Goal: Task Accomplishment & Management: Manage account settings

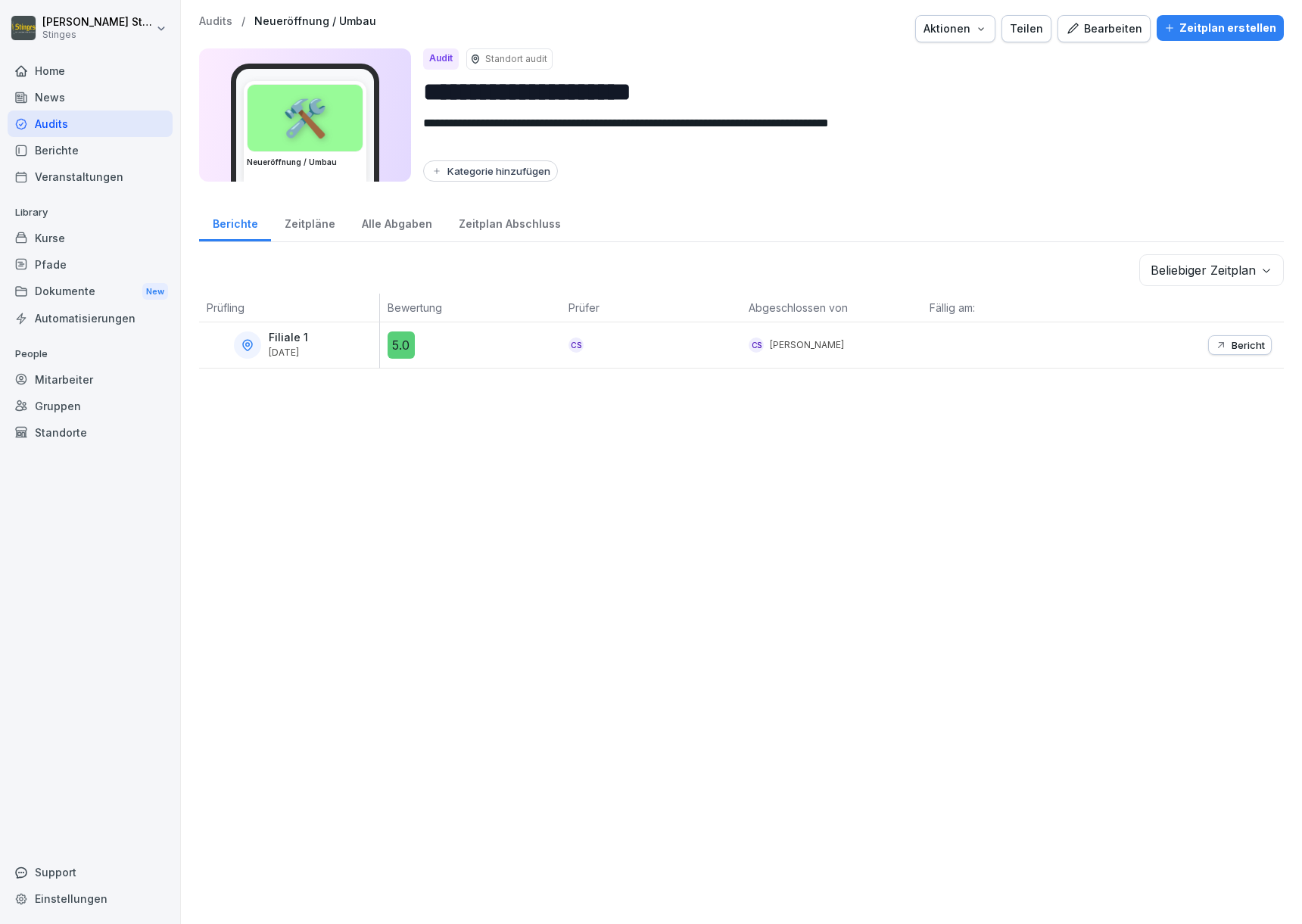
click at [40, 384] on div "Mitarbeiter" at bounding box center [90, 379] width 165 height 26
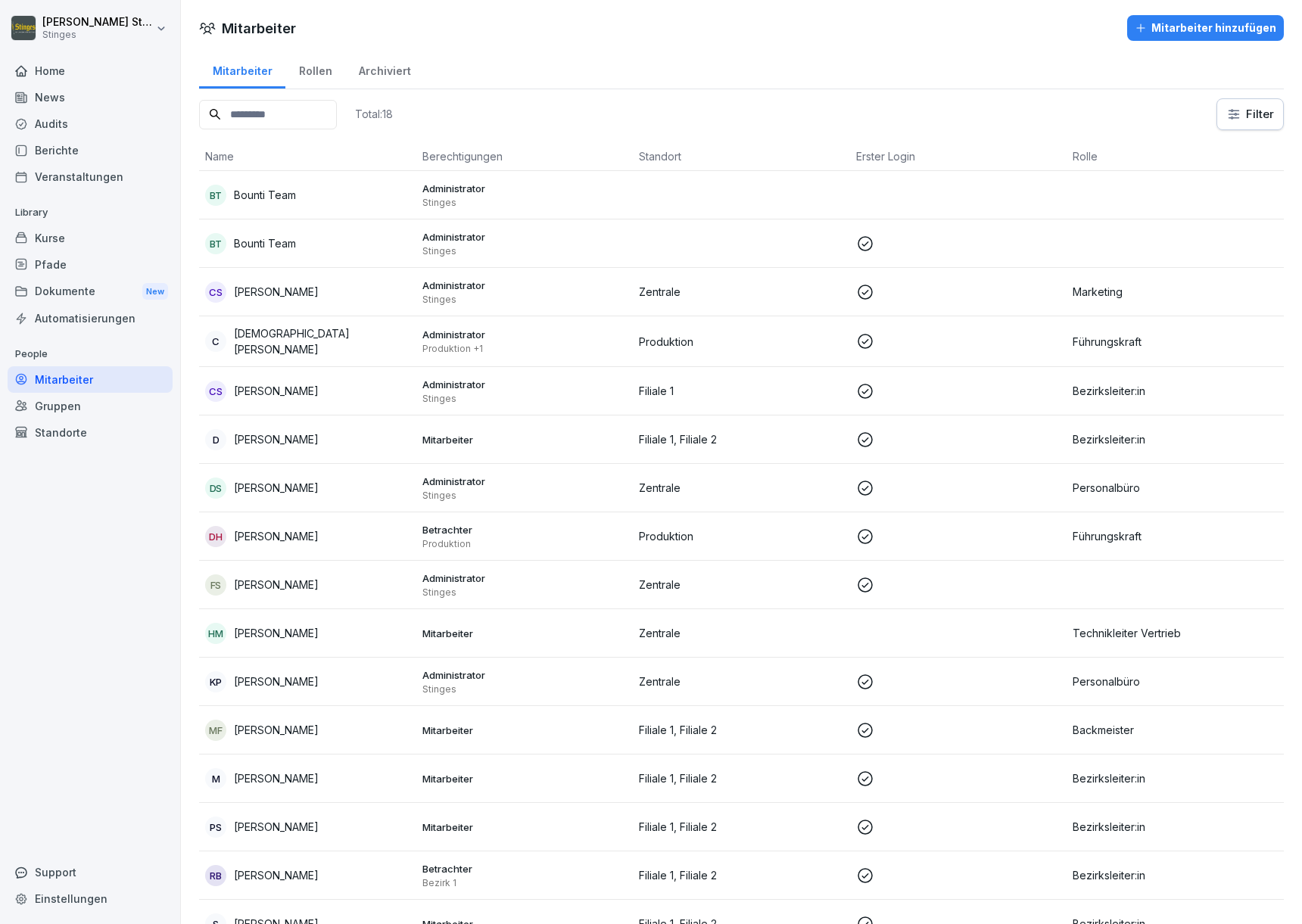
click at [1207, 27] on div "Mitarbeiter hinzufügen" at bounding box center [1205, 27] width 142 height 16
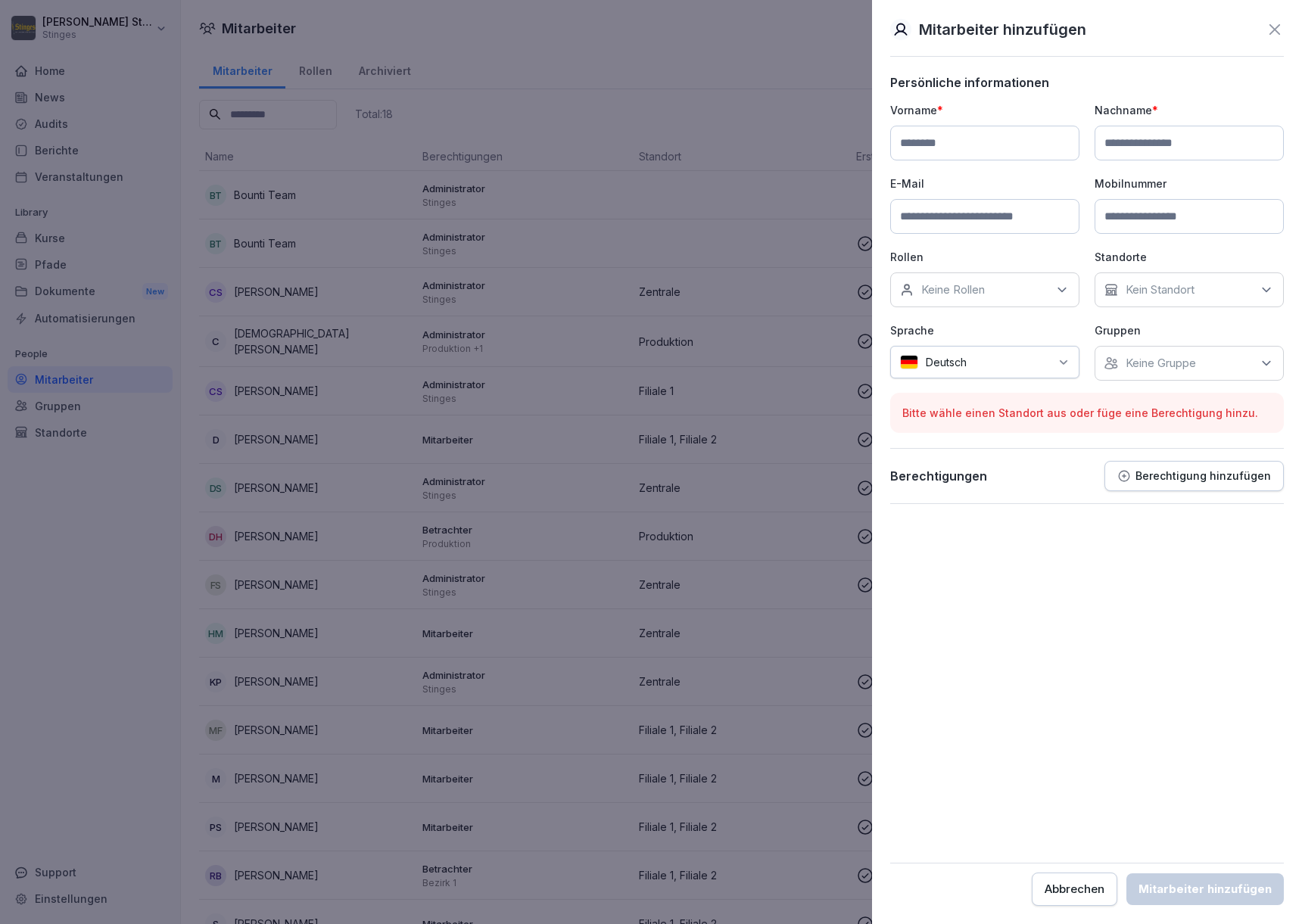
click at [776, 65] on div at bounding box center [651, 462] width 1302 height 924
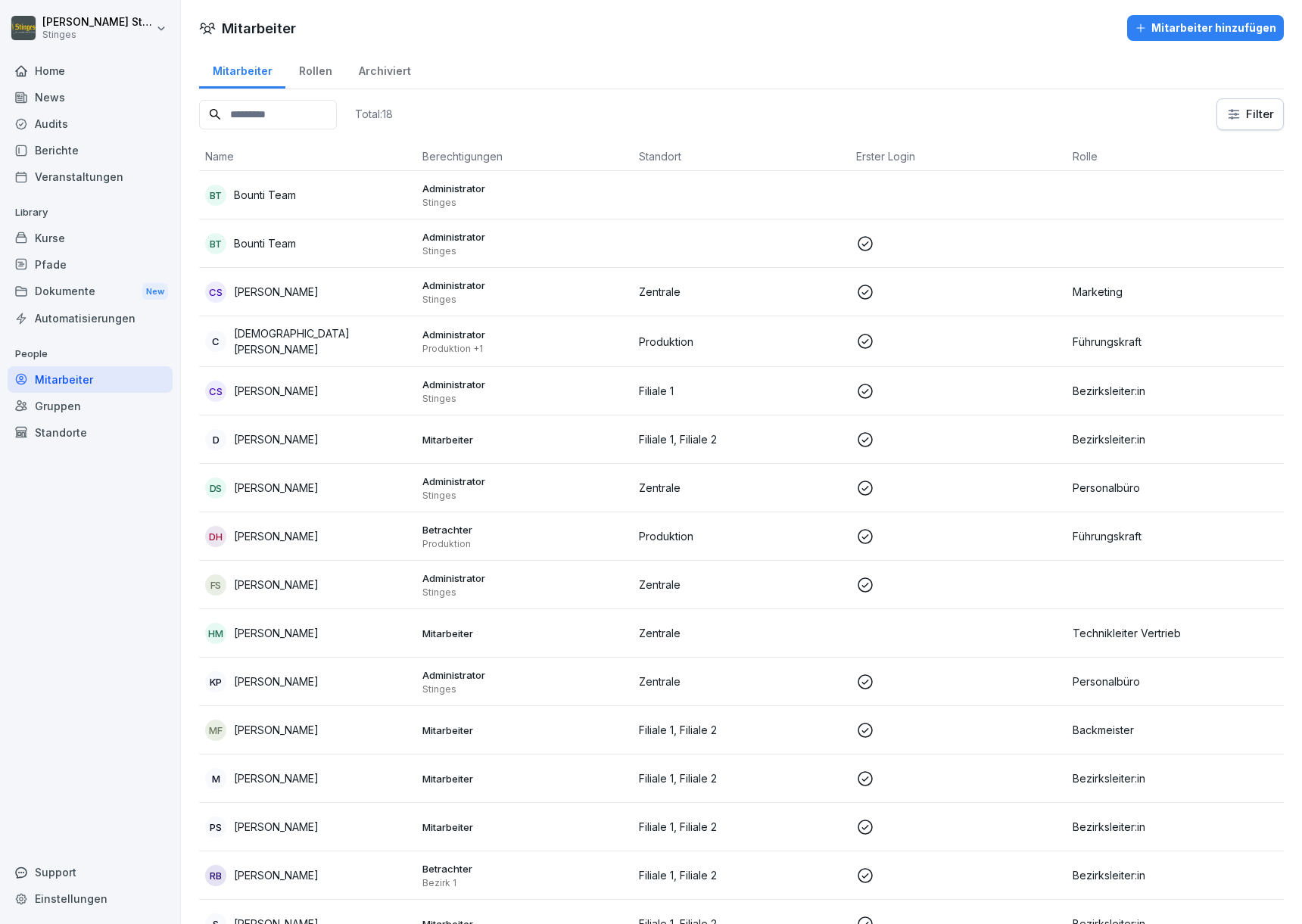
scroll to position [142, 0]
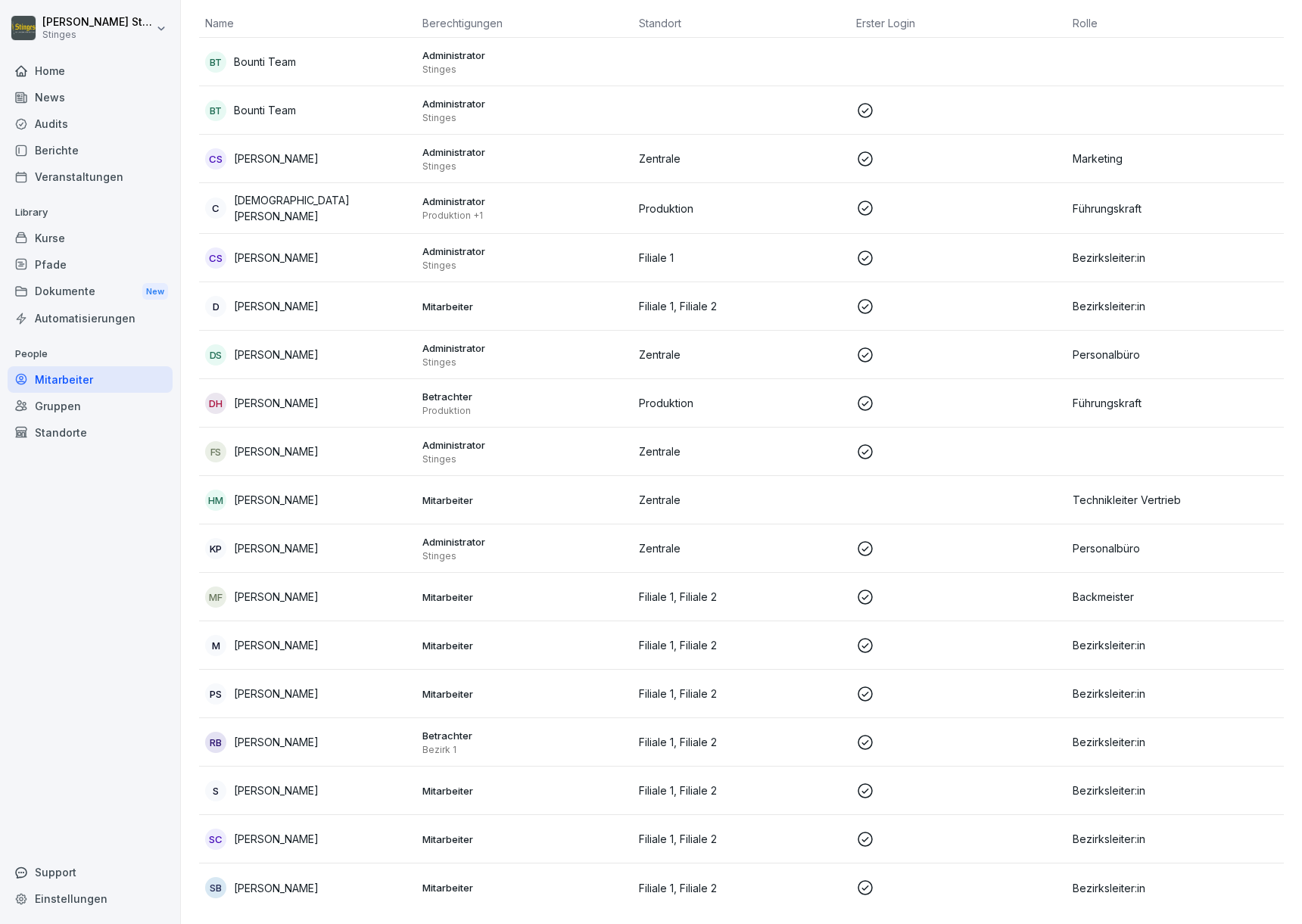
click at [285, 637] on p "[PERSON_NAME]" at bounding box center [275, 645] width 84 height 16
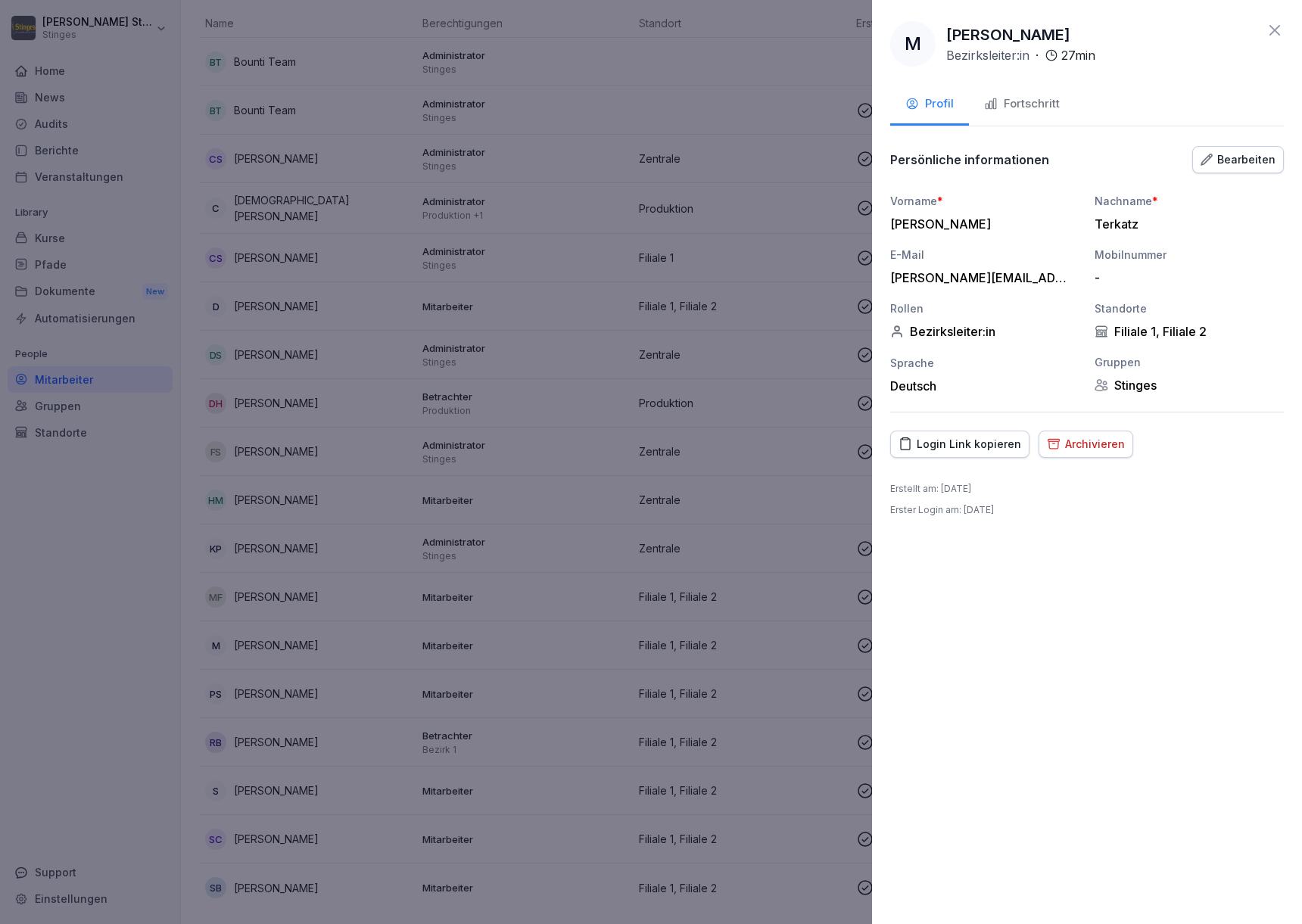
click at [966, 443] on div "Login Link kopieren" at bounding box center [960, 444] width 122 height 16
click at [1239, 155] on div "Bearbeiten" at bounding box center [1237, 159] width 75 height 16
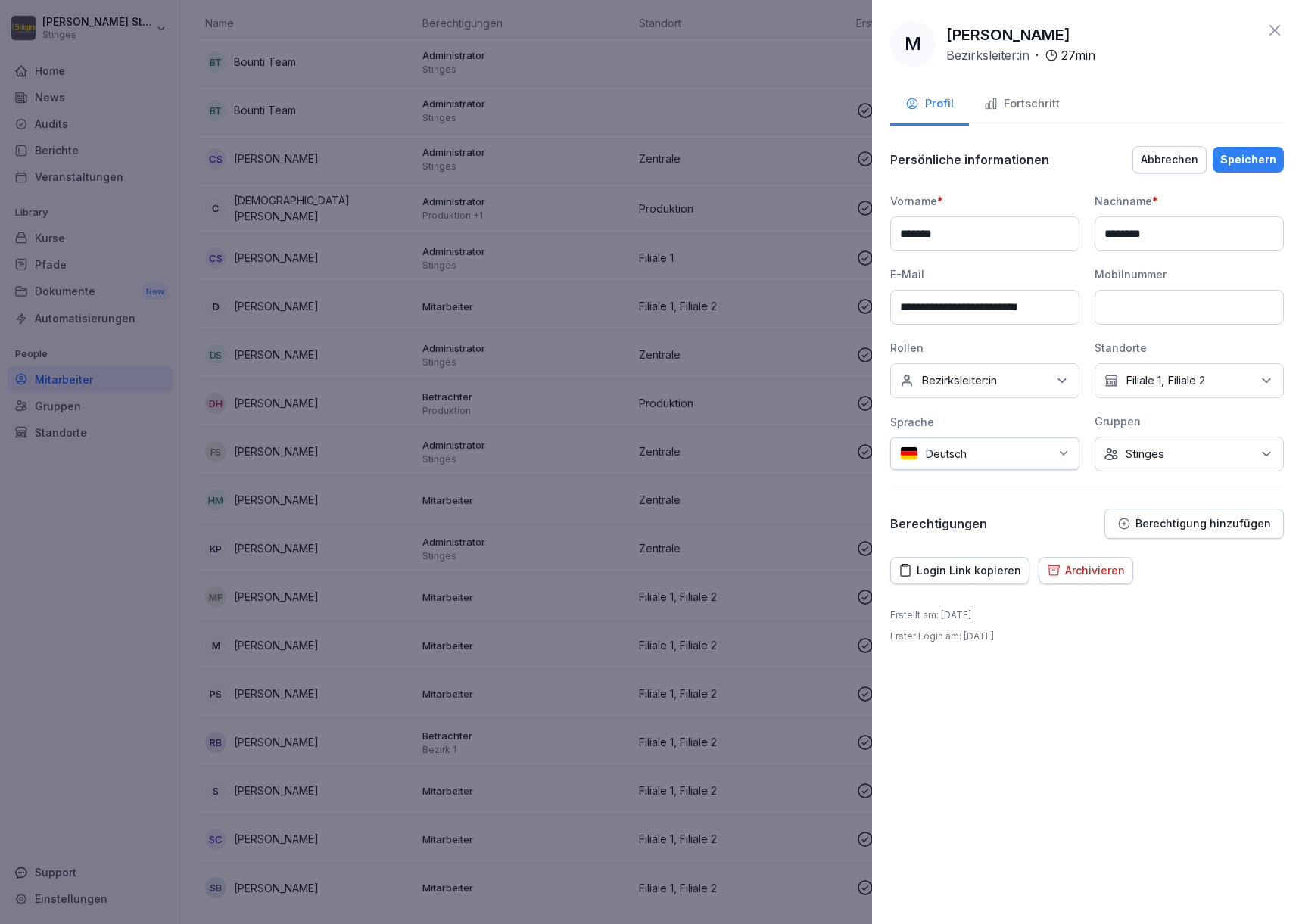
click at [1184, 526] on p "Berechtigung hinzufügen" at bounding box center [1203, 524] width 136 height 12
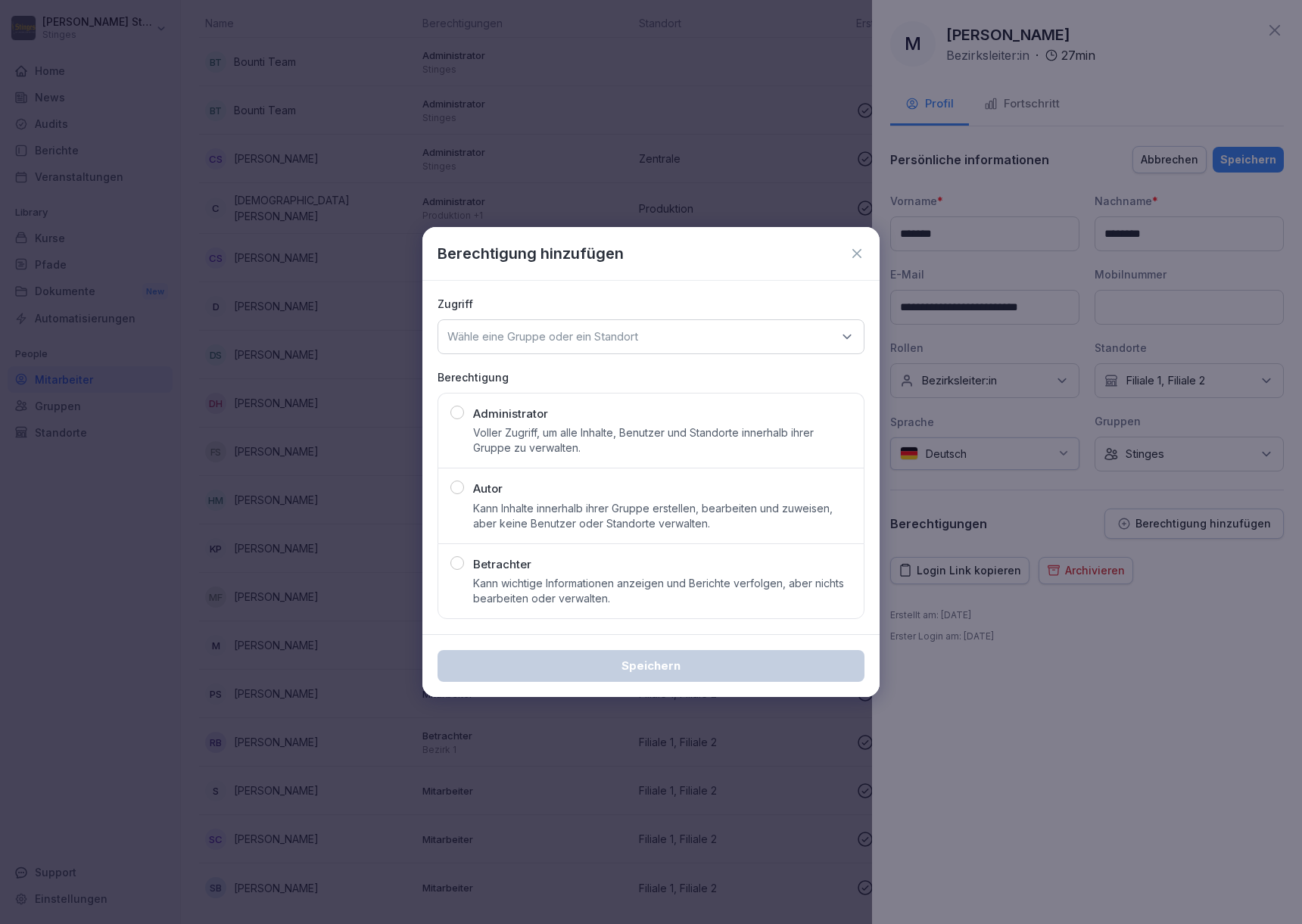
click at [681, 449] on p "Voller Zugriff, um alle Inhalte, Benutzer und Standorte innerhalb ihrer Gruppe …" at bounding box center [662, 440] width 378 height 30
click at [666, 344] on div "Wähle eine Gruppe oder ein Standort" at bounding box center [651, 337] width 427 height 35
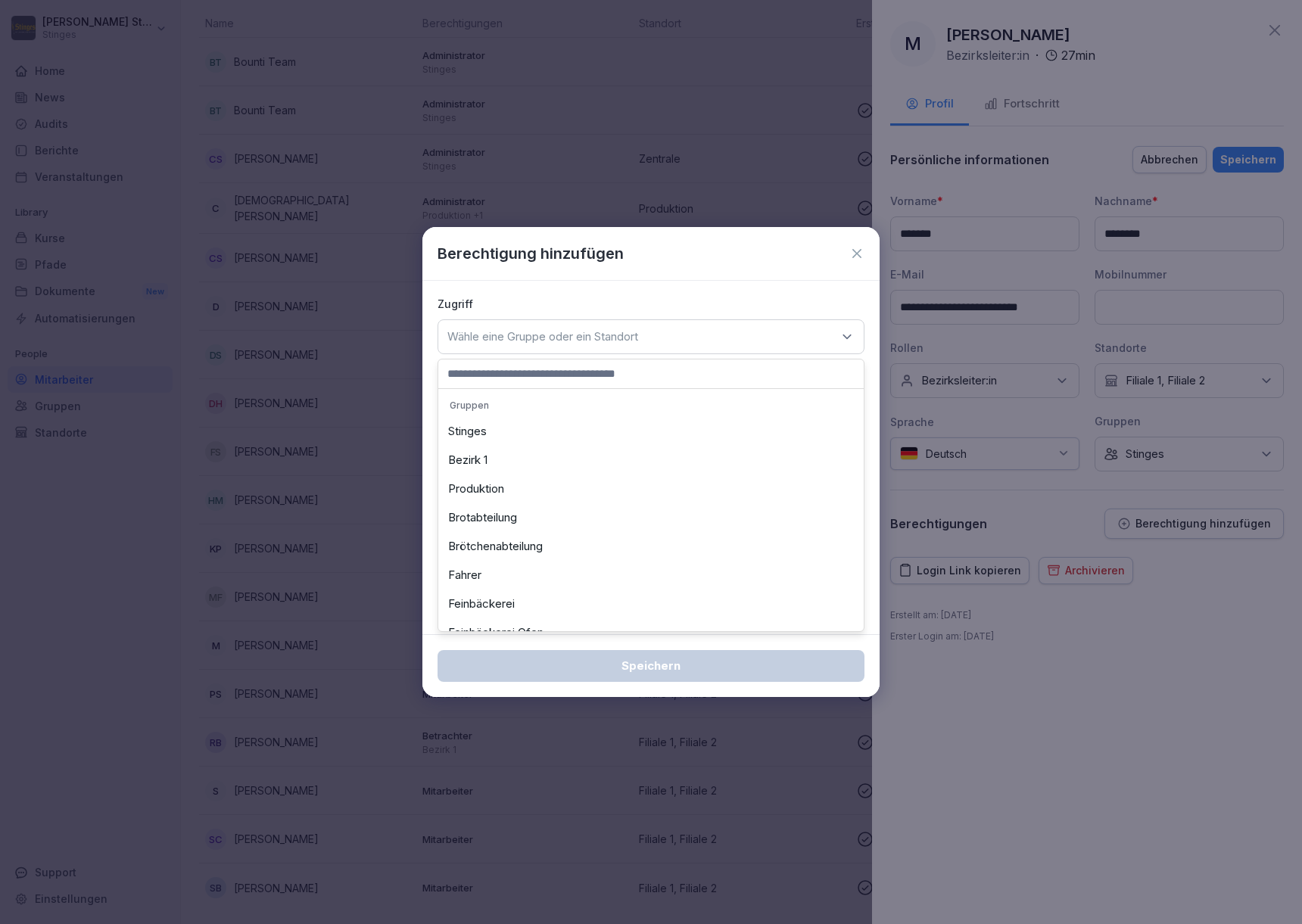
click at [677, 303] on p "Zugriff" at bounding box center [651, 303] width 427 height 16
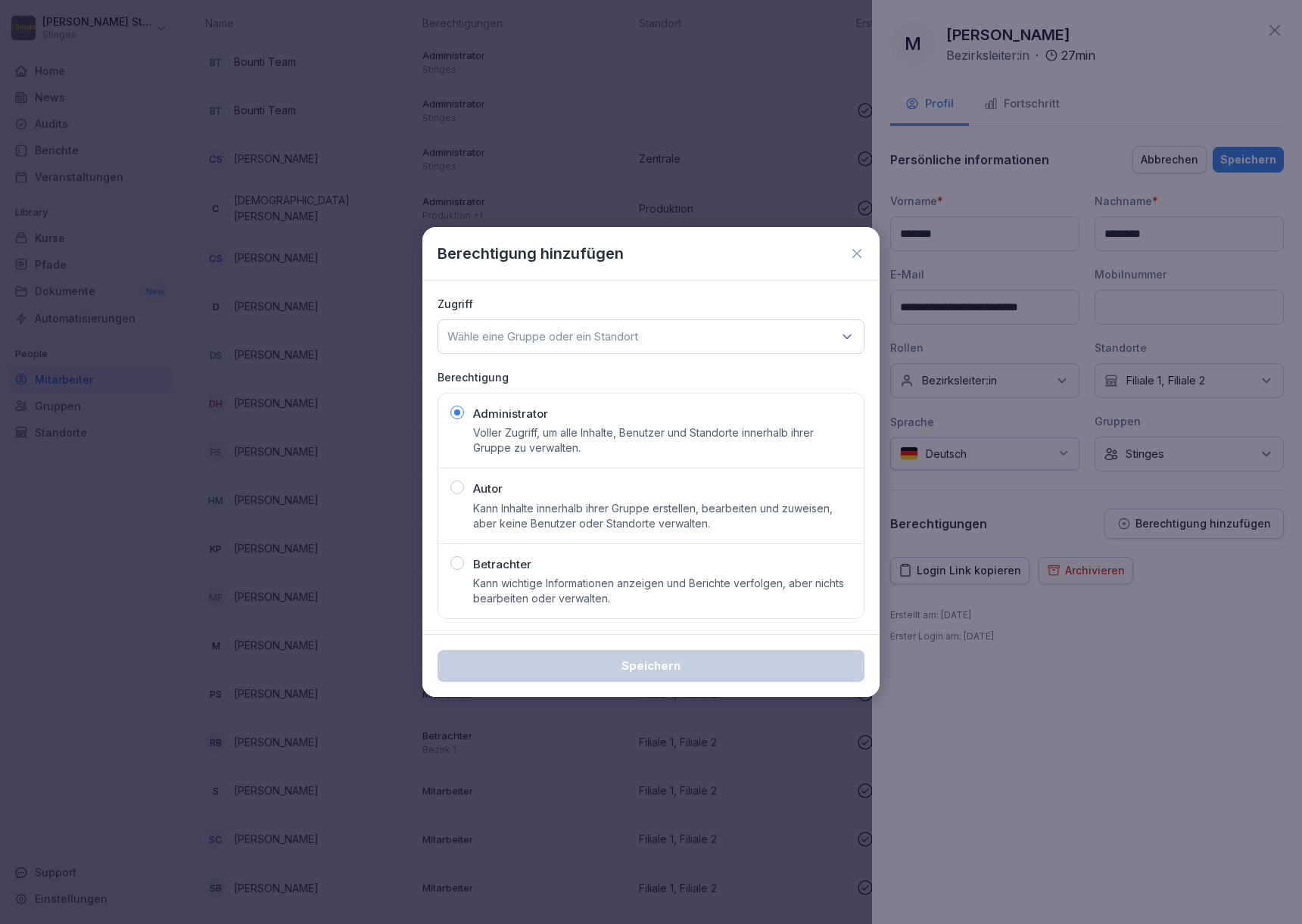
click at [679, 347] on div "Wähle eine Gruppe oder ein Standort" at bounding box center [651, 337] width 427 height 35
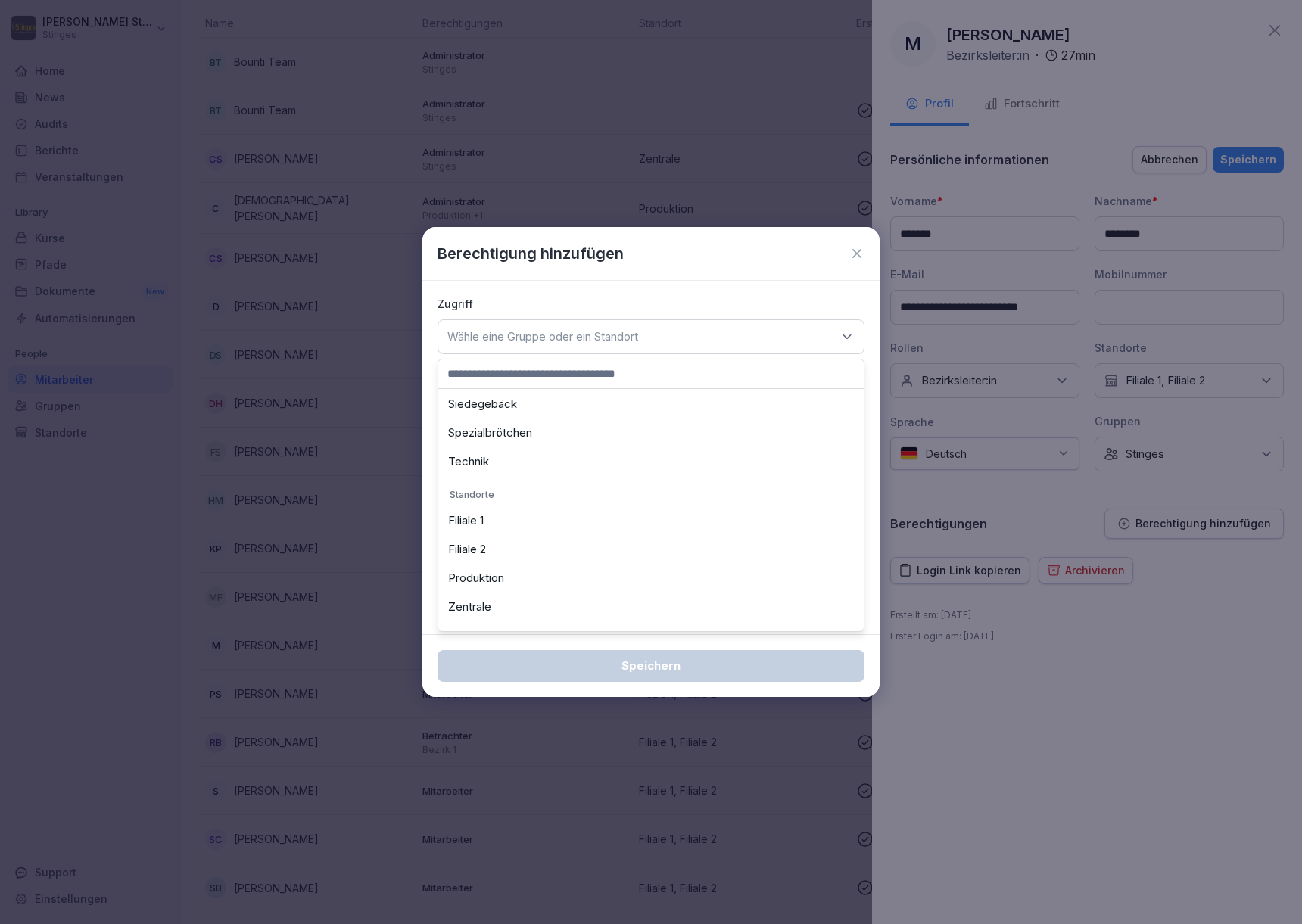
scroll to position [0, 0]
click at [659, 411] on p "Gruppen" at bounding box center [651, 404] width 418 height 24
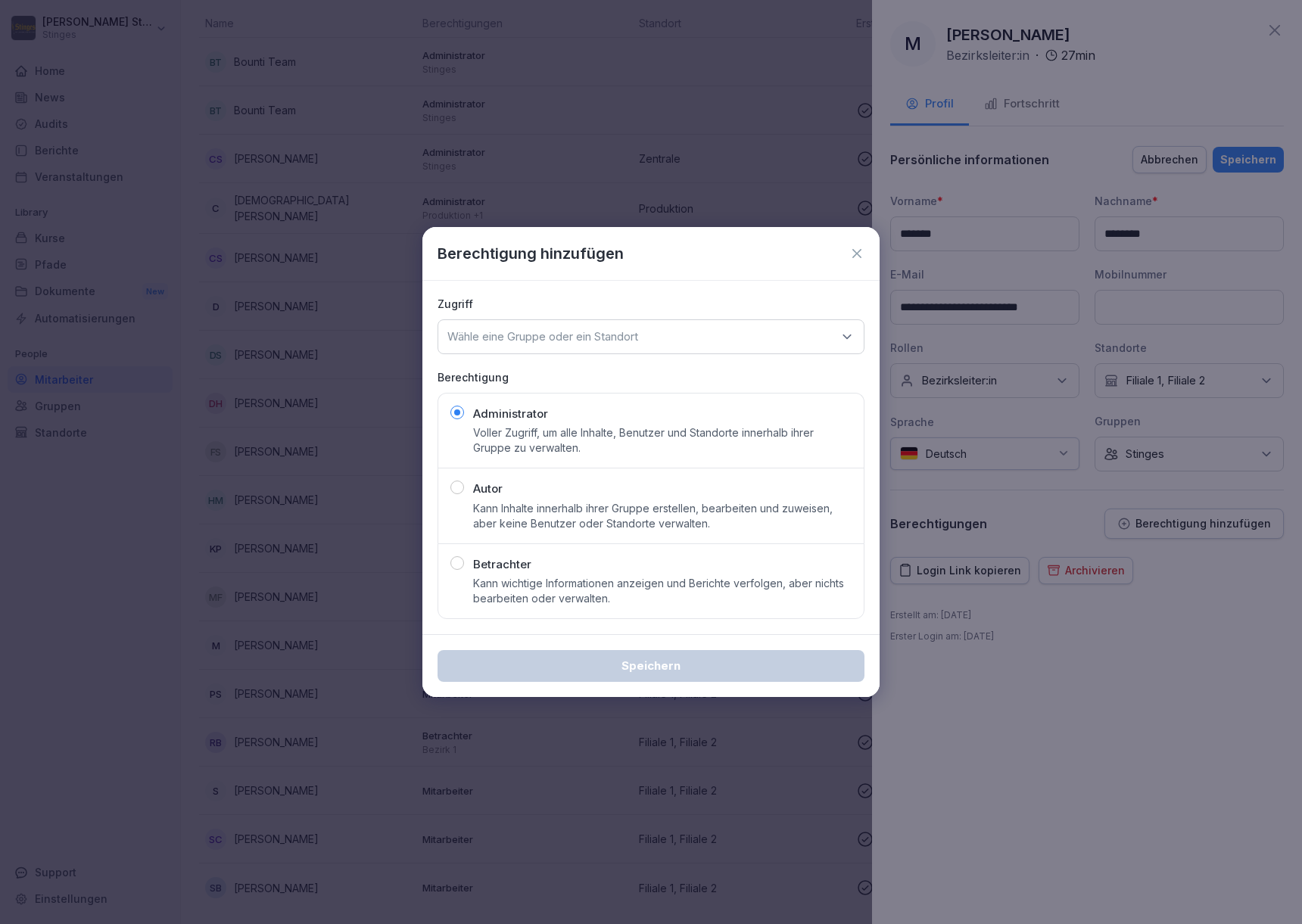
click at [676, 307] on p "Zugriff" at bounding box center [651, 303] width 427 height 16
click at [624, 345] on div "Wähle eine Gruppe oder ein Standort" at bounding box center [651, 337] width 427 height 35
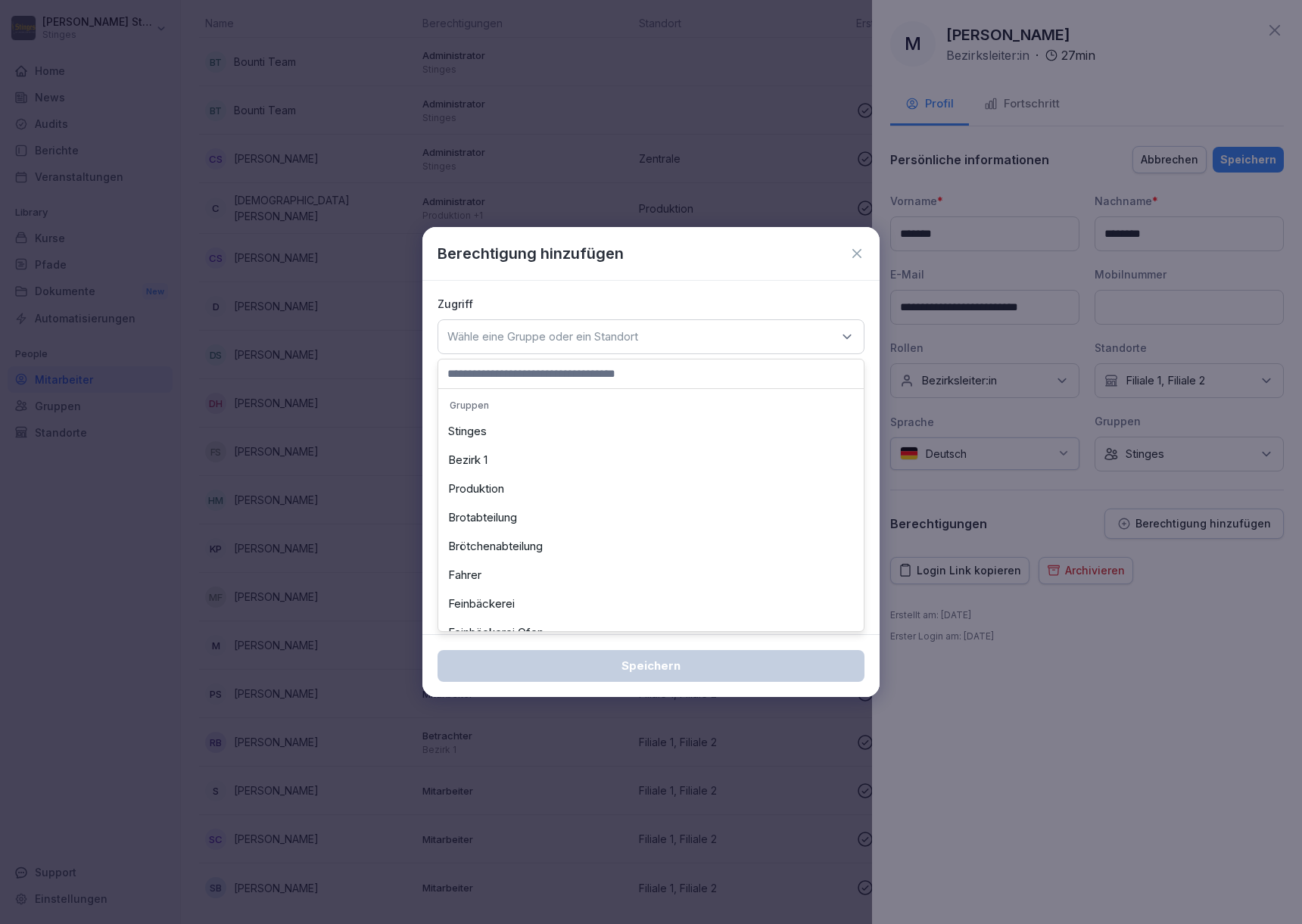
click at [599, 431] on div "Stinges" at bounding box center [651, 431] width 418 height 29
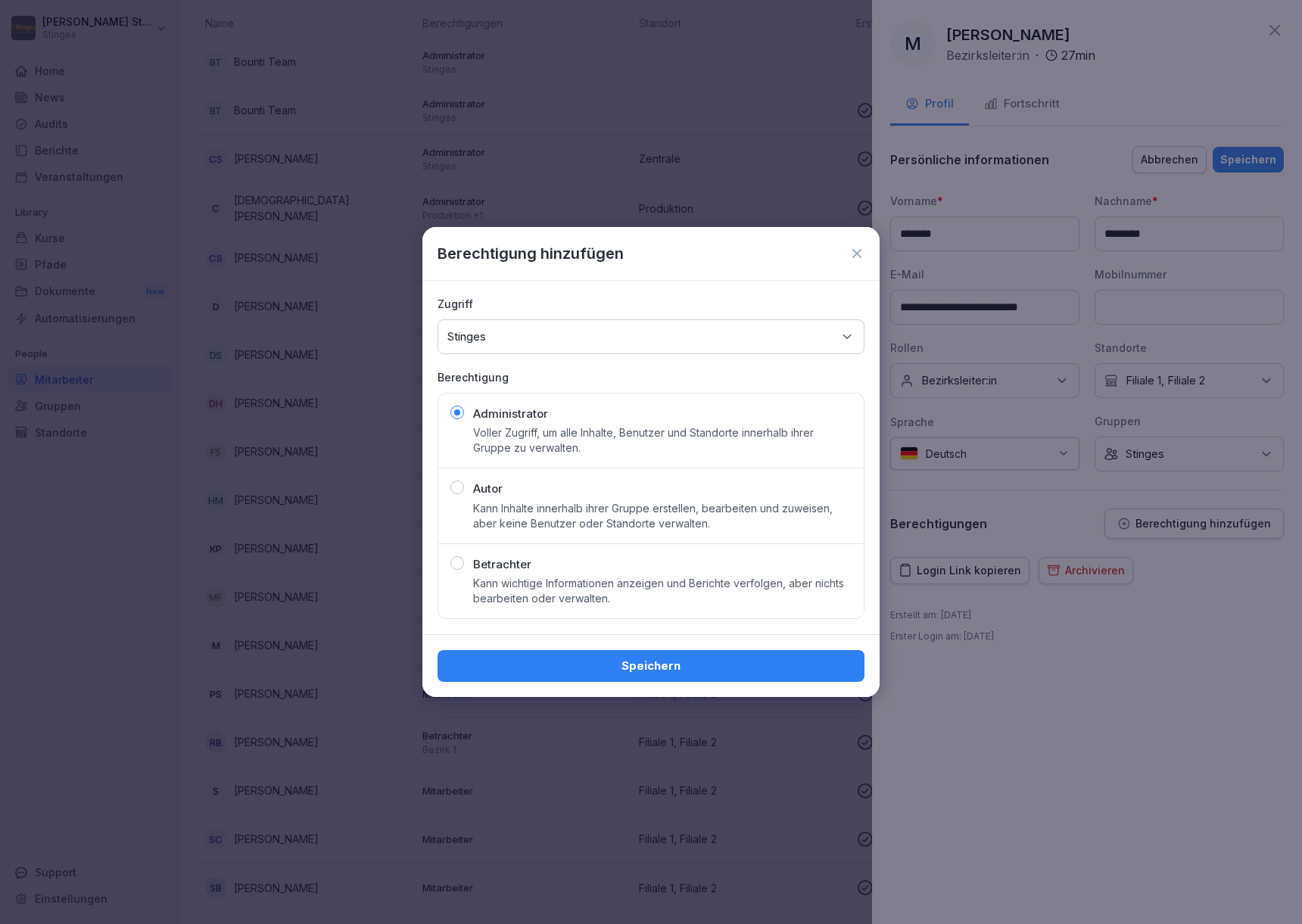
click at [635, 670] on div "Speichern" at bounding box center [651, 666] width 402 height 16
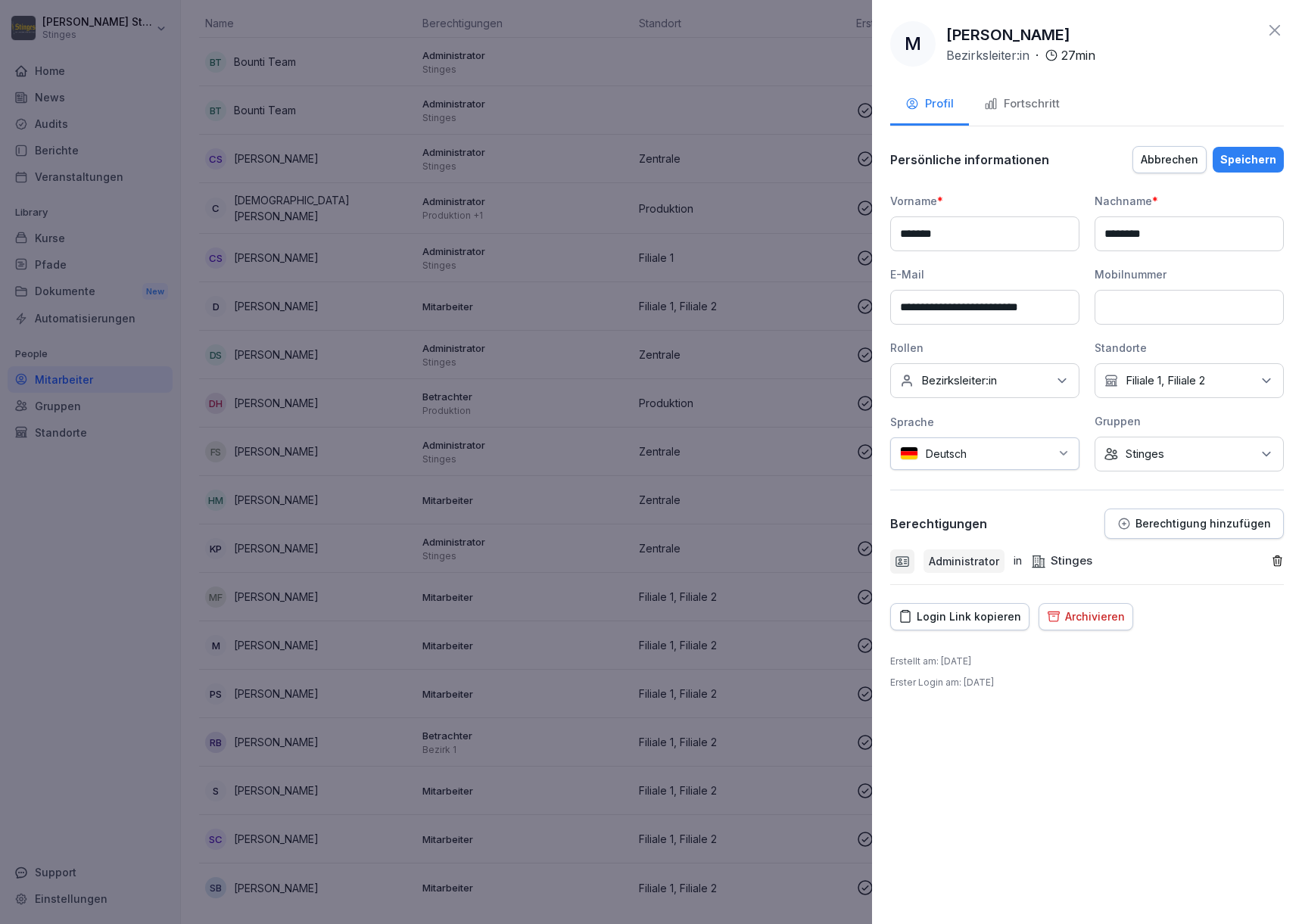
click at [1234, 167] on div "Speichern" at bounding box center [1249, 159] width 56 height 16
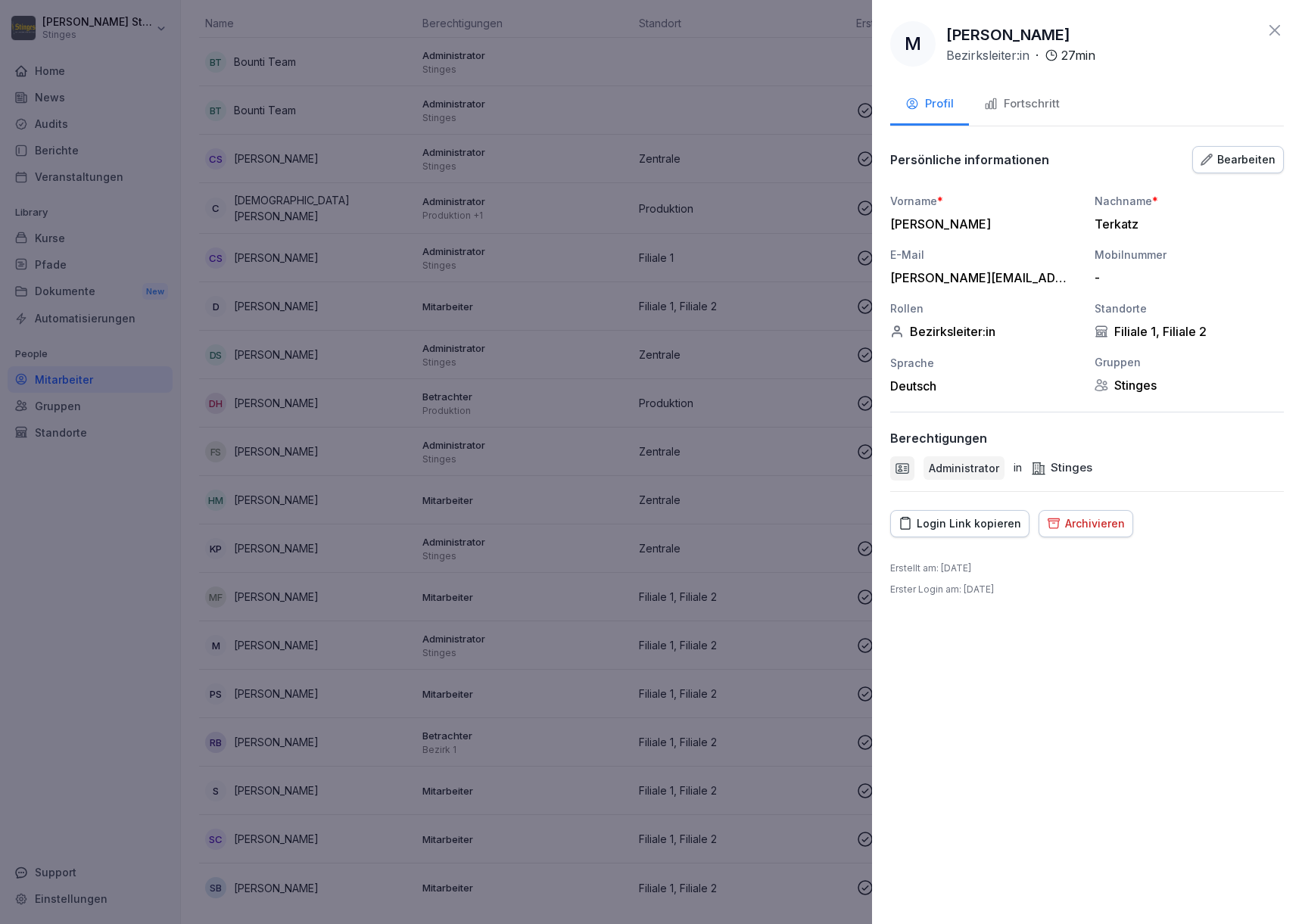
click at [1019, 112] on button "Fortschritt" at bounding box center [1021, 105] width 106 height 41
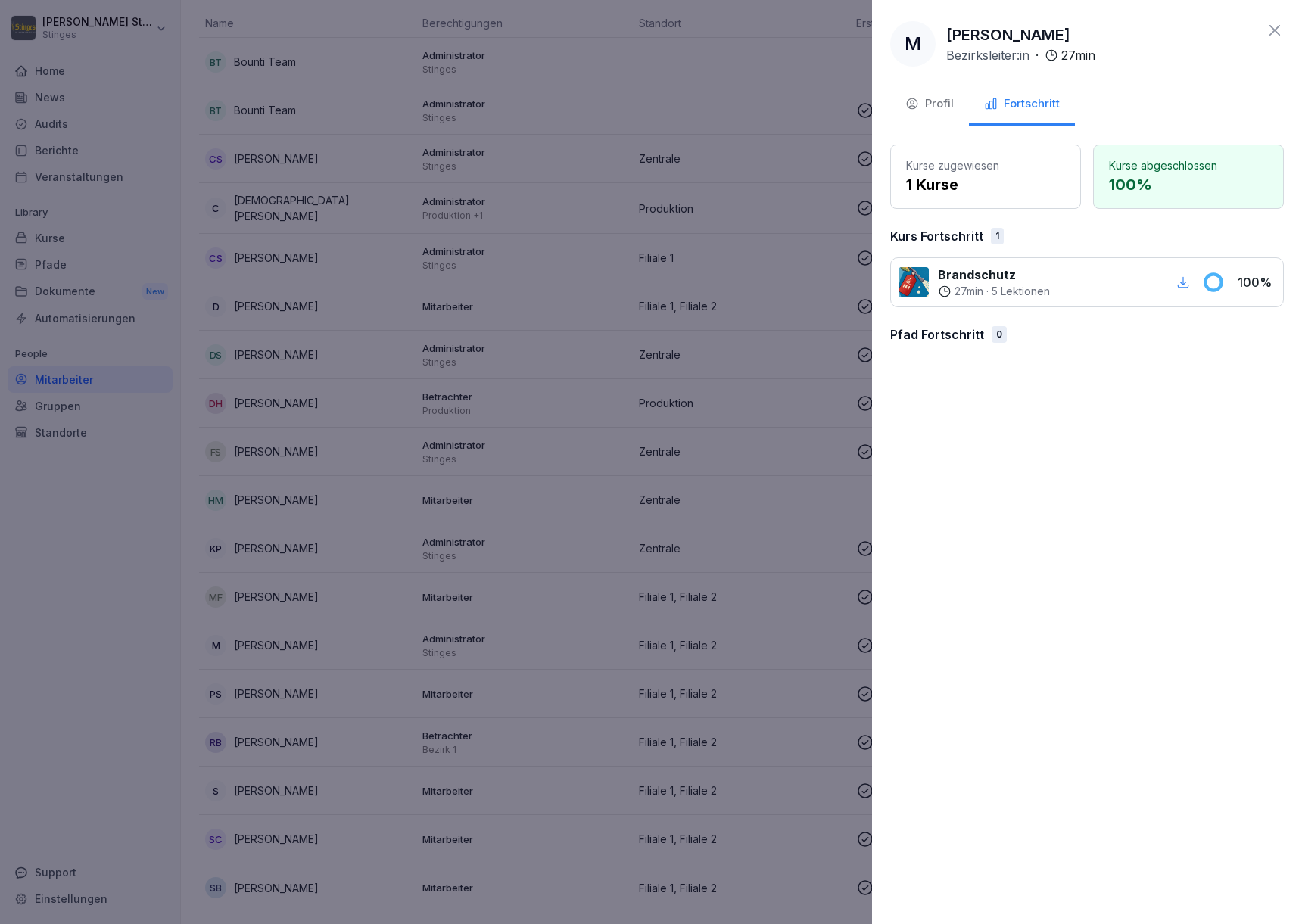
click at [927, 108] on div "Profil" at bounding box center [930, 104] width 48 height 17
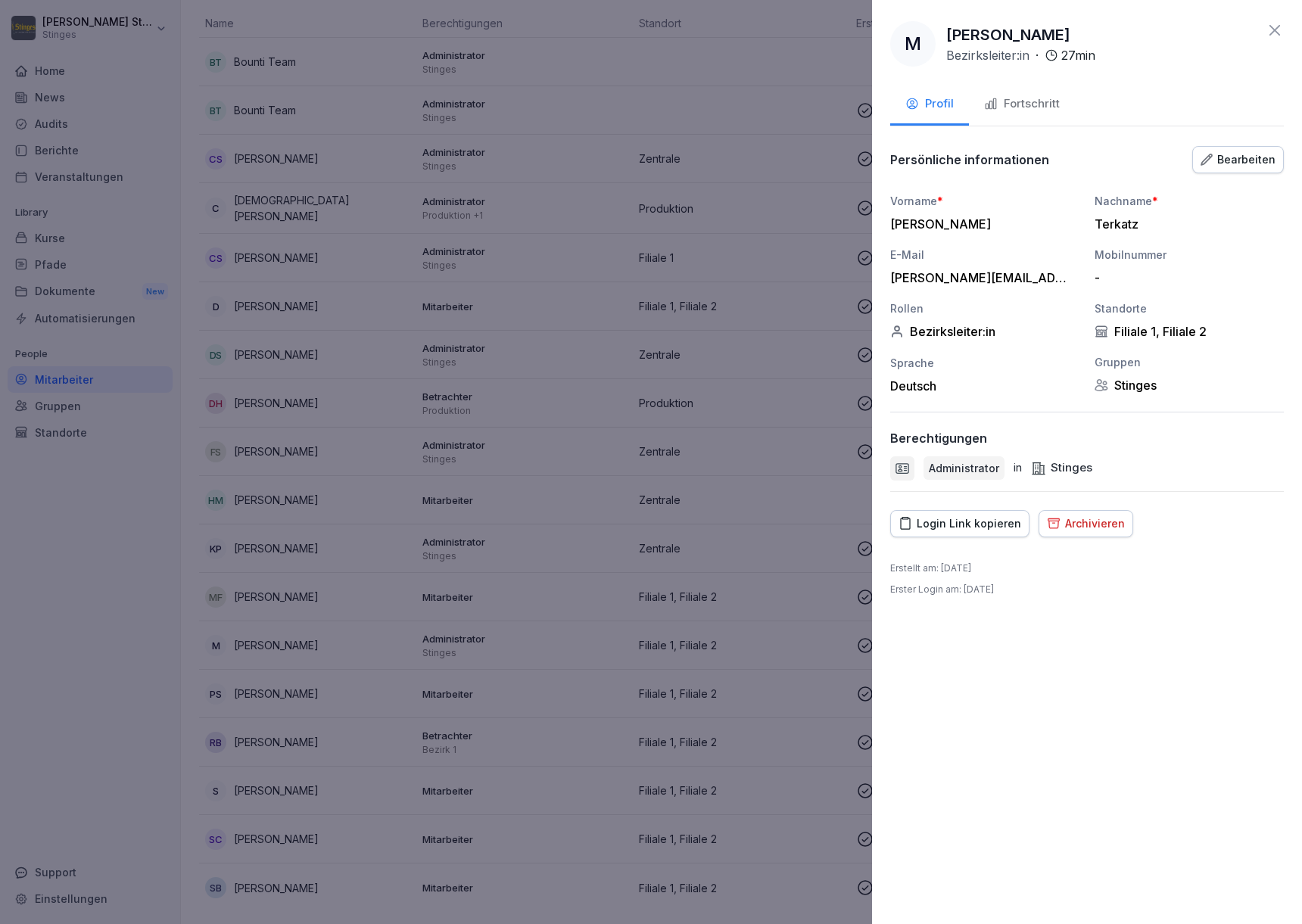
click at [1004, 107] on div "Fortschritt" at bounding box center [1022, 104] width 76 height 17
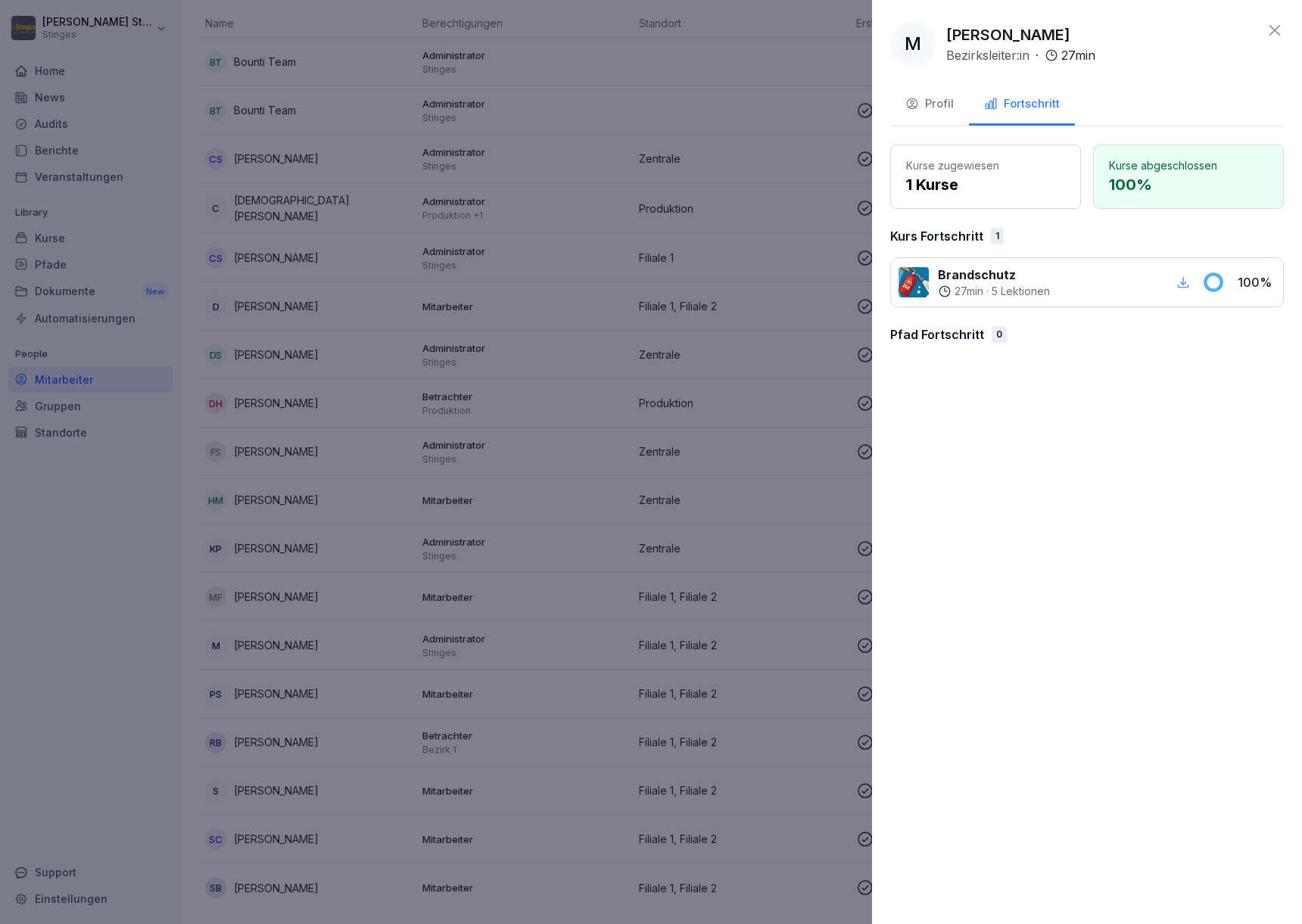
click at [64, 609] on div at bounding box center [651, 462] width 1302 height 924
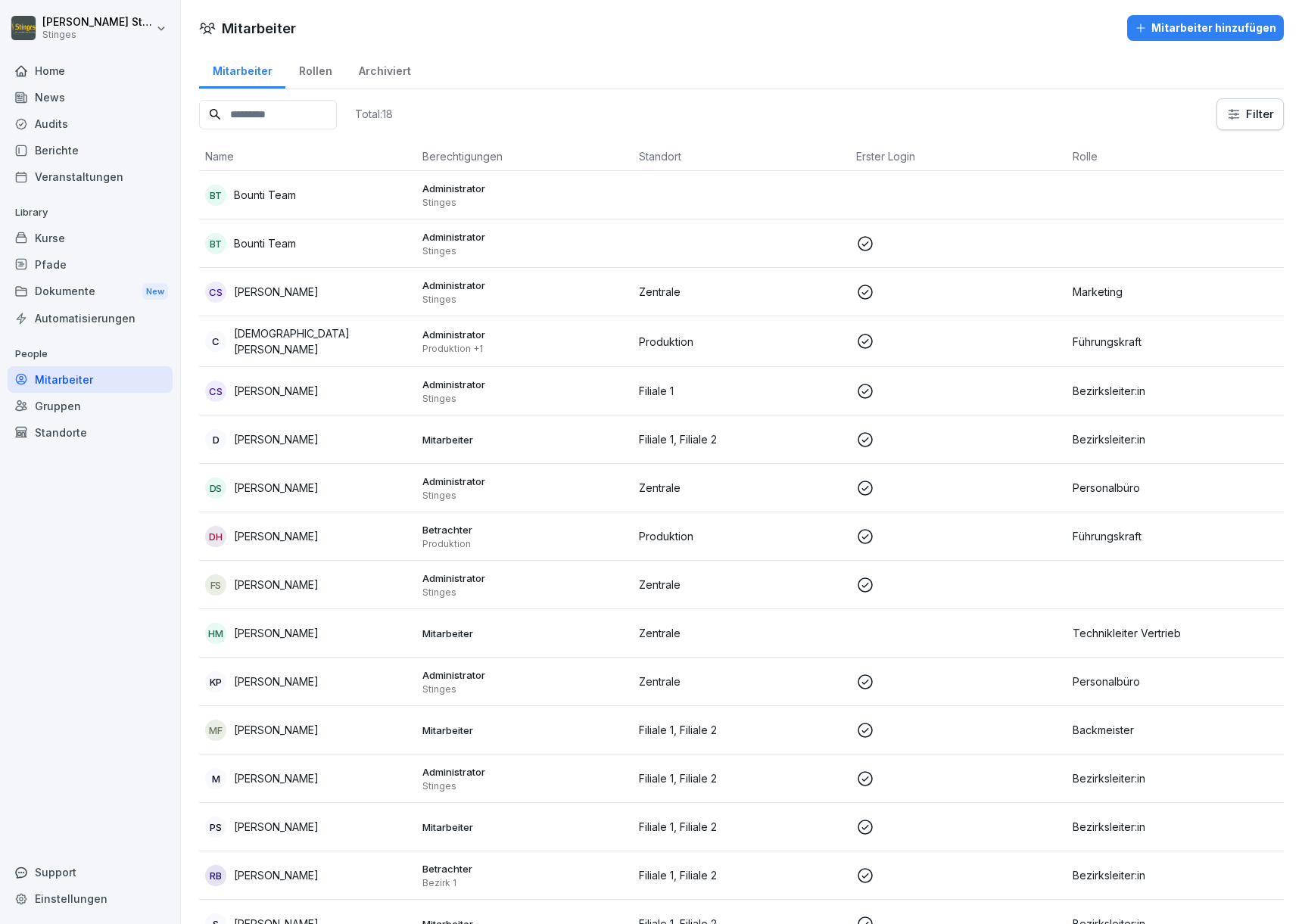
scroll to position [2, 0]
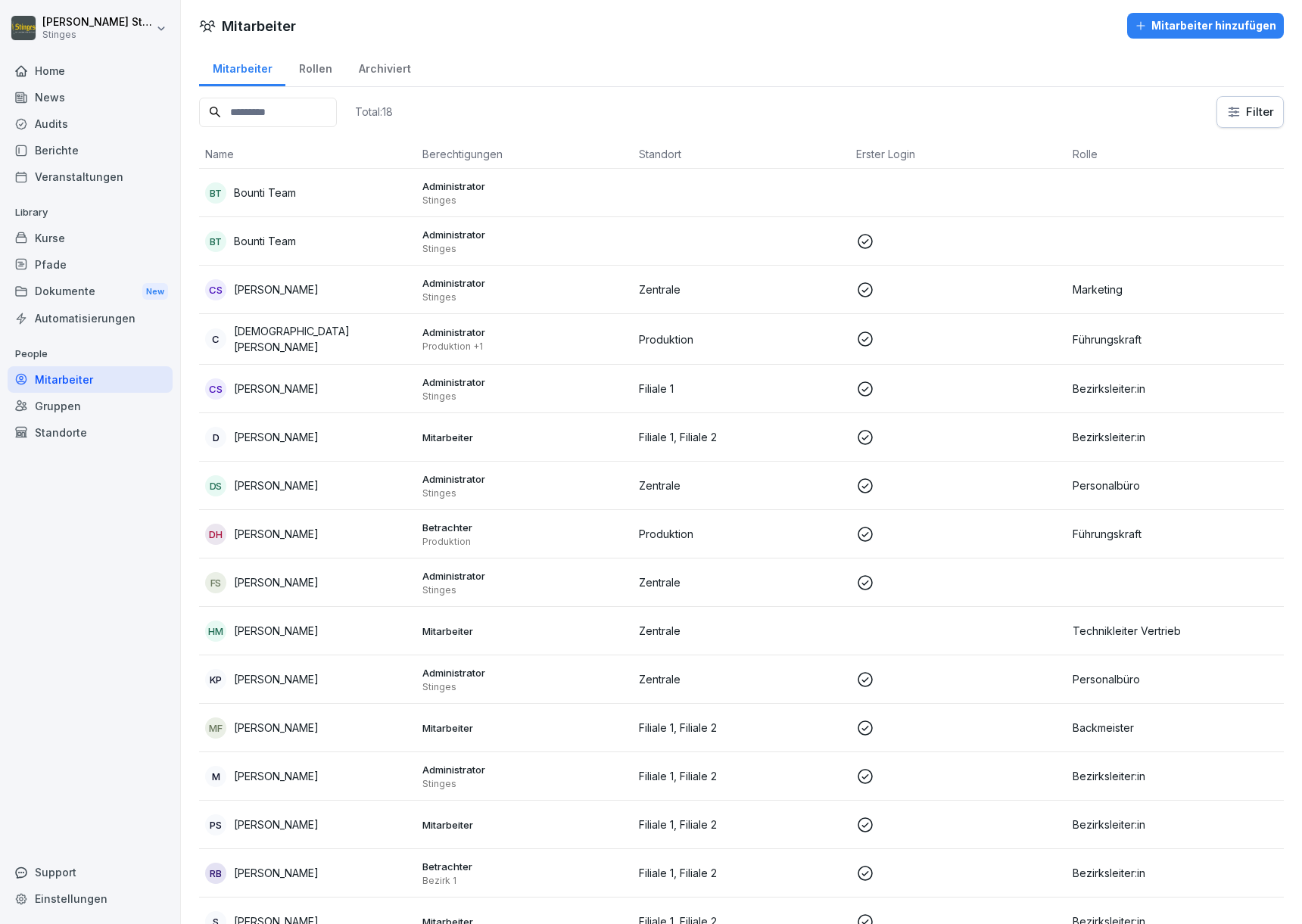
click at [299, 72] on div "Rollen" at bounding box center [315, 67] width 60 height 39
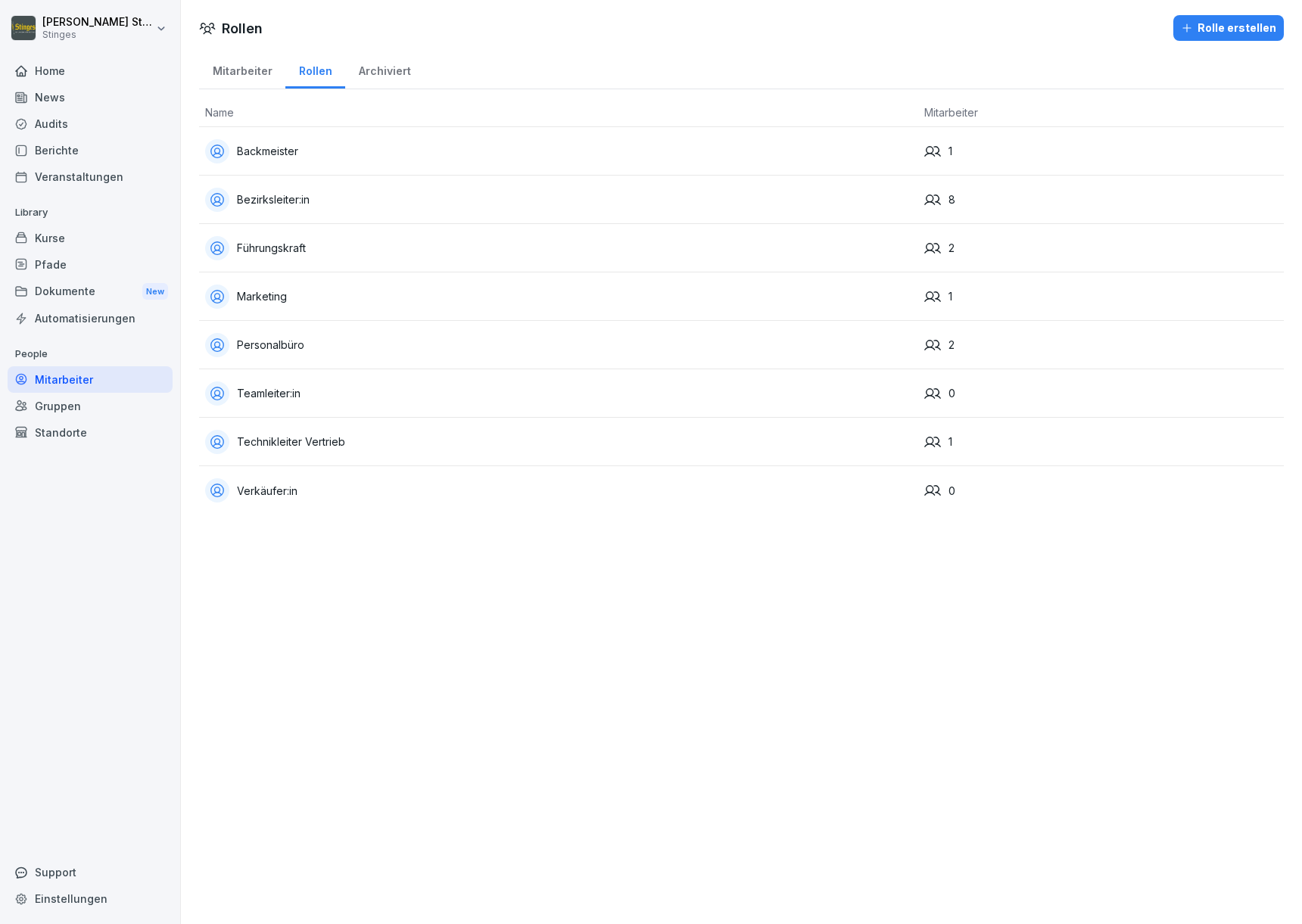
click at [383, 67] on div "Archiviert" at bounding box center [384, 70] width 79 height 39
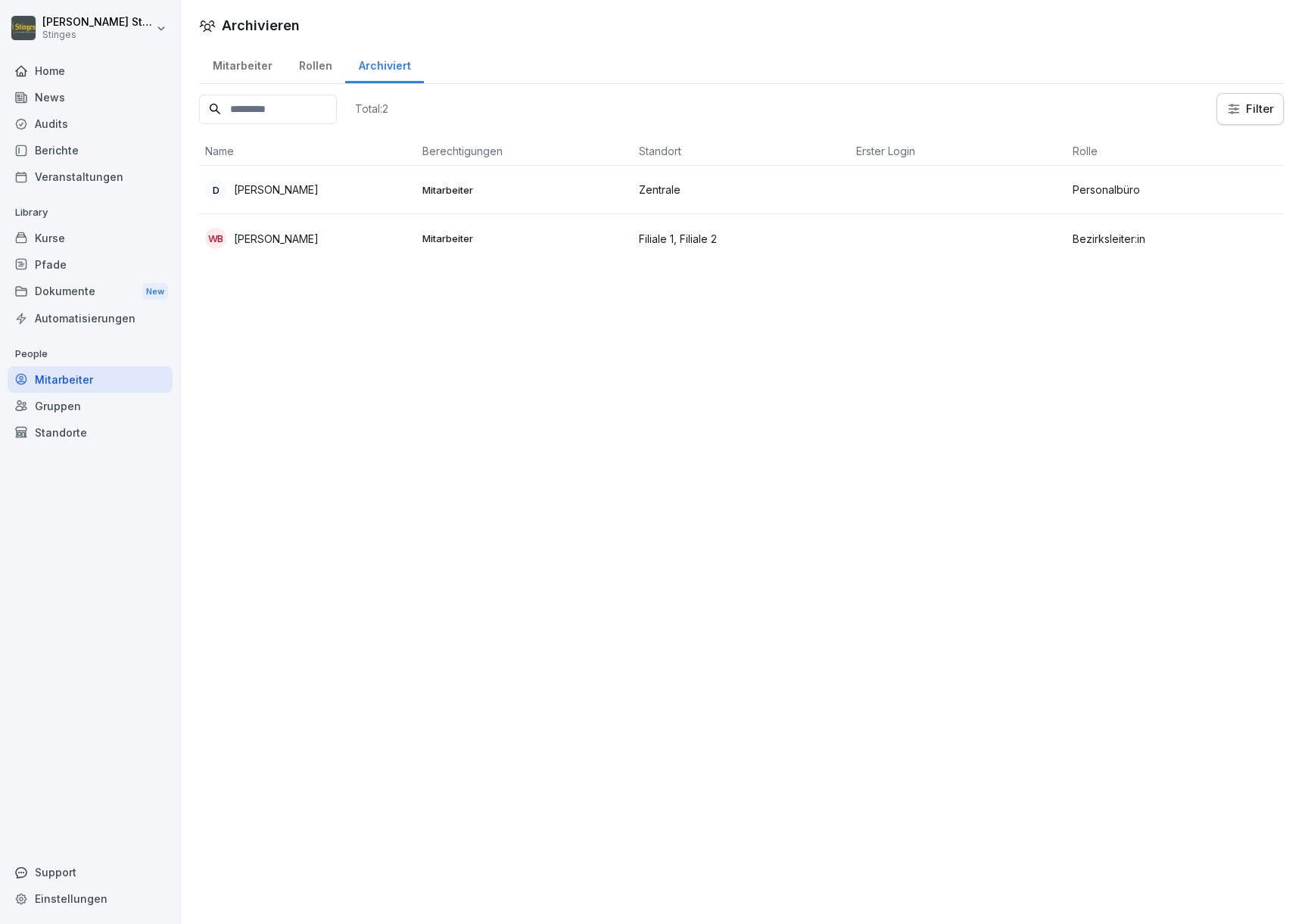
click at [236, 69] on div "Mitarbeiter" at bounding box center [241, 64] width 86 height 39
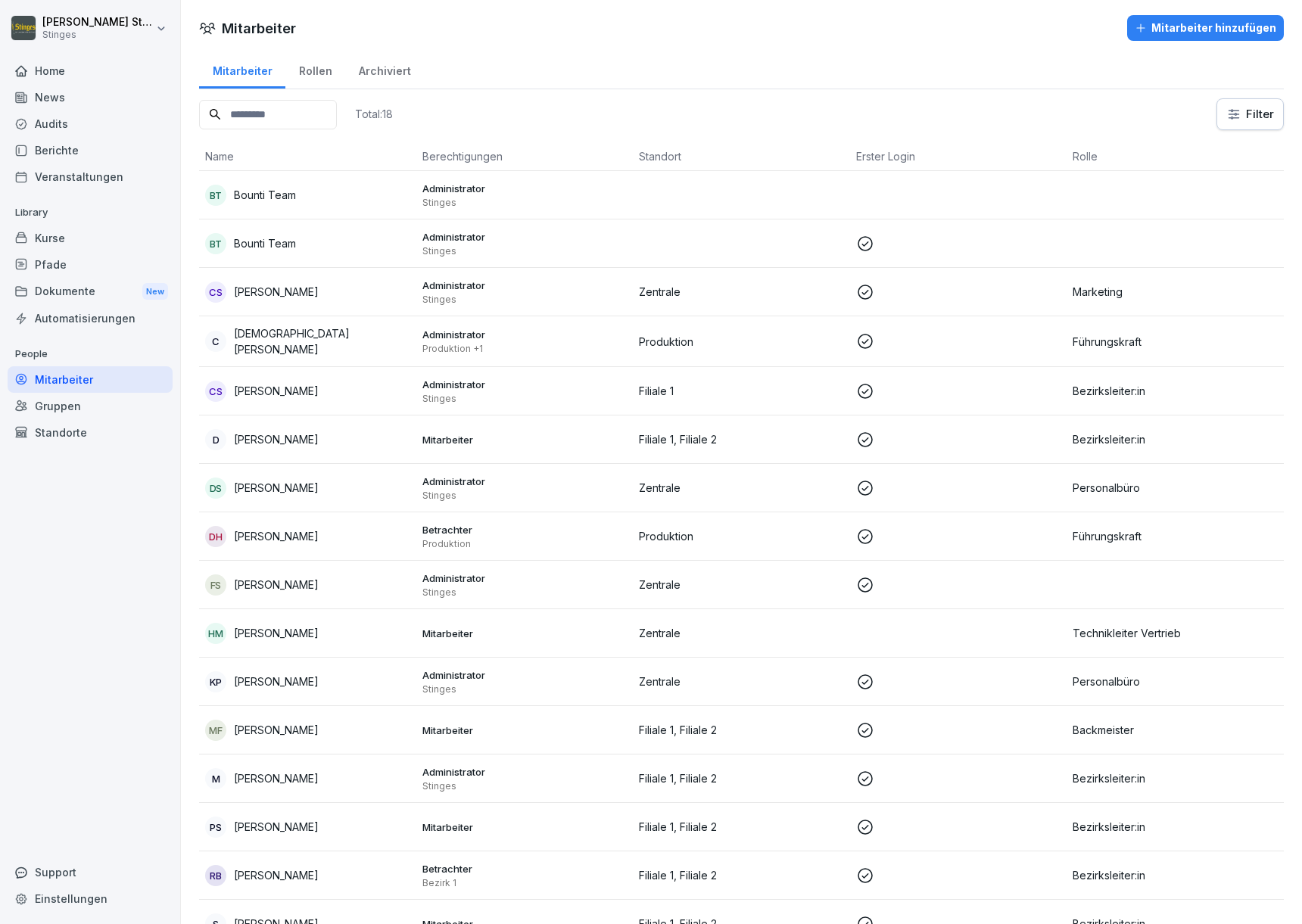
click at [68, 285] on div "Dokumente New" at bounding box center [90, 292] width 165 height 28
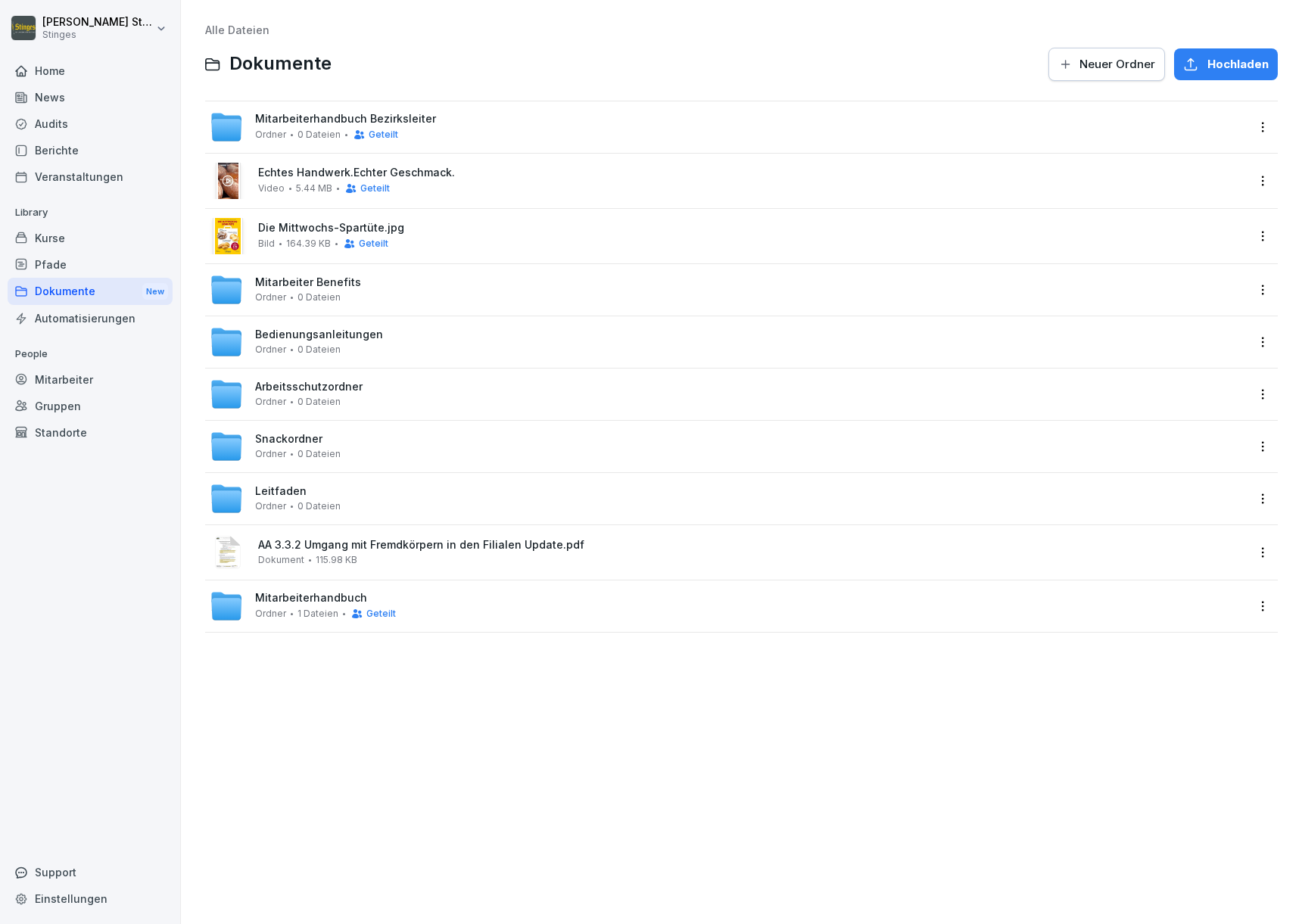
click at [59, 316] on div "Automatisierungen" at bounding box center [90, 318] width 165 height 26
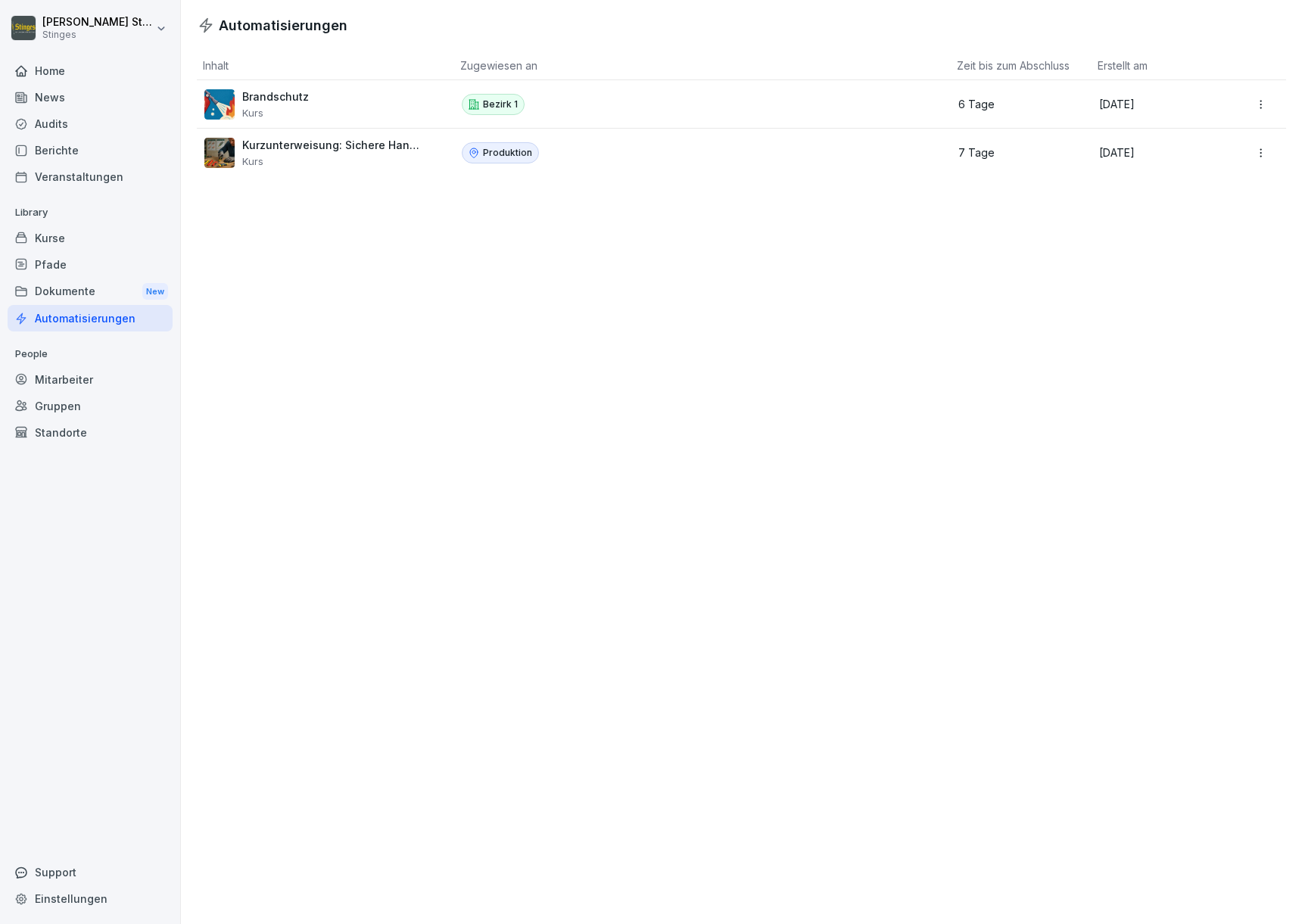
click at [64, 292] on div "Dokumente New" at bounding box center [90, 292] width 165 height 28
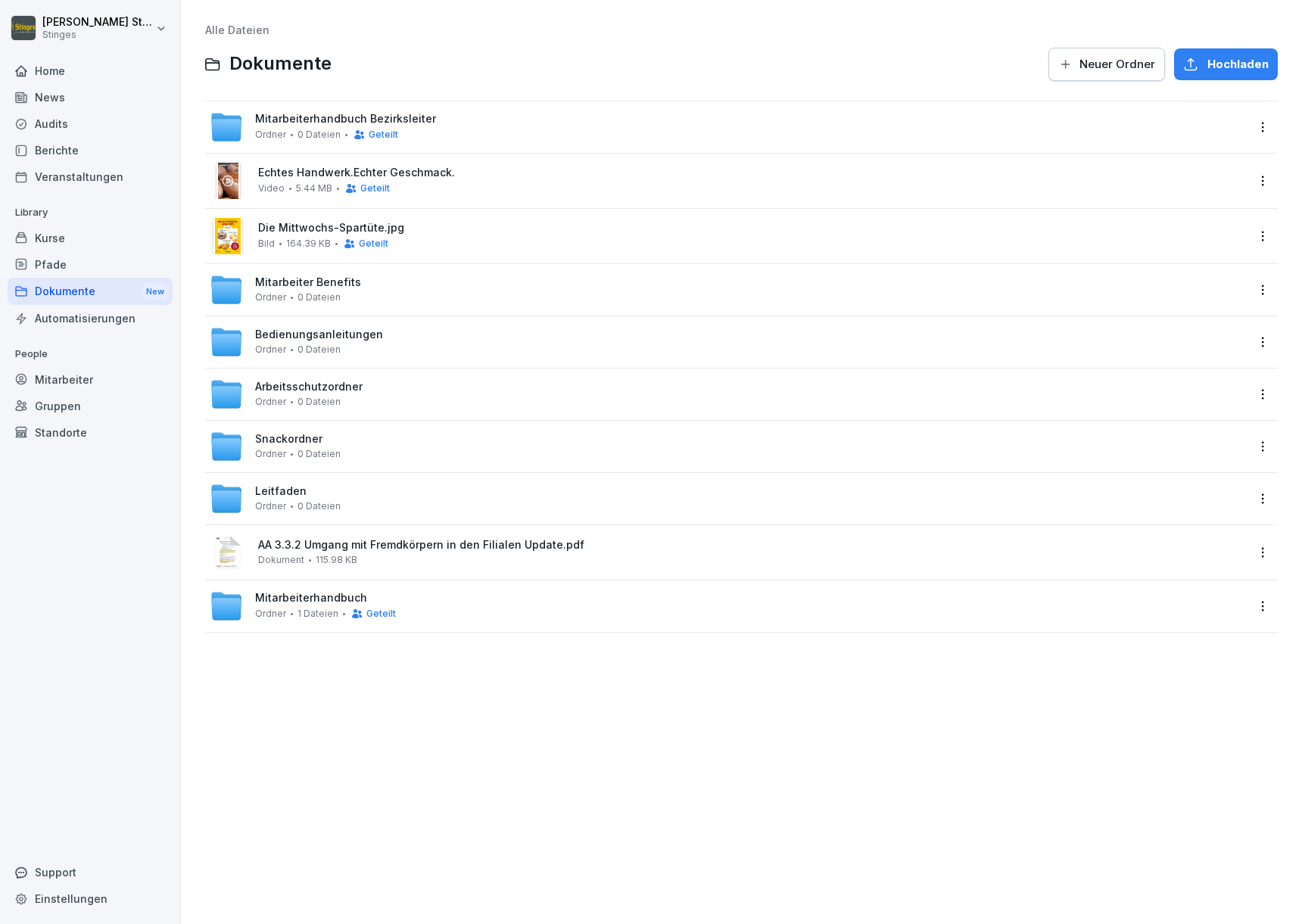
click at [67, 266] on div "Pfade" at bounding box center [90, 264] width 165 height 26
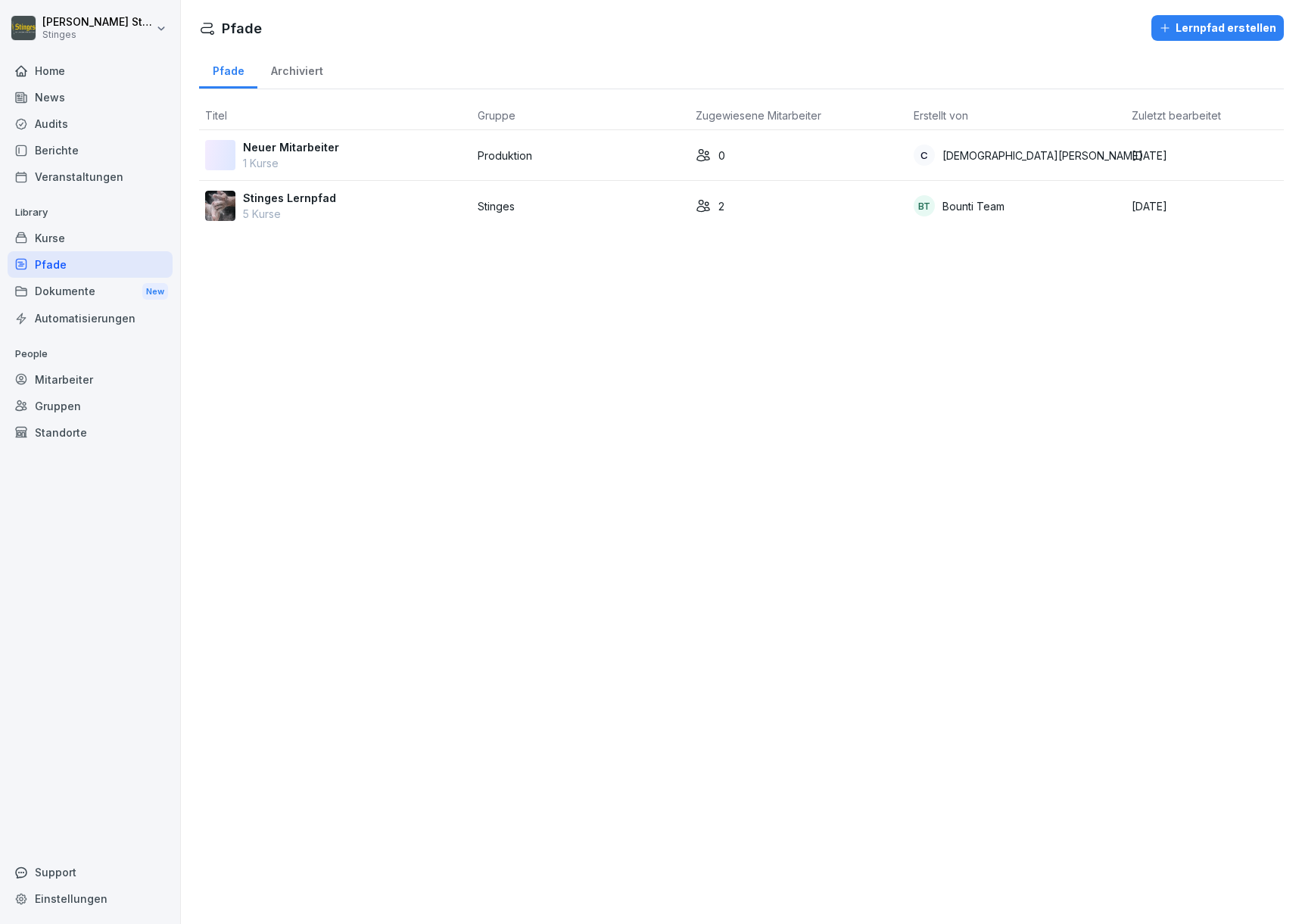
click at [70, 244] on div "Kurse" at bounding box center [90, 238] width 165 height 26
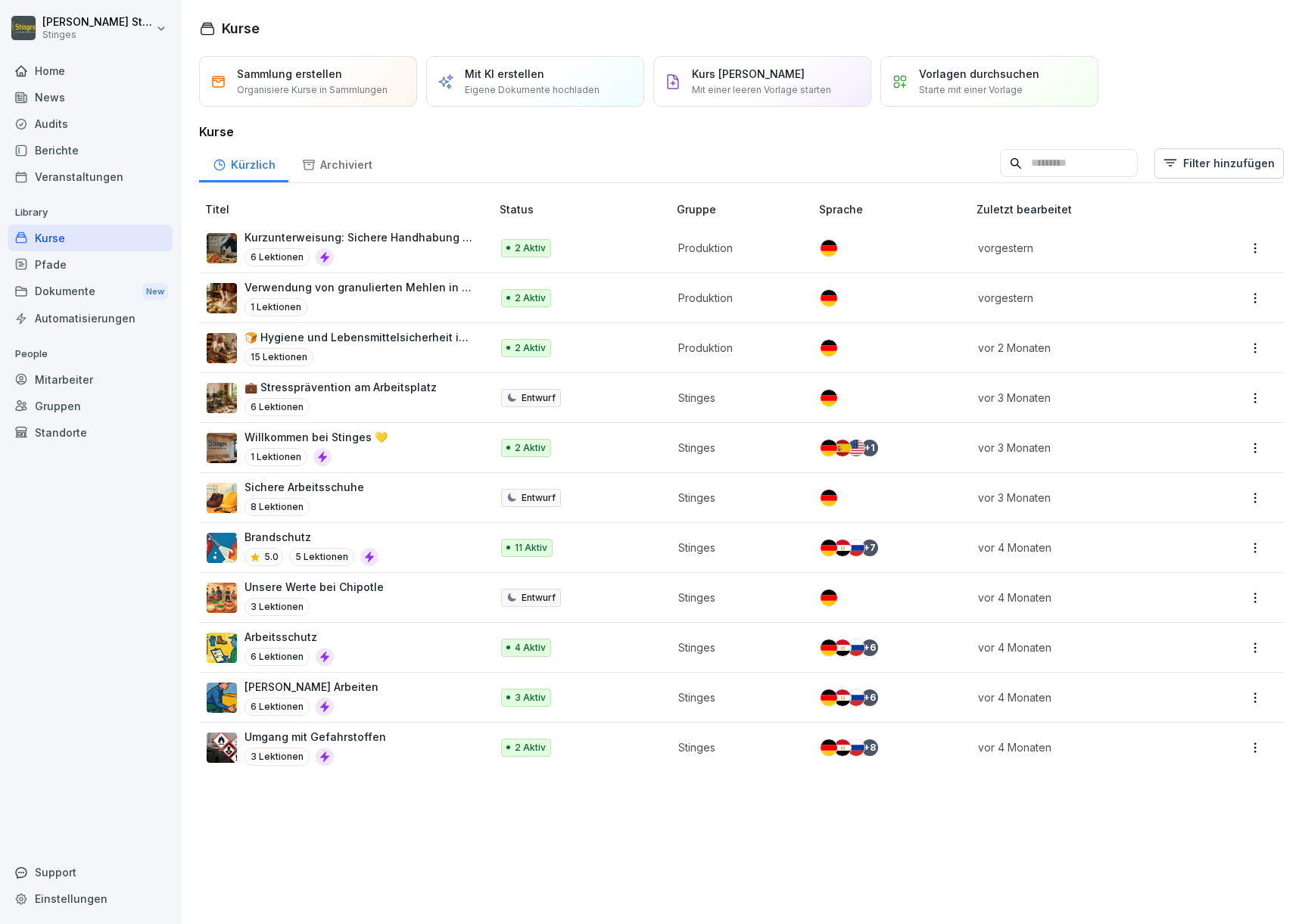
click at [72, 378] on div "Mitarbeiter" at bounding box center [90, 379] width 165 height 26
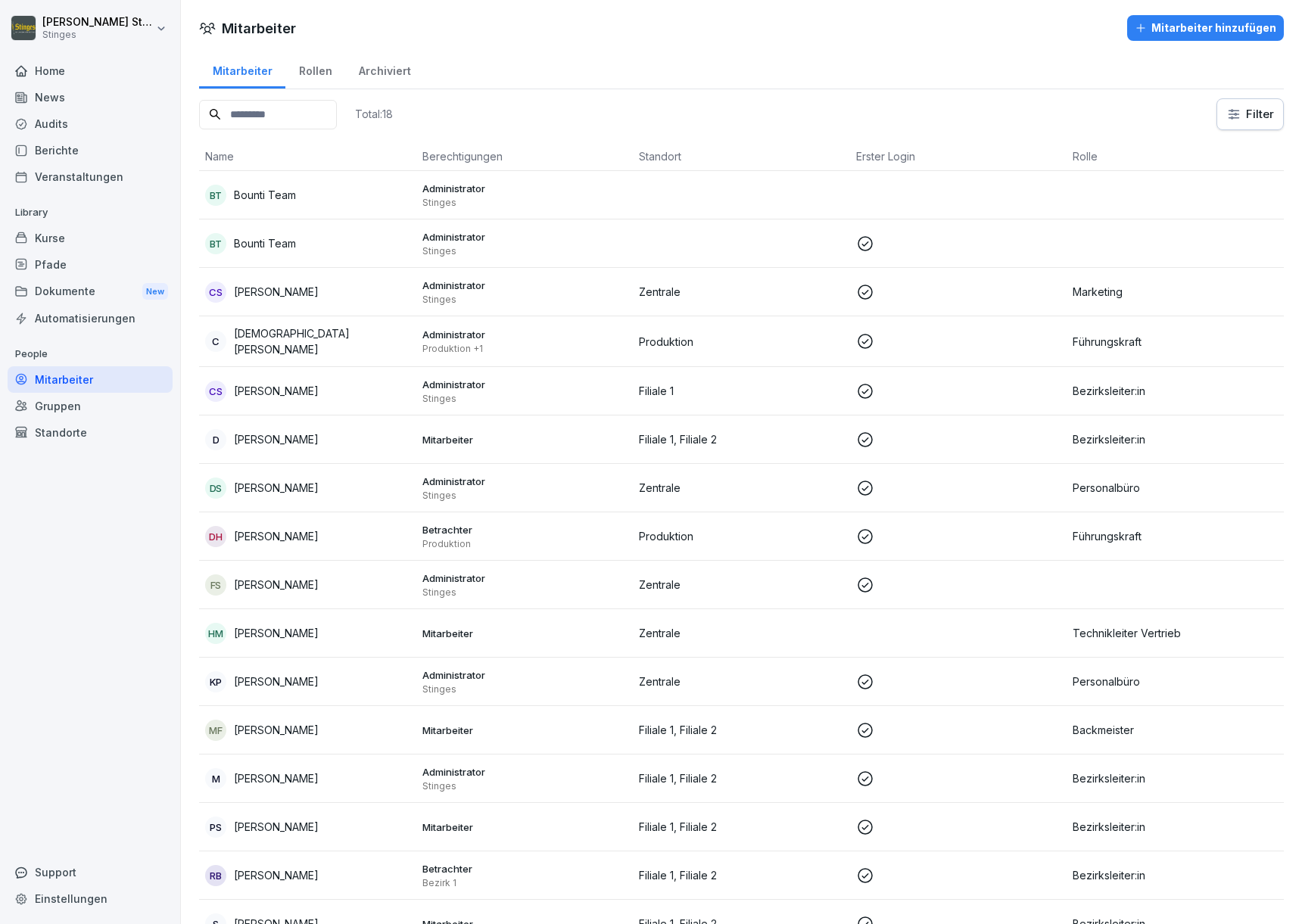
click at [304, 76] on div "Rollen" at bounding box center [315, 70] width 60 height 39
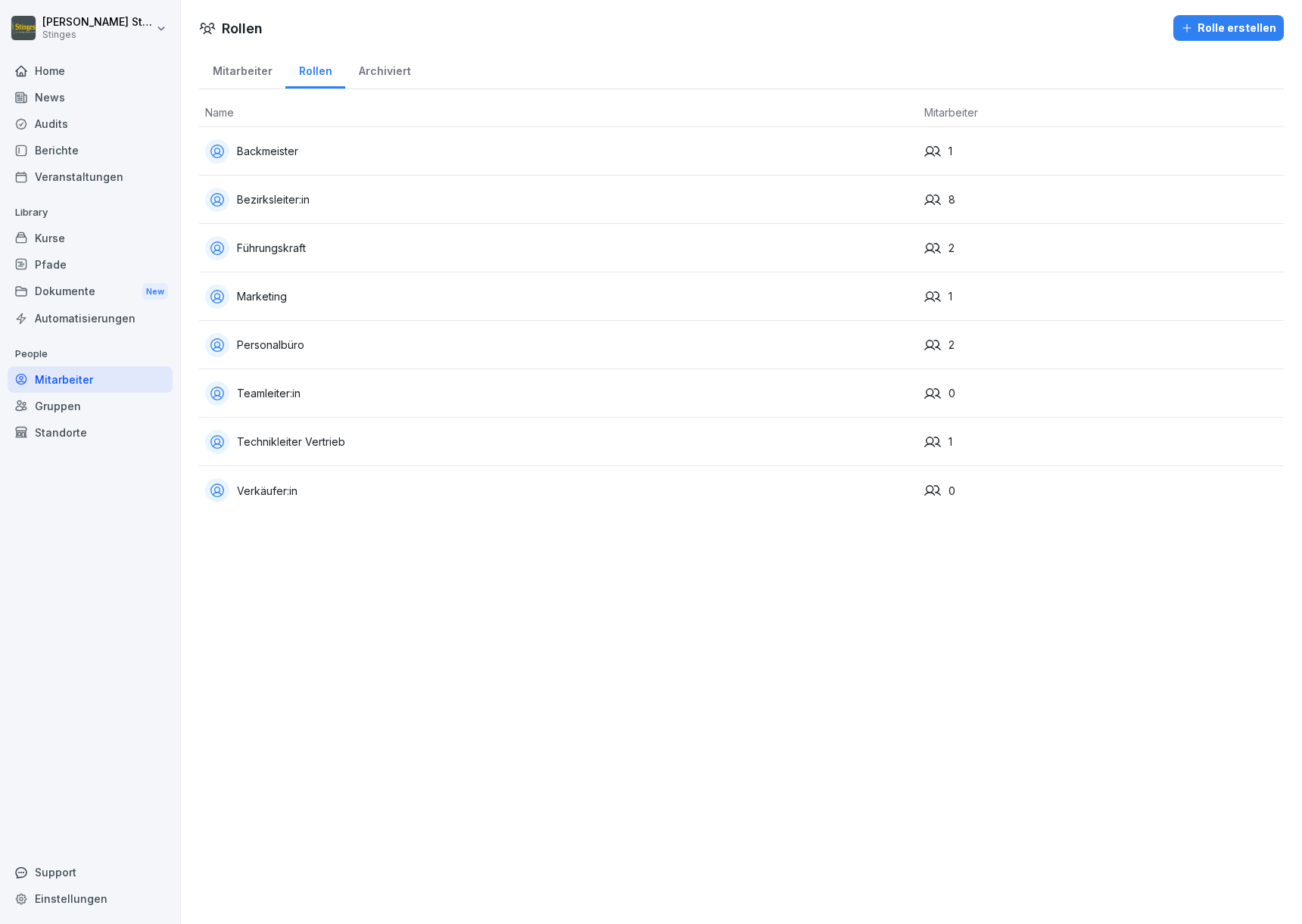
click at [345, 72] on div "Archiviert" at bounding box center [384, 70] width 79 height 39
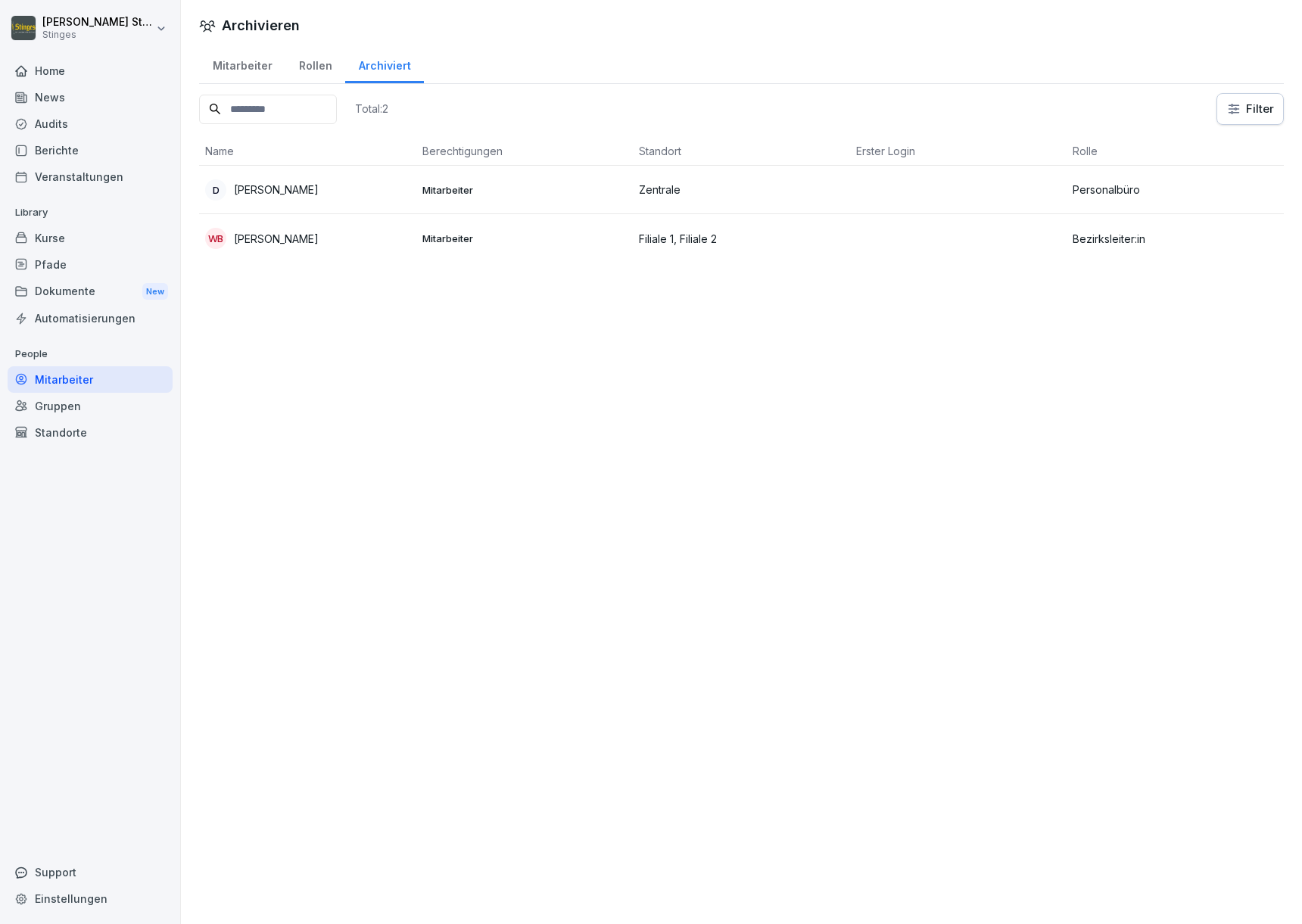
click at [231, 60] on div "Mitarbeiter" at bounding box center [241, 64] width 86 height 39
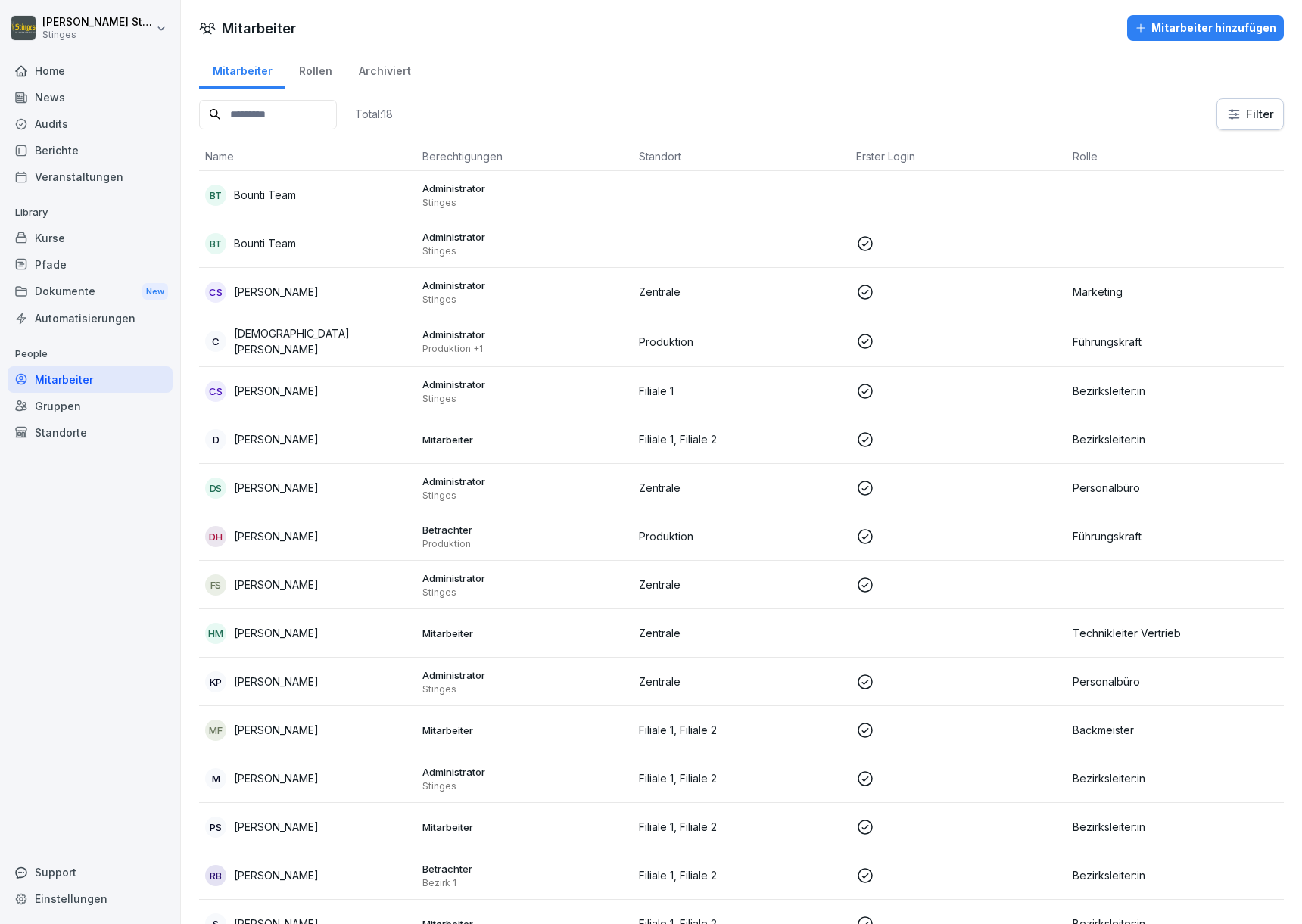
scroll to position [142, 0]
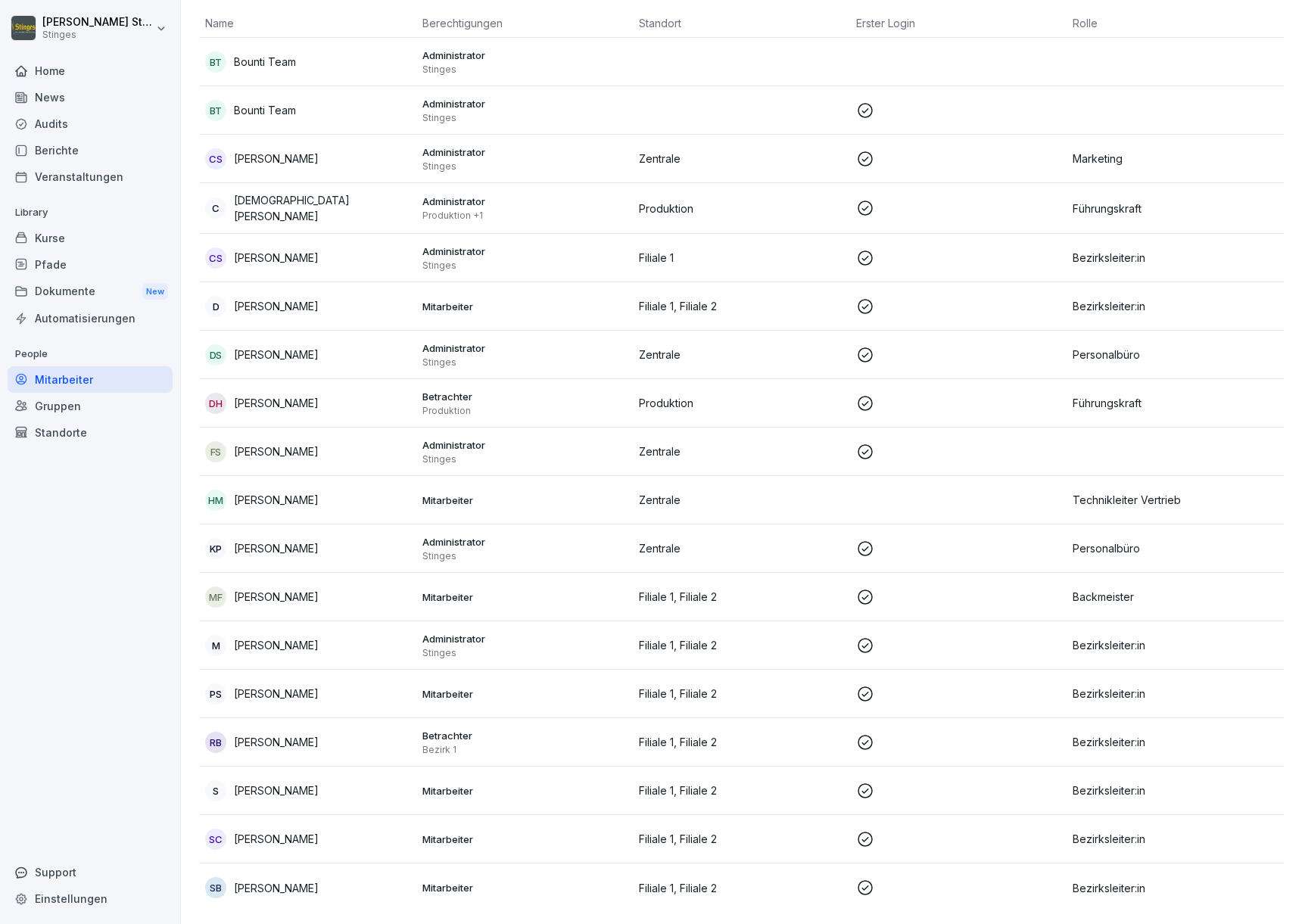
click at [239, 637] on p "[PERSON_NAME]" at bounding box center [275, 645] width 84 height 16
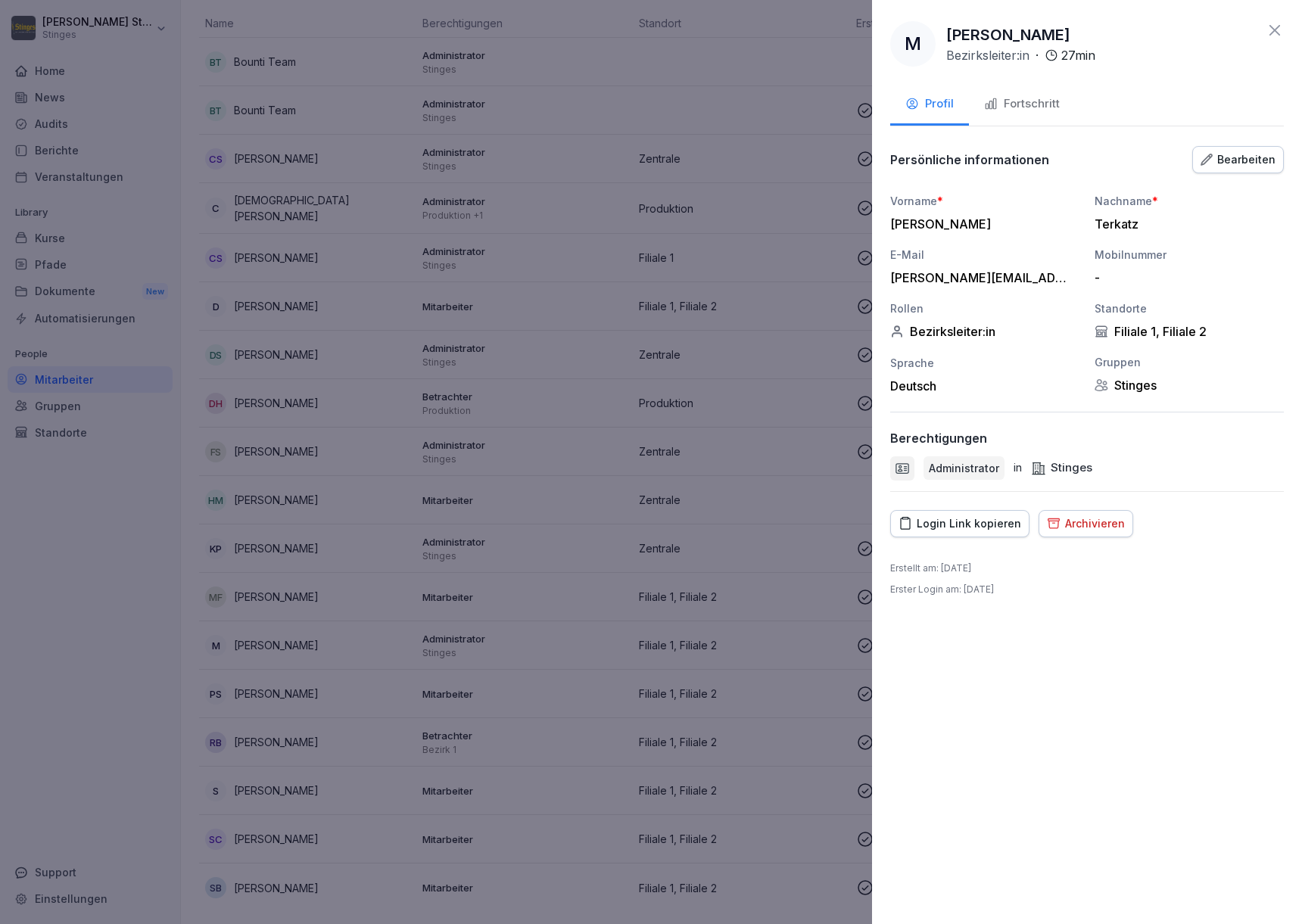
click at [1016, 112] on button "Fortschritt" at bounding box center [1021, 105] width 106 height 41
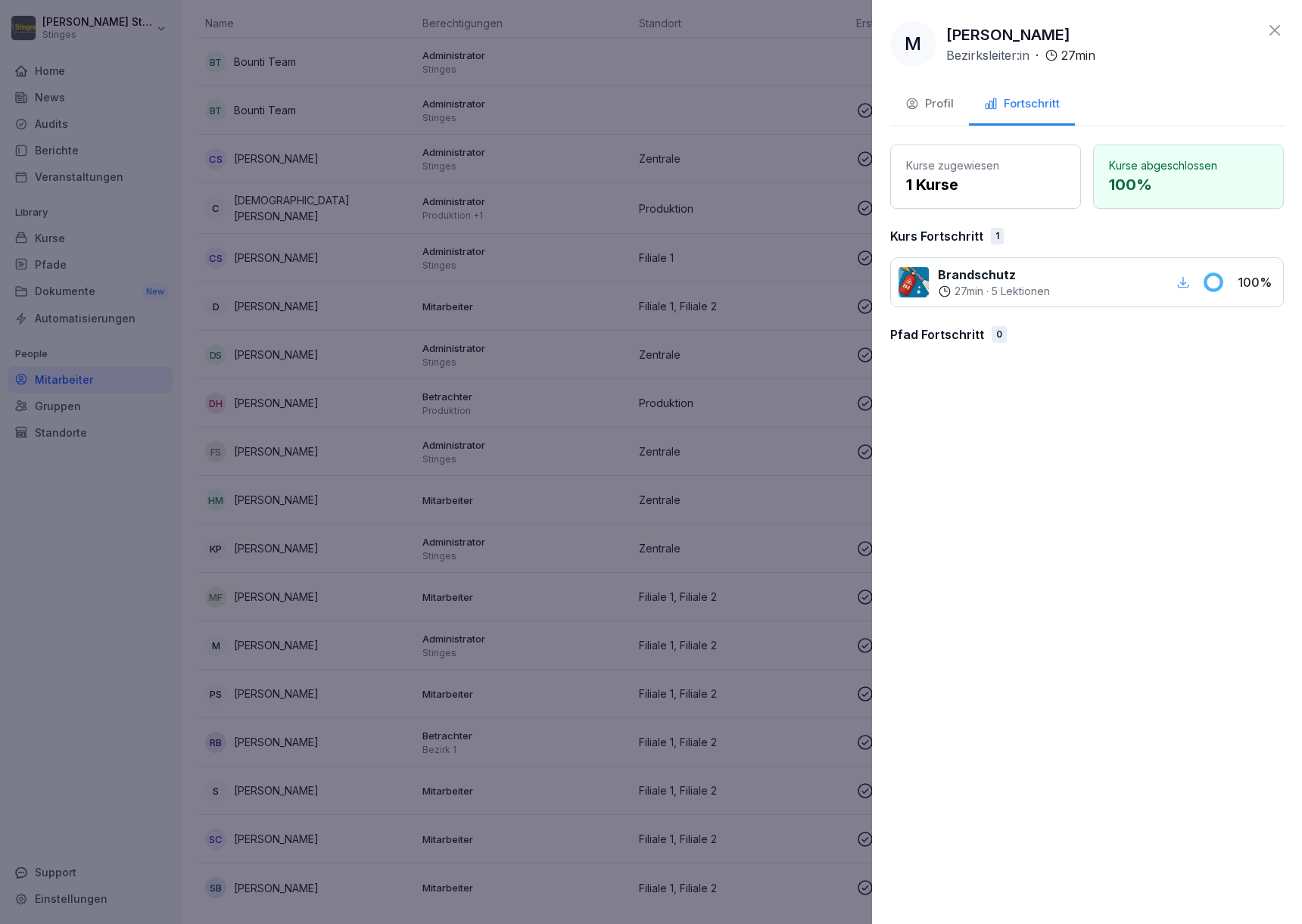
click at [958, 100] on button "Profil" at bounding box center [929, 105] width 79 height 41
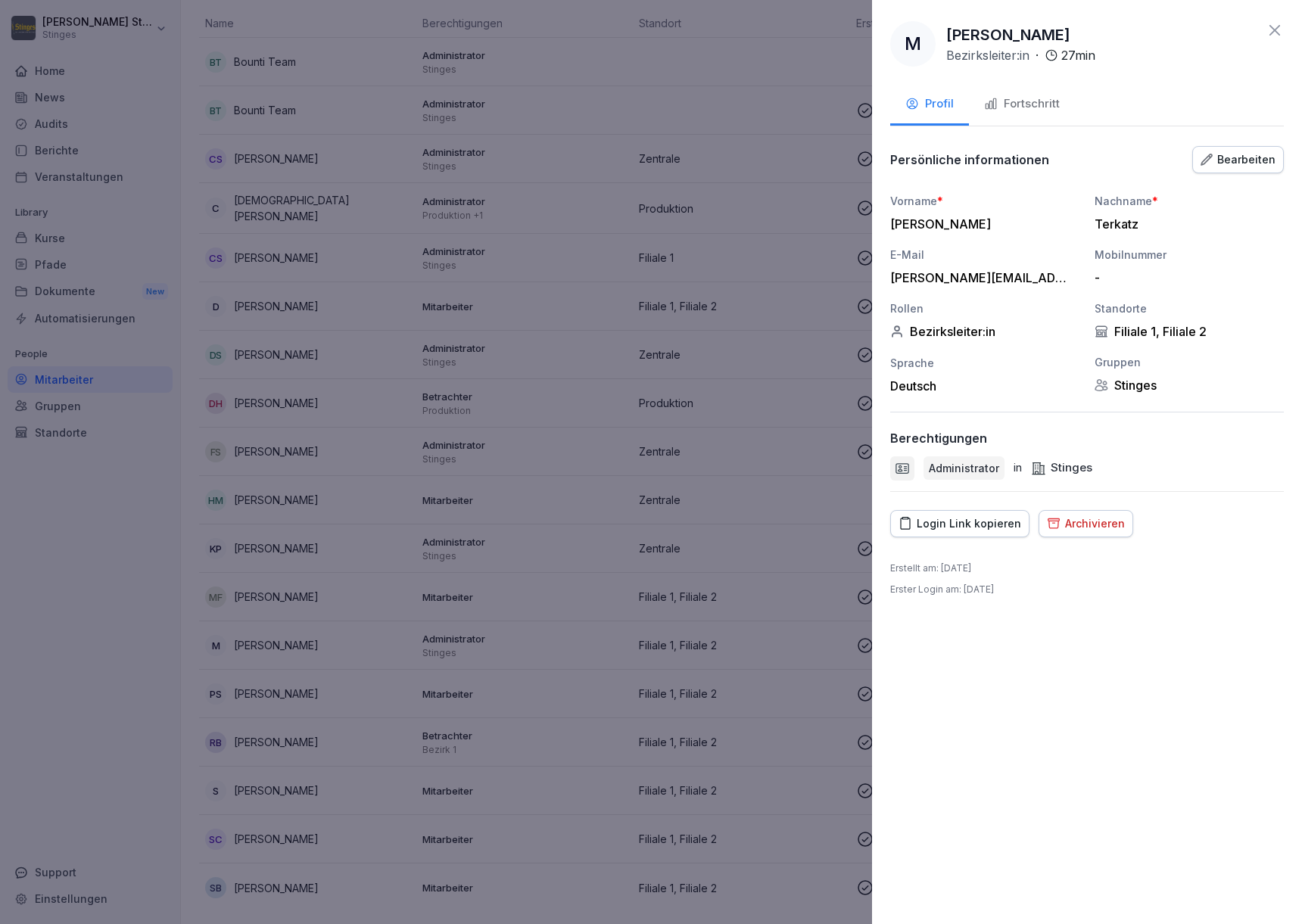
click at [1278, 34] on icon at bounding box center [1274, 30] width 11 height 11
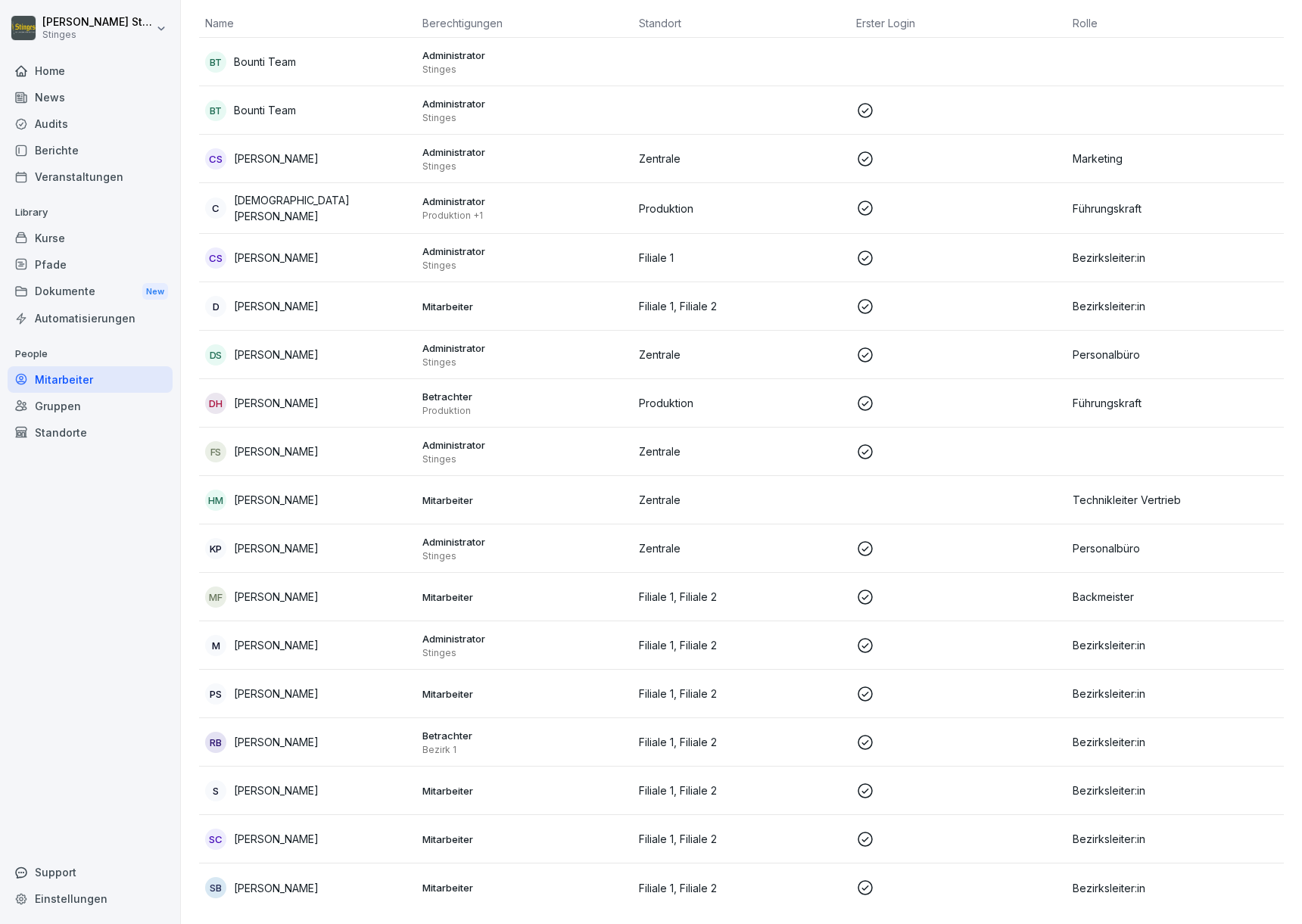
scroll to position [0, 0]
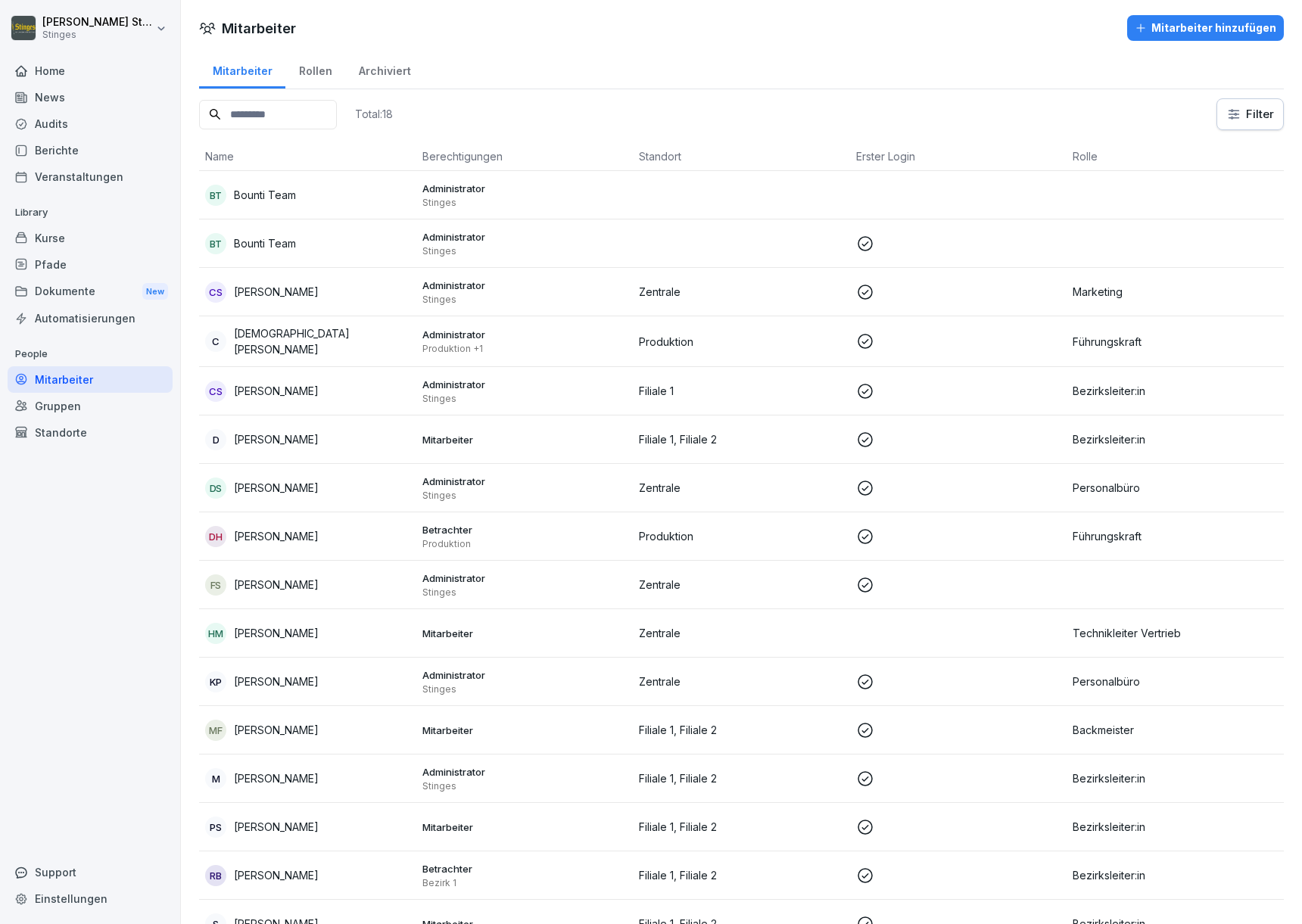
click at [1169, 29] on div "Mitarbeiter hinzufügen" at bounding box center [1205, 27] width 142 height 16
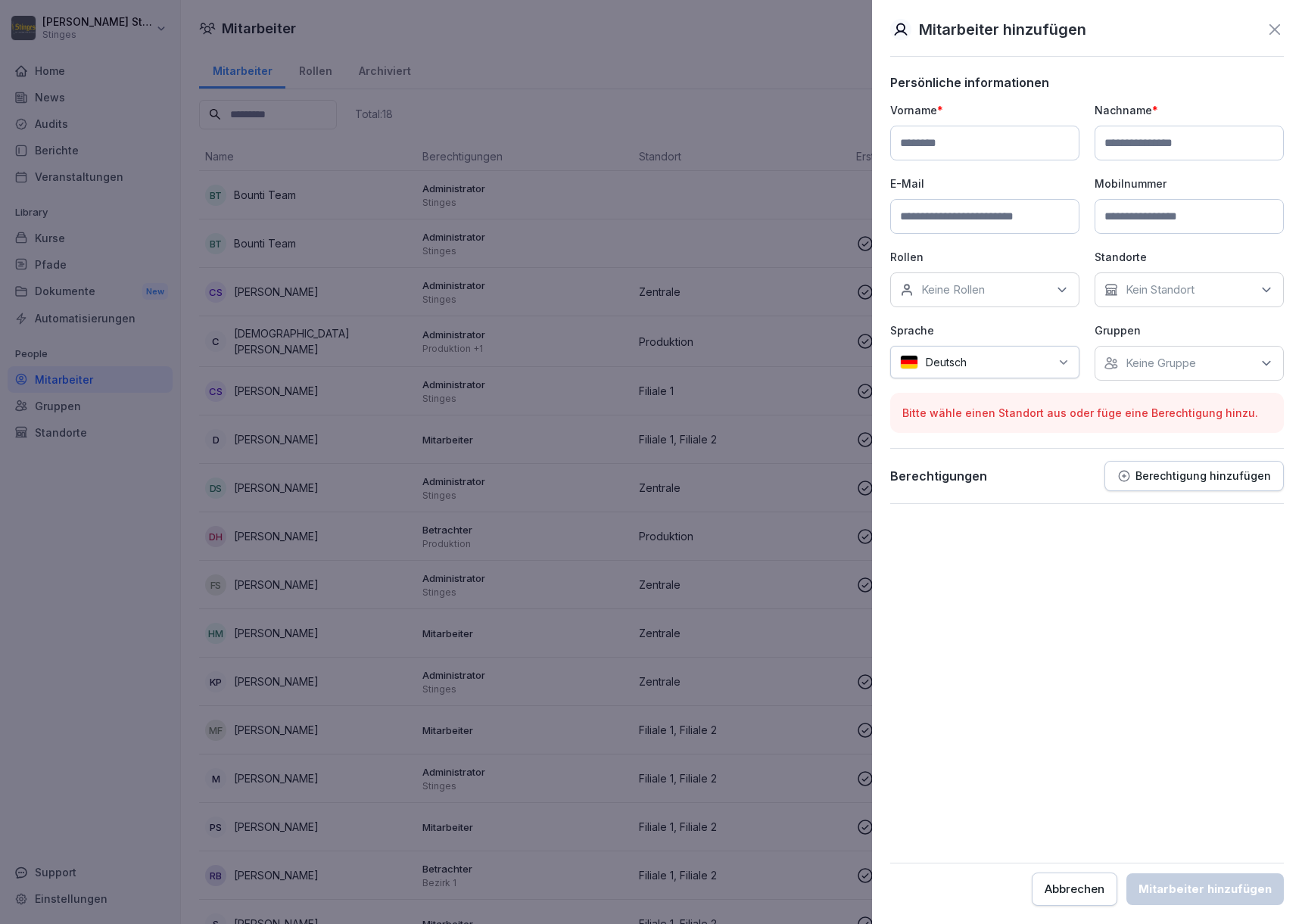
click at [1281, 27] on icon at bounding box center [1275, 29] width 18 height 18
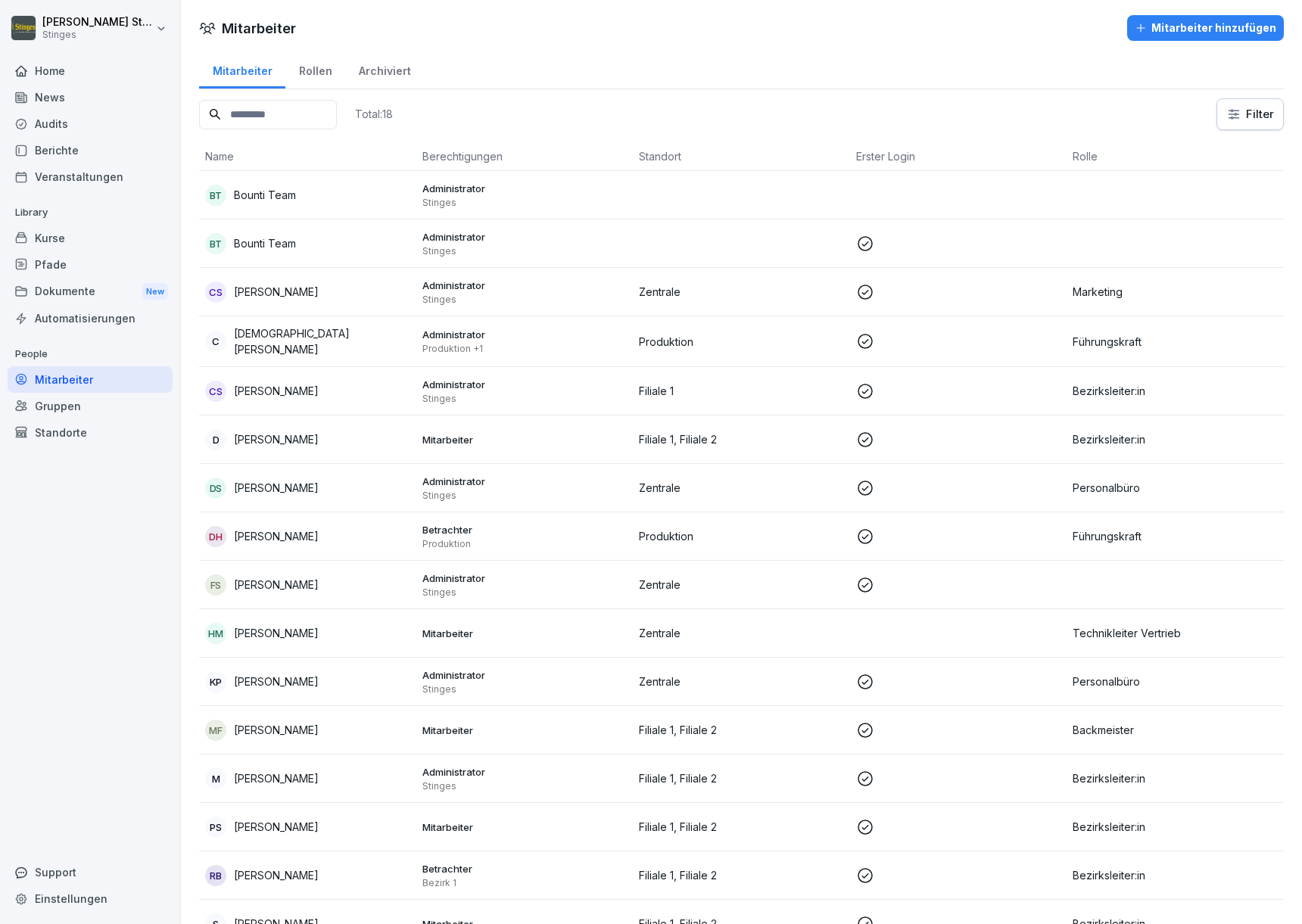
click at [69, 896] on div "Einstellungen" at bounding box center [90, 899] width 165 height 26
select select "**"
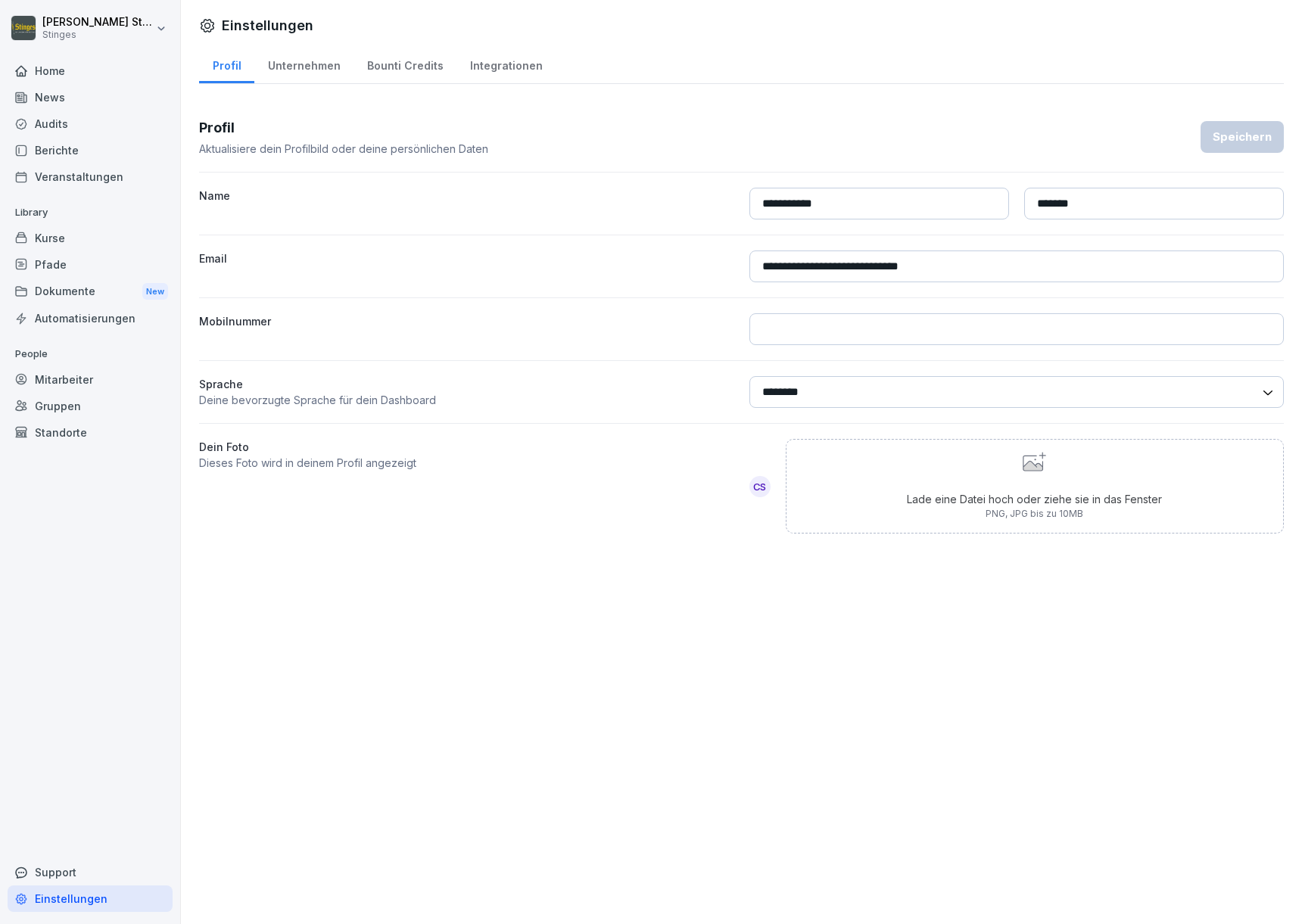
click at [322, 55] on div "Unternehmen" at bounding box center [303, 64] width 99 height 39
select select "**"
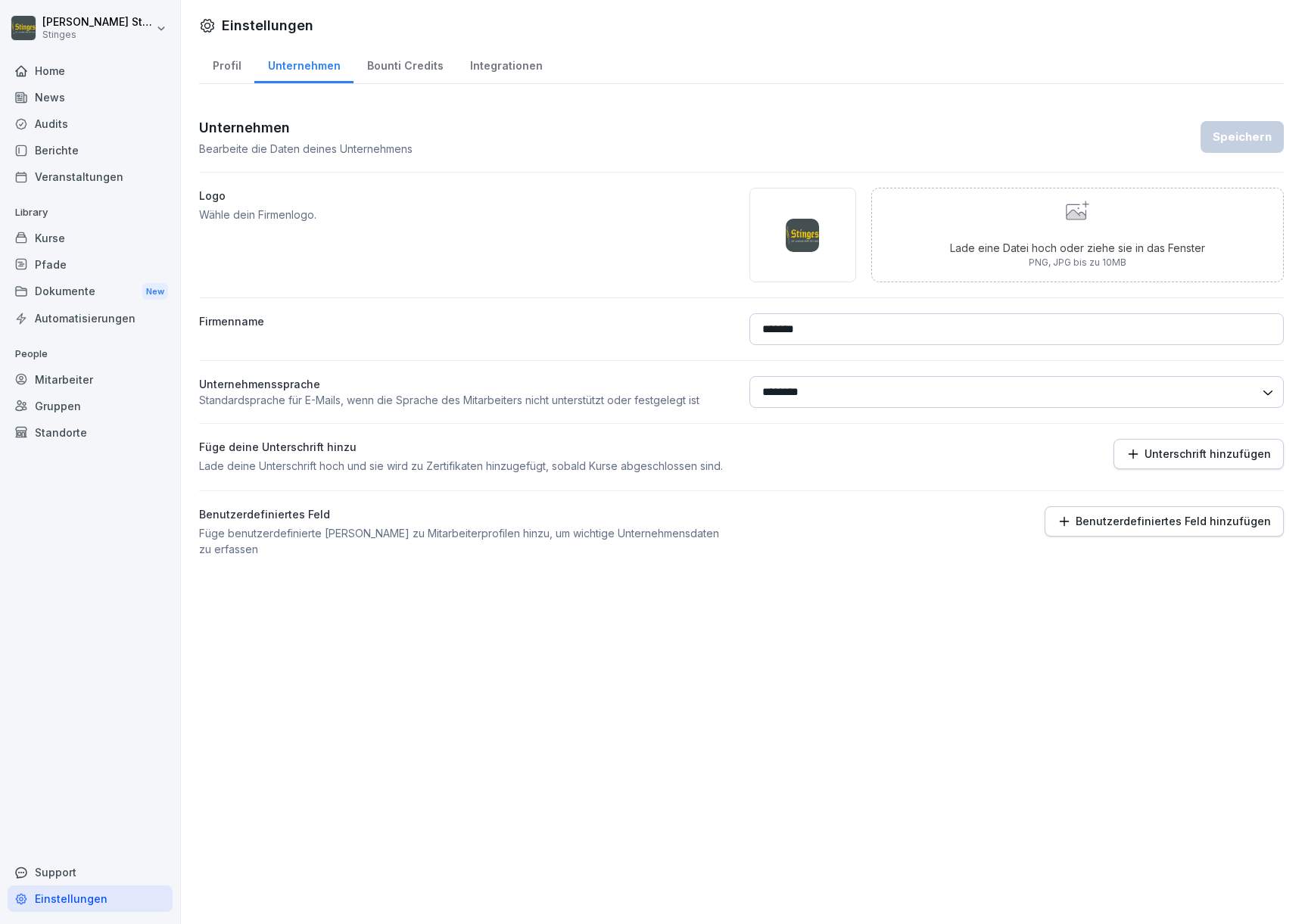
click at [320, 64] on div "Unternehmen" at bounding box center [303, 64] width 99 height 39
click at [371, 66] on div "Bounti Credits" at bounding box center [405, 64] width 103 height 39
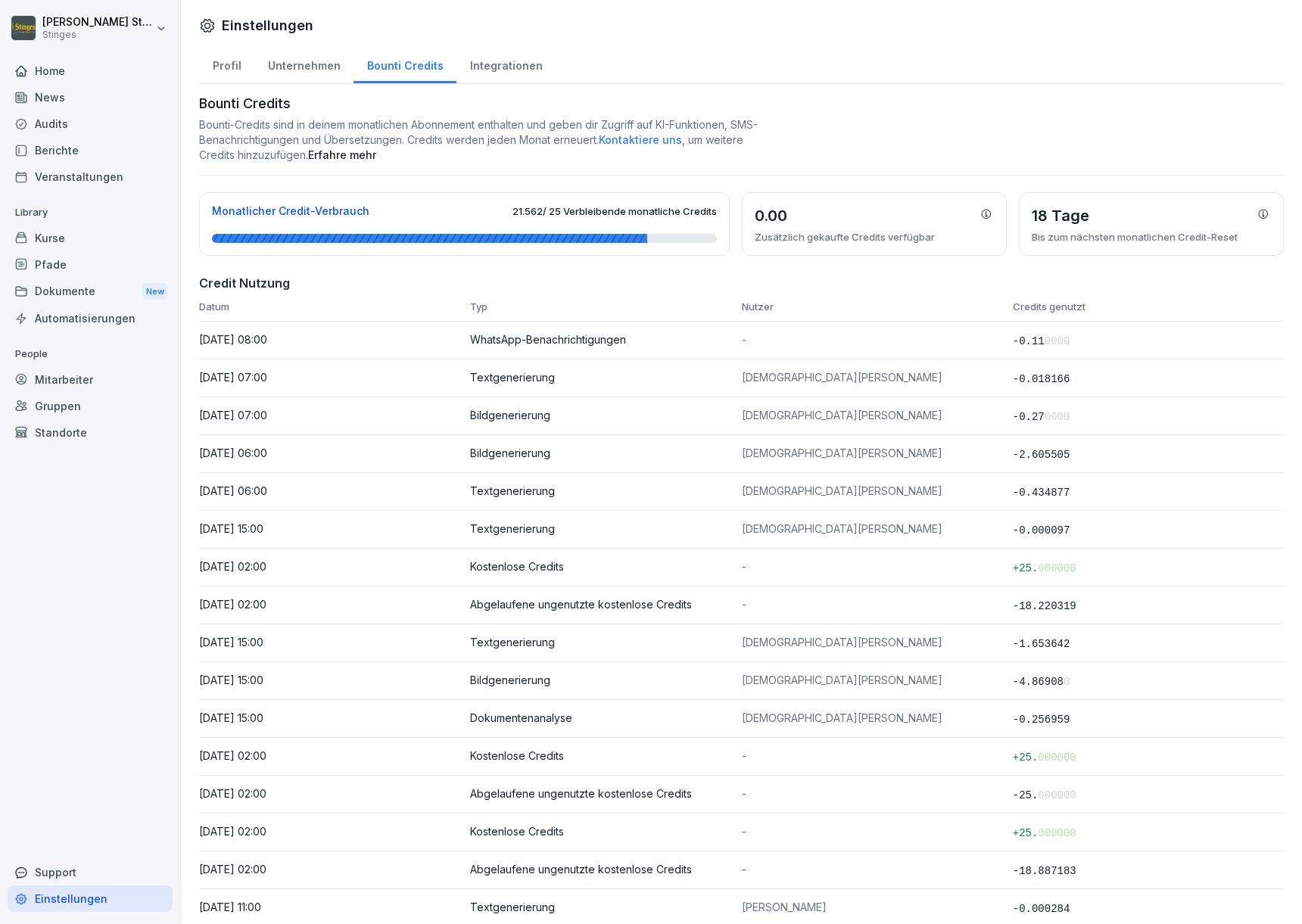
click at [511, 65] on div "Integrationen" at bounding box center [506, 64] width 99 height 39
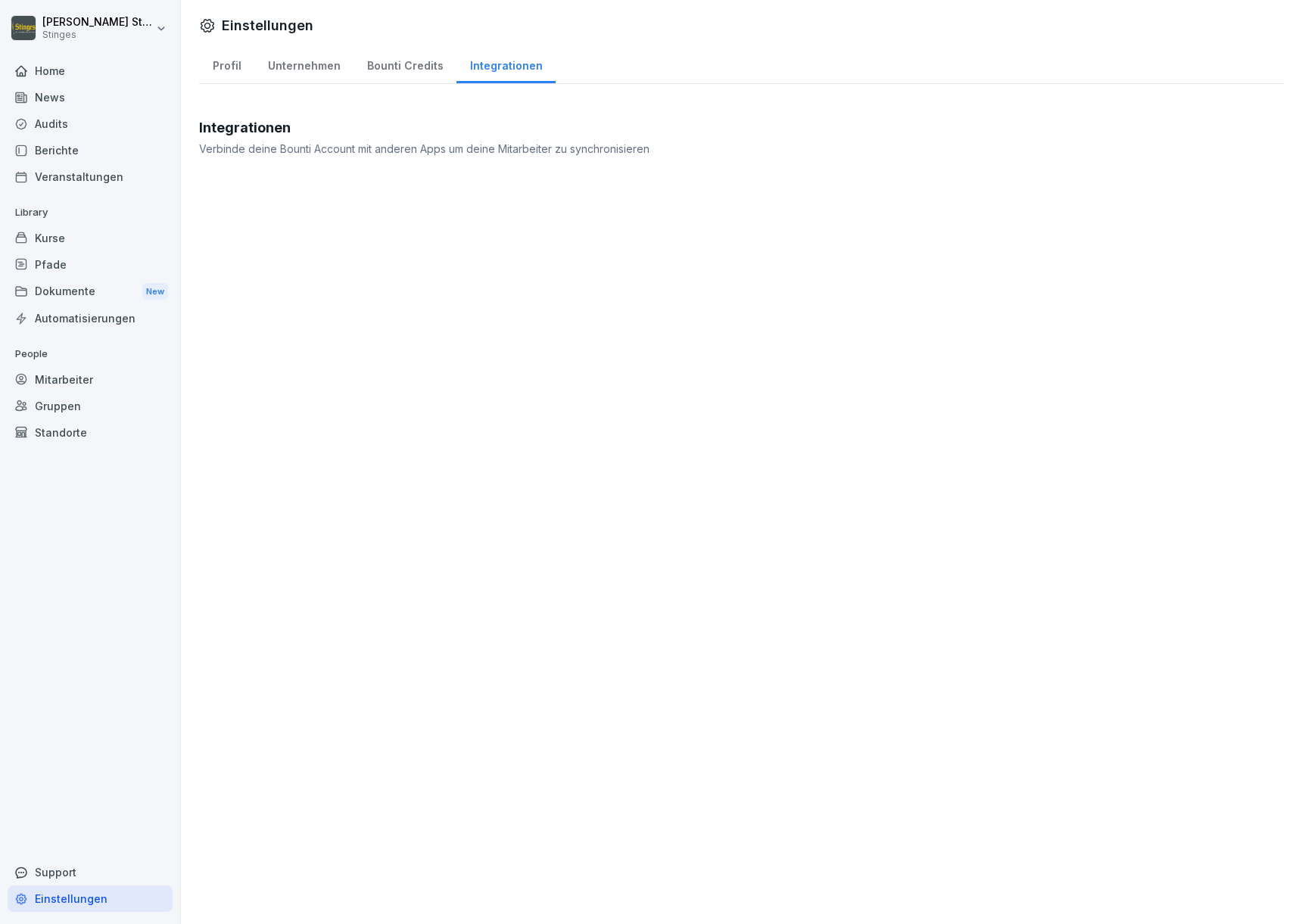
click at [415, 75] on div "Bounti Credits" at bounding box center [405, 64] width 103 height 39
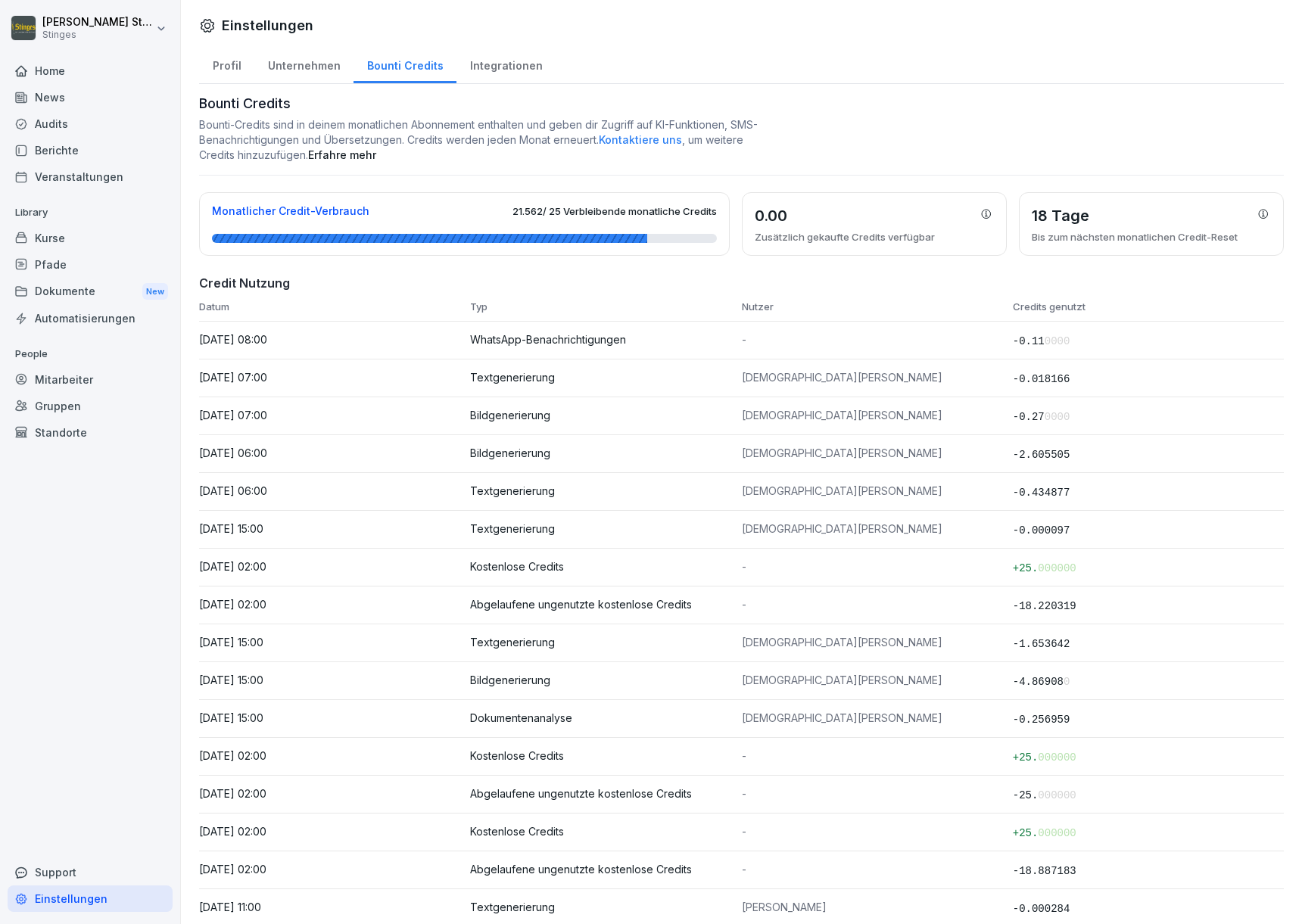
click at [314, 67] on div "Unternehmen" at bounding box center [303, 64] width 99 height 39
select select "**"
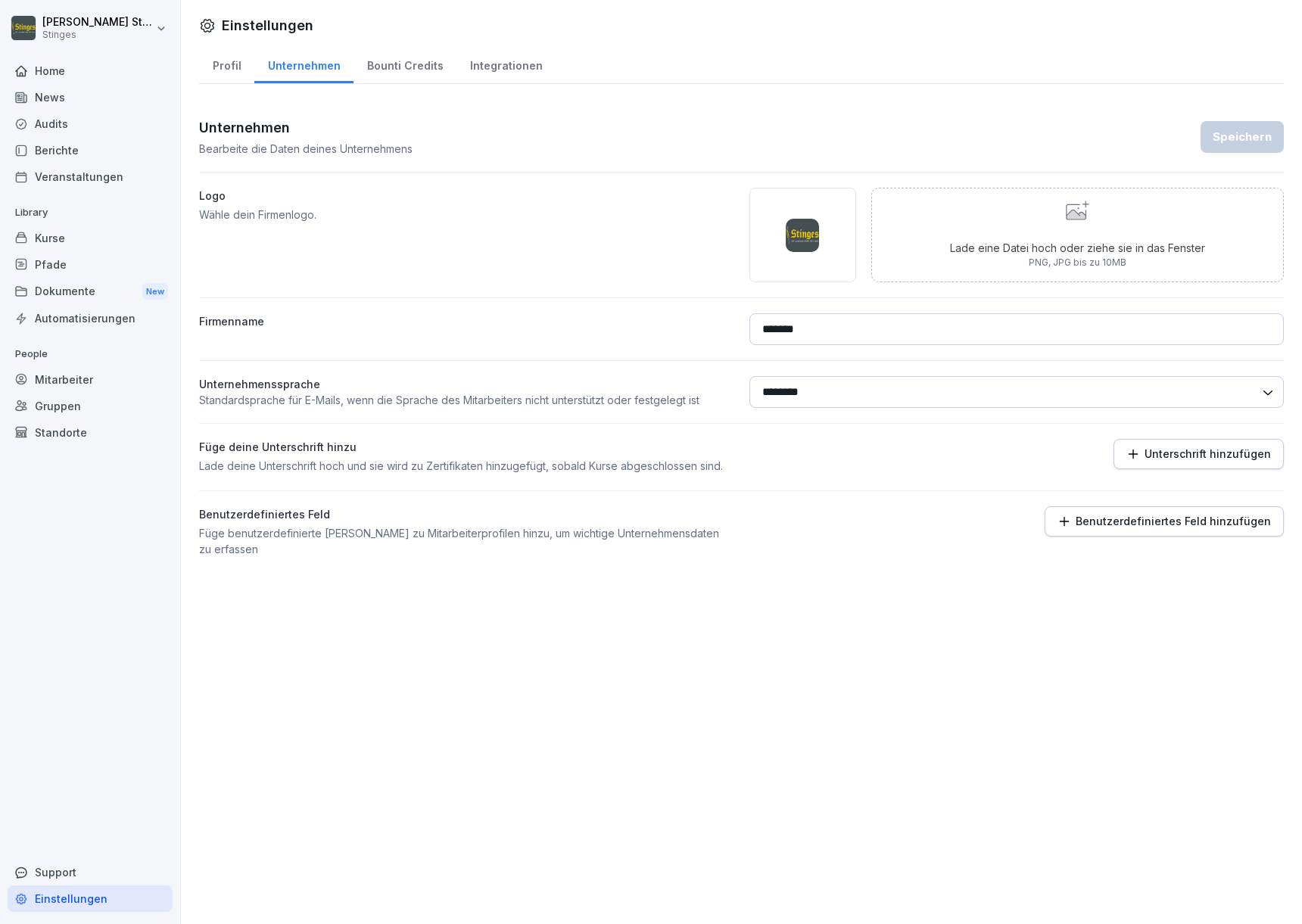
click at [397, 74] on div "Bounti Credits" at bounding box center [405, 64] width 103 height 39
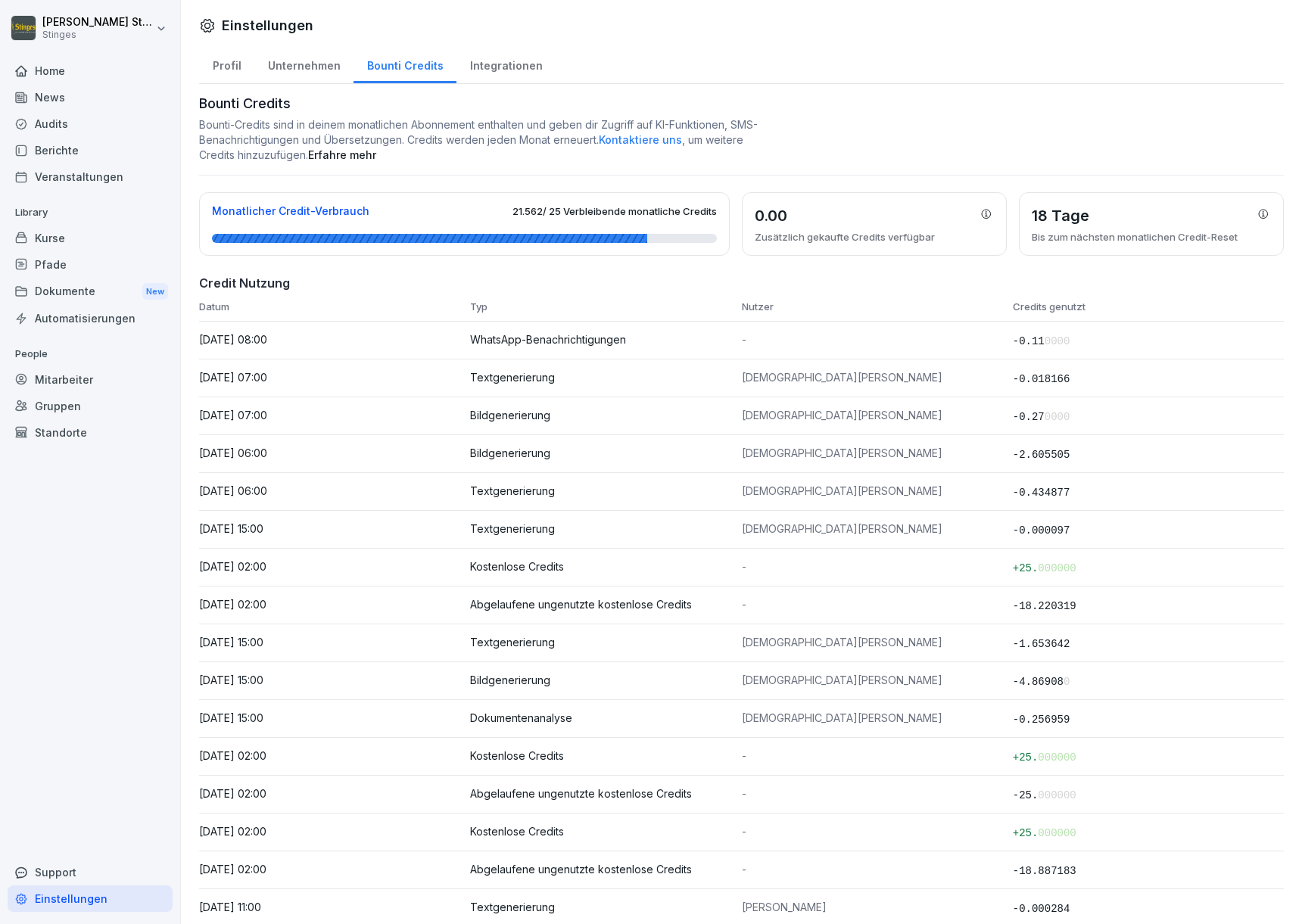
click at [479, 66] on div "Integrationen" at bounding box center [506, 64] width 99 height 39
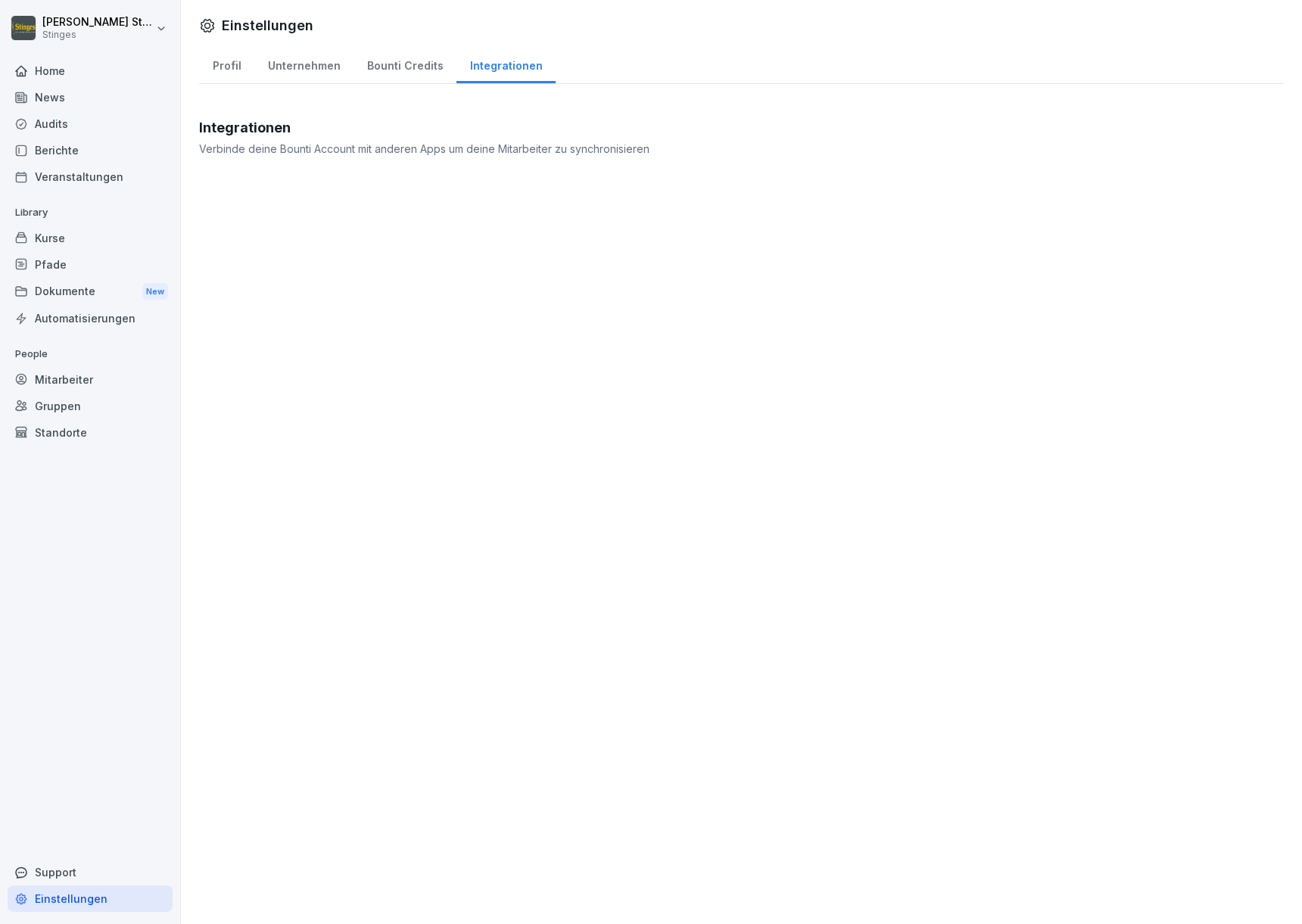
click at [298, 59] on div "Unternehmen" at bounding box center [303, 64] width 99 height 39
select select "**"
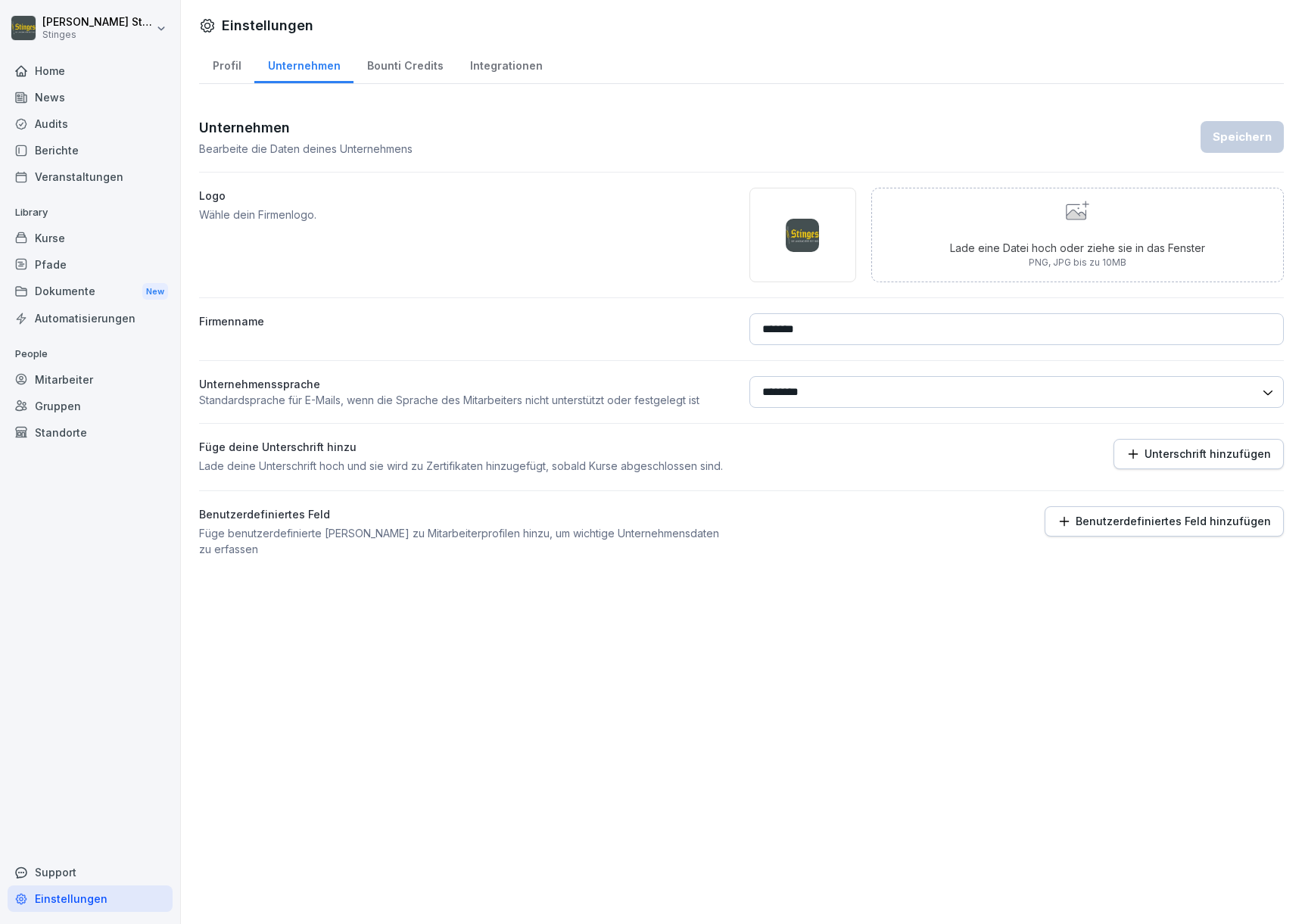
click at [219, 62] on div "Profil" at bounding box center [226, 64] width 55 height 39
select select "**"
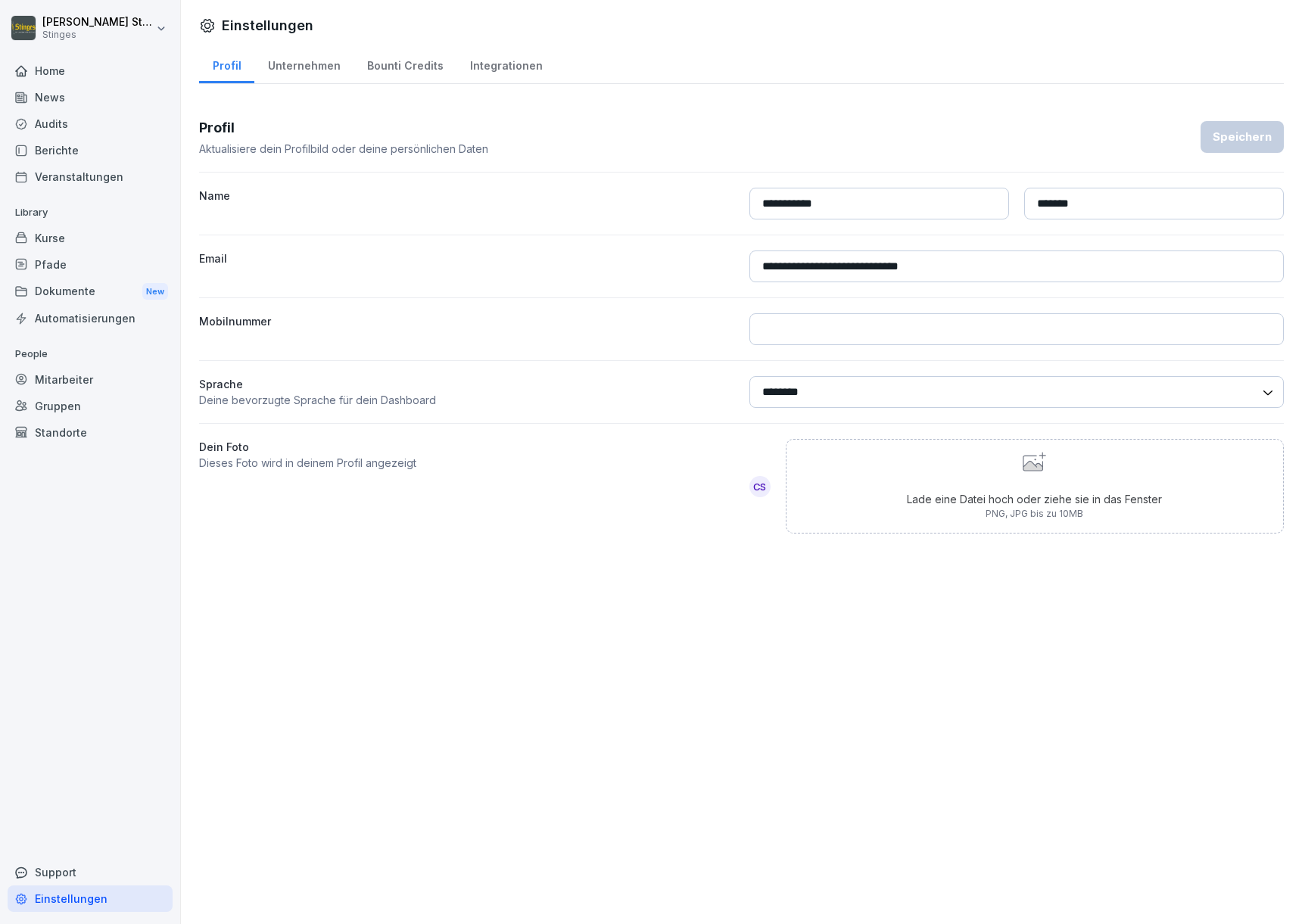
click at [55, 384] on div "Mitarbeiter" at bounding box center [90, 379] width 165 height 26
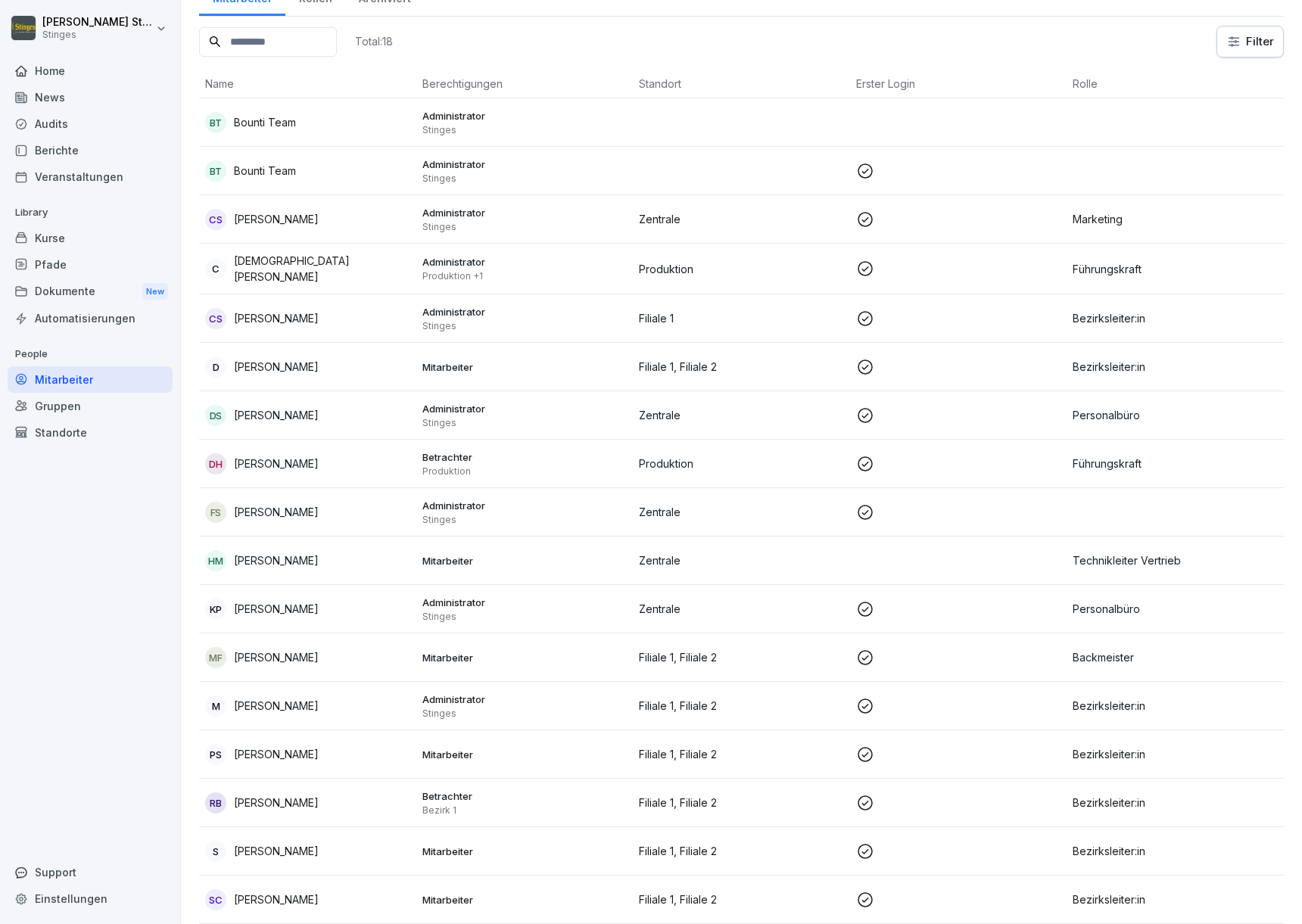
scroll to position [142, 0]
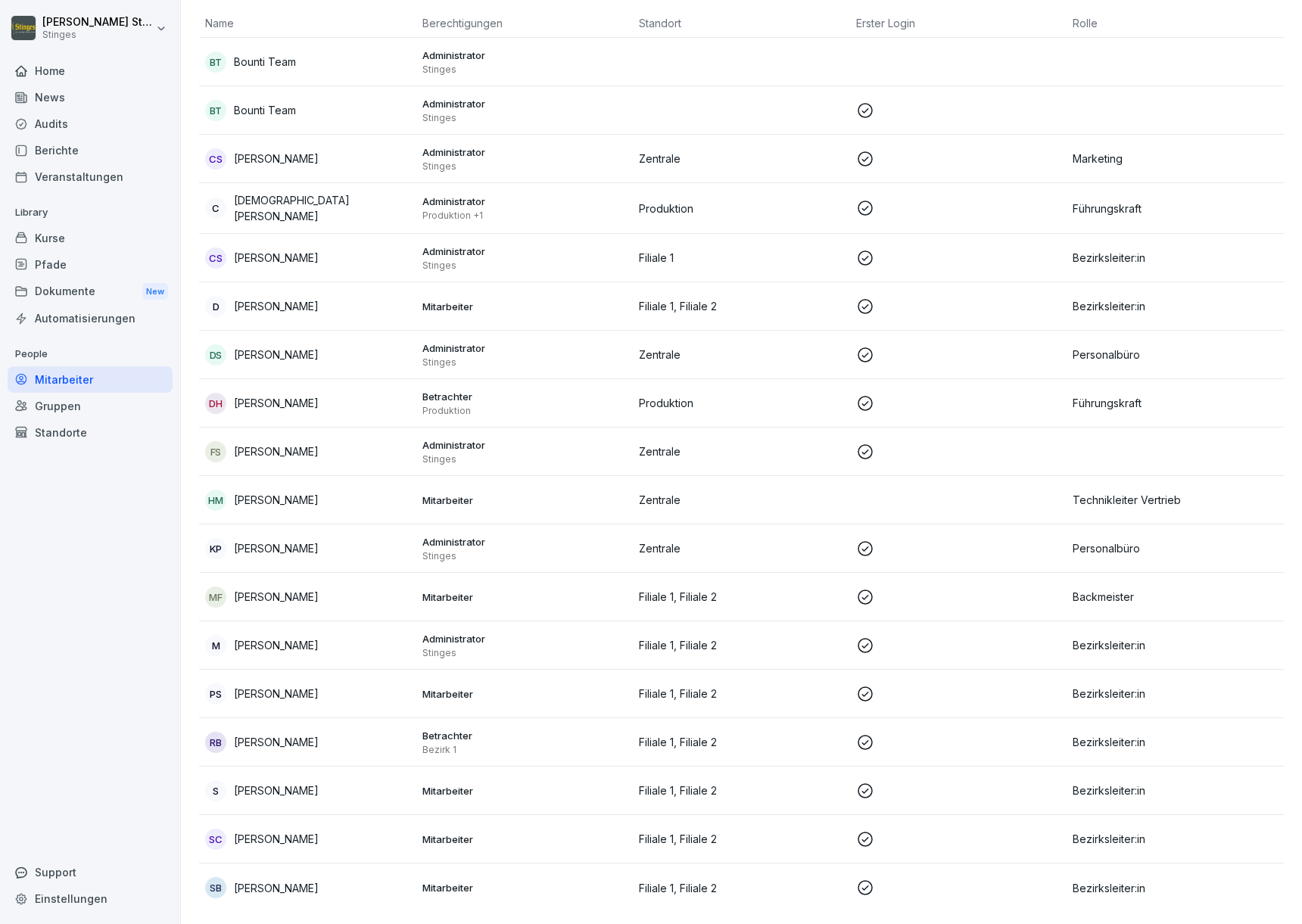
click at [321, 638] on div "M [PERSON_NAME]" at bounding box center [308, 646] width 206 height 21
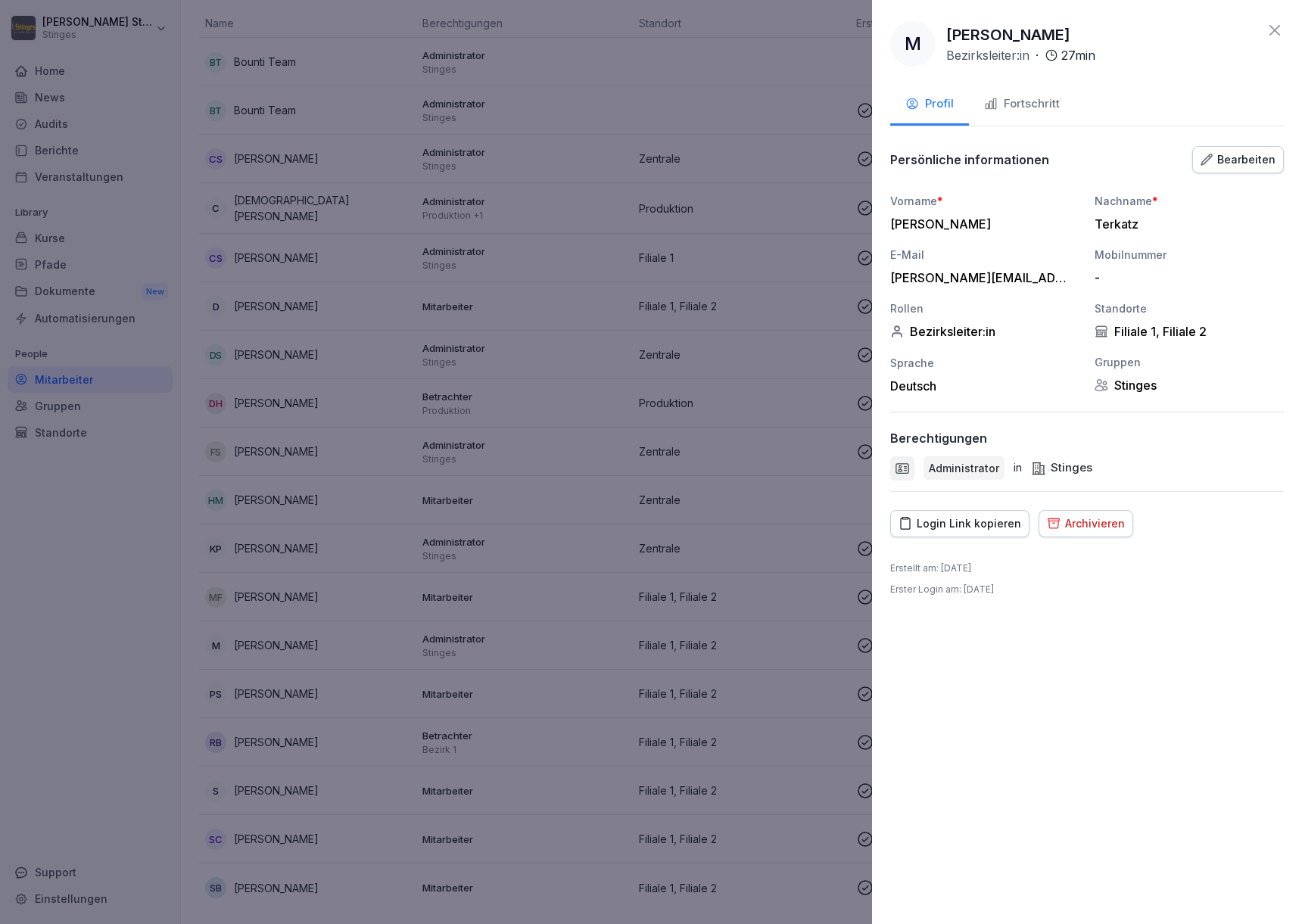
click at [1262, 157] on div "Bearbeiten" at bounding box center [1237, 159] width 75 height 16
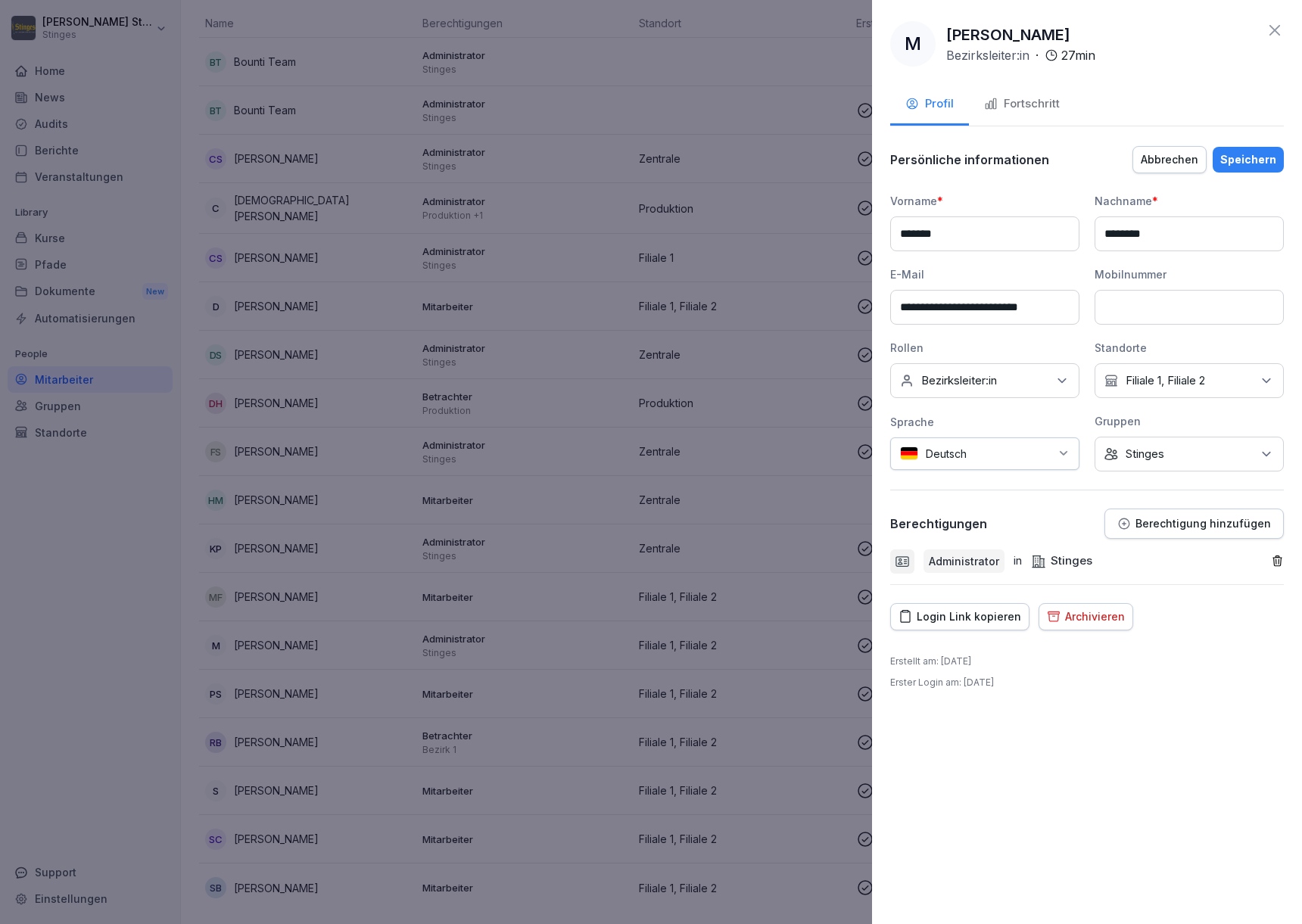
click at [1074, 622] on div "Archivieren" at bounding box center [1086, 617] width 78 height 16
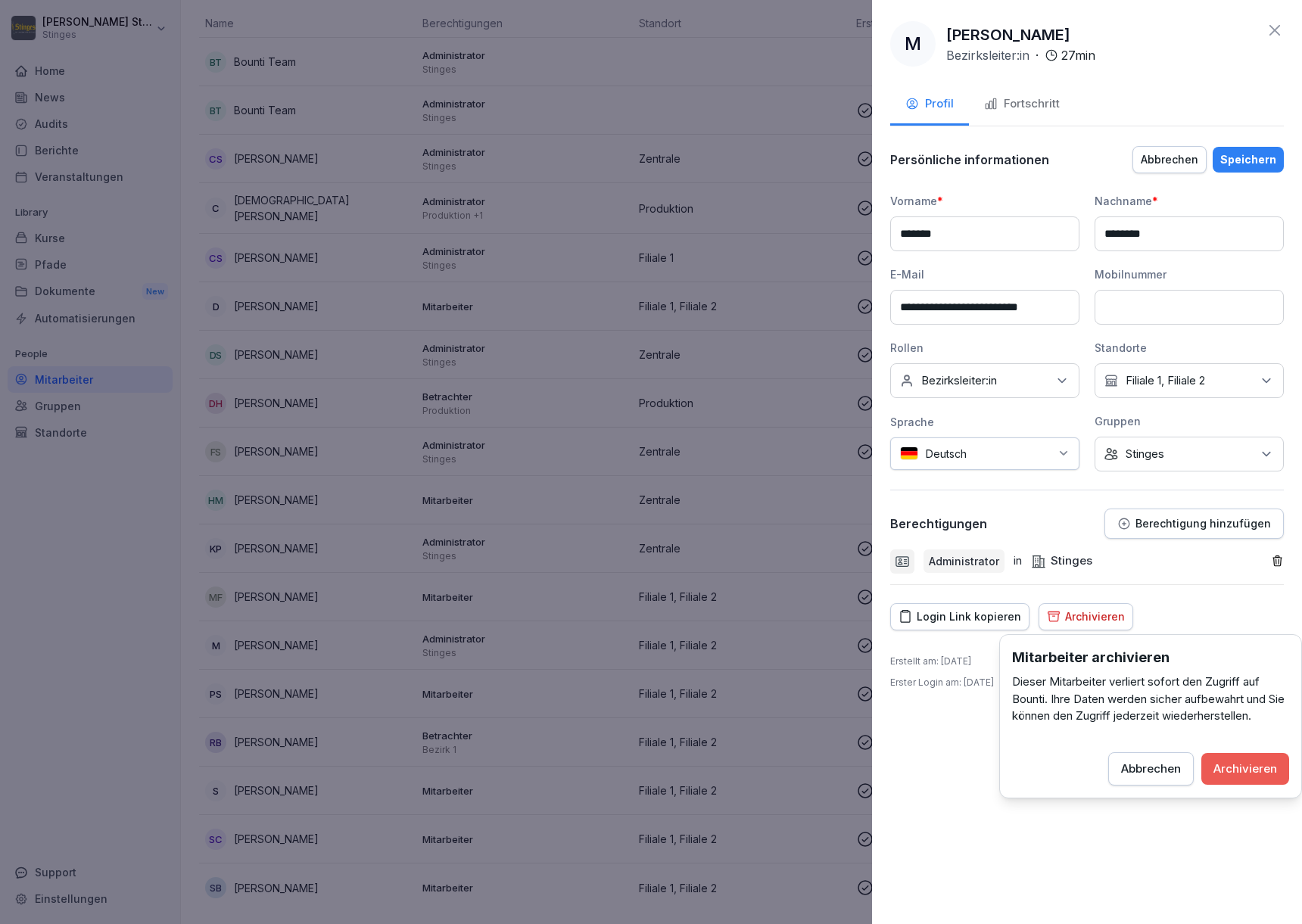
click at [1246, 766] on div "Archivieren" at bounding box center [1246, 769] width 64 height 16
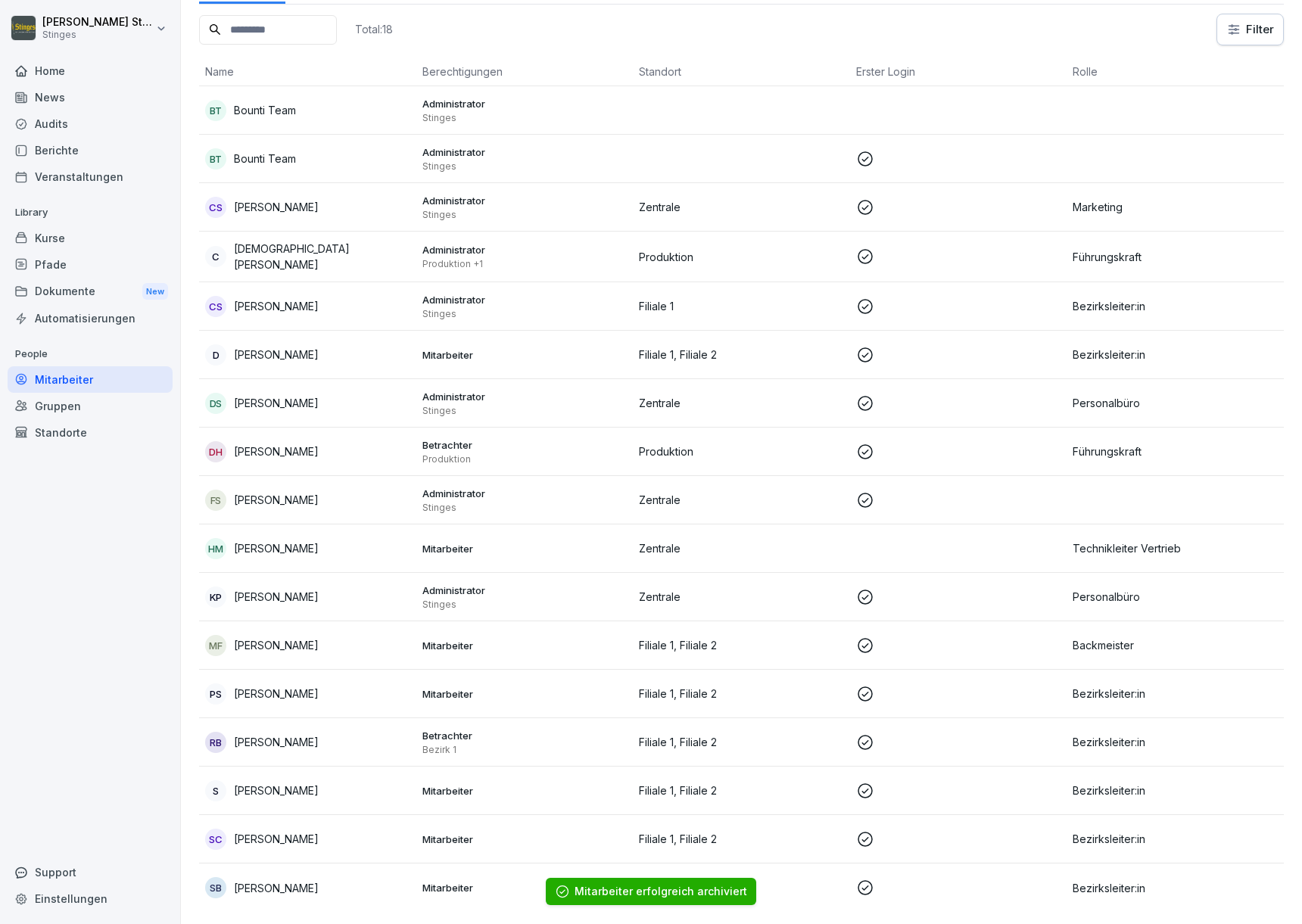
scroll to position [0, 0]
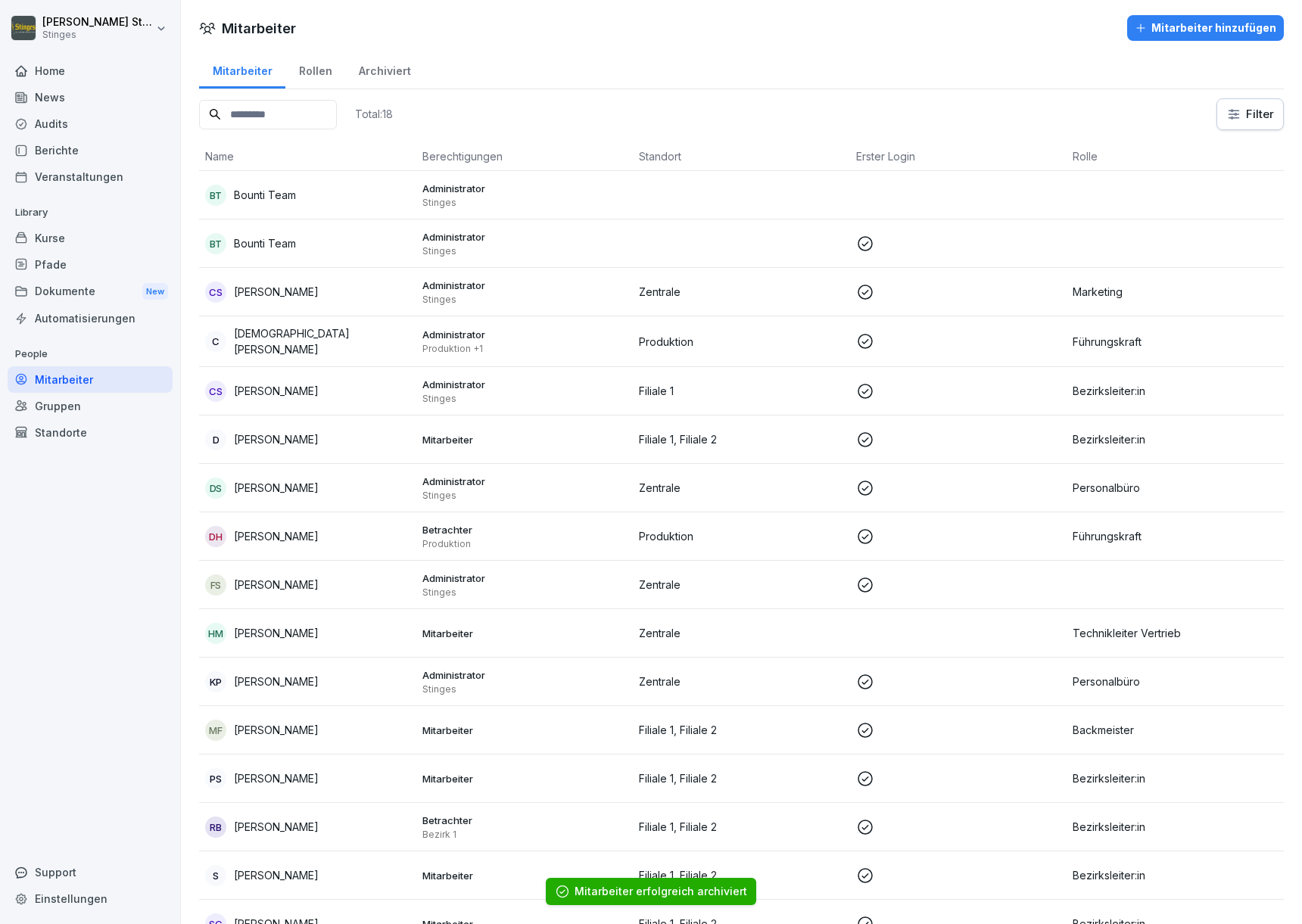
click at [1195, 35] on div "Mitarbeiter hinzufügen" at bounding box center [1205, 27] width 142 height 16
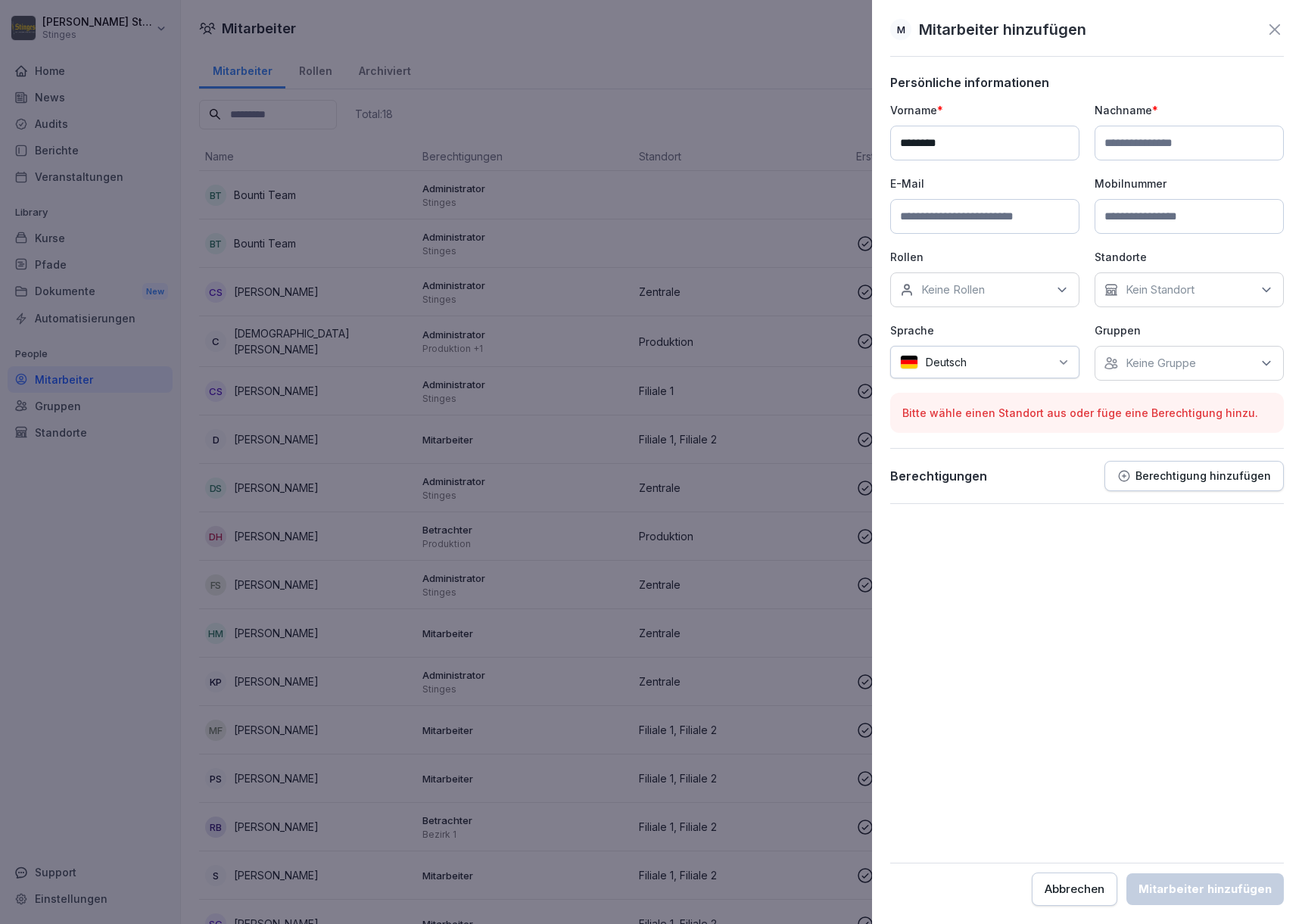
type input "*******"
type input "**********"
click at [988, 288] on div "Keine Rollen" at bounding box center [984, 290] width 189 height 35
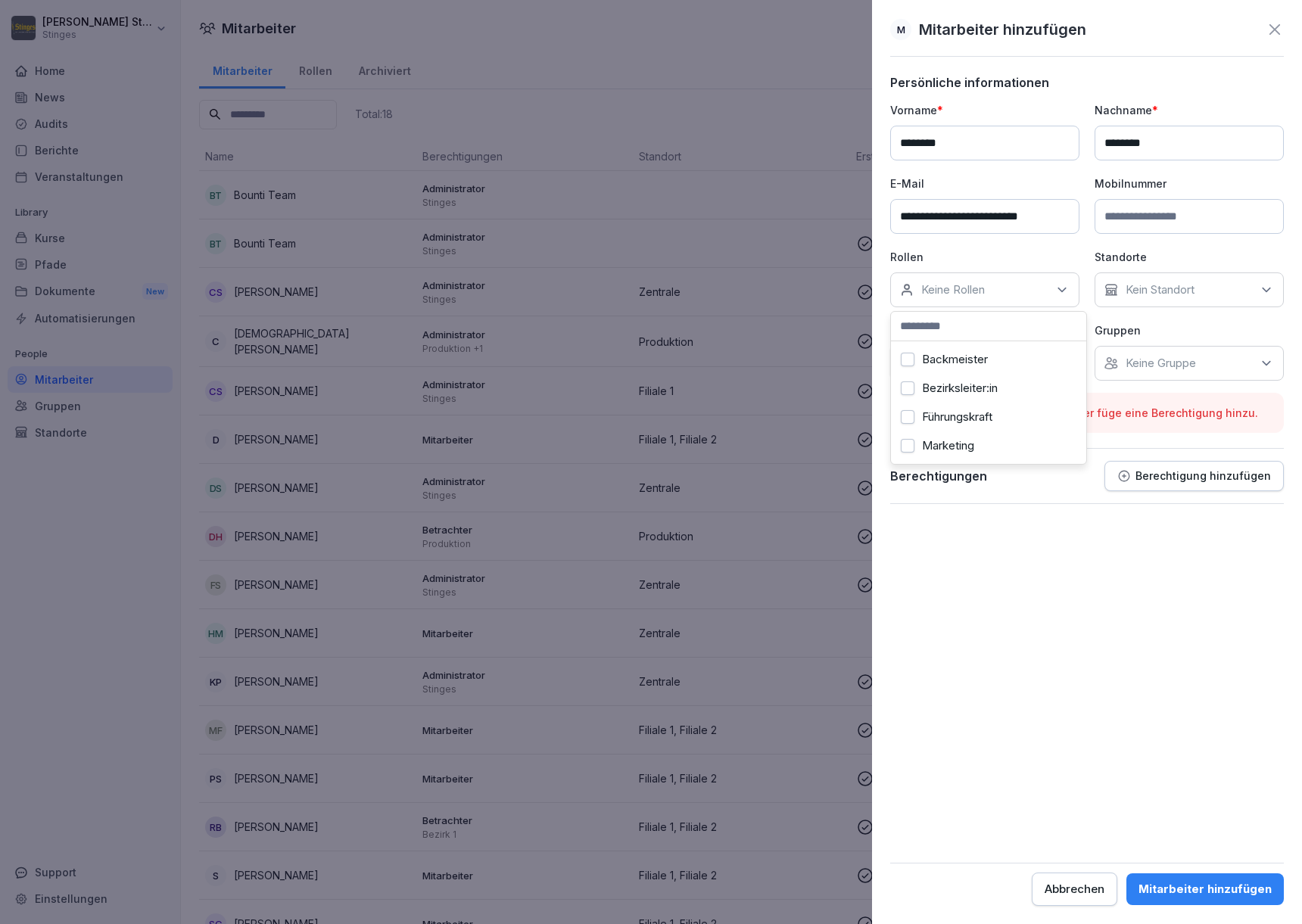
click at [912, 392] on button "Bezirksleiter:in" at bounding box center [907, 389] width 14 height 14
click at [1117, 389] on div "**********" at bounding box center [1087, 289] width 394 height 430
click at [1169, 483] on button "Berechtigung hinzufügen" at bounding box center [1193, 476] width 179 height 30
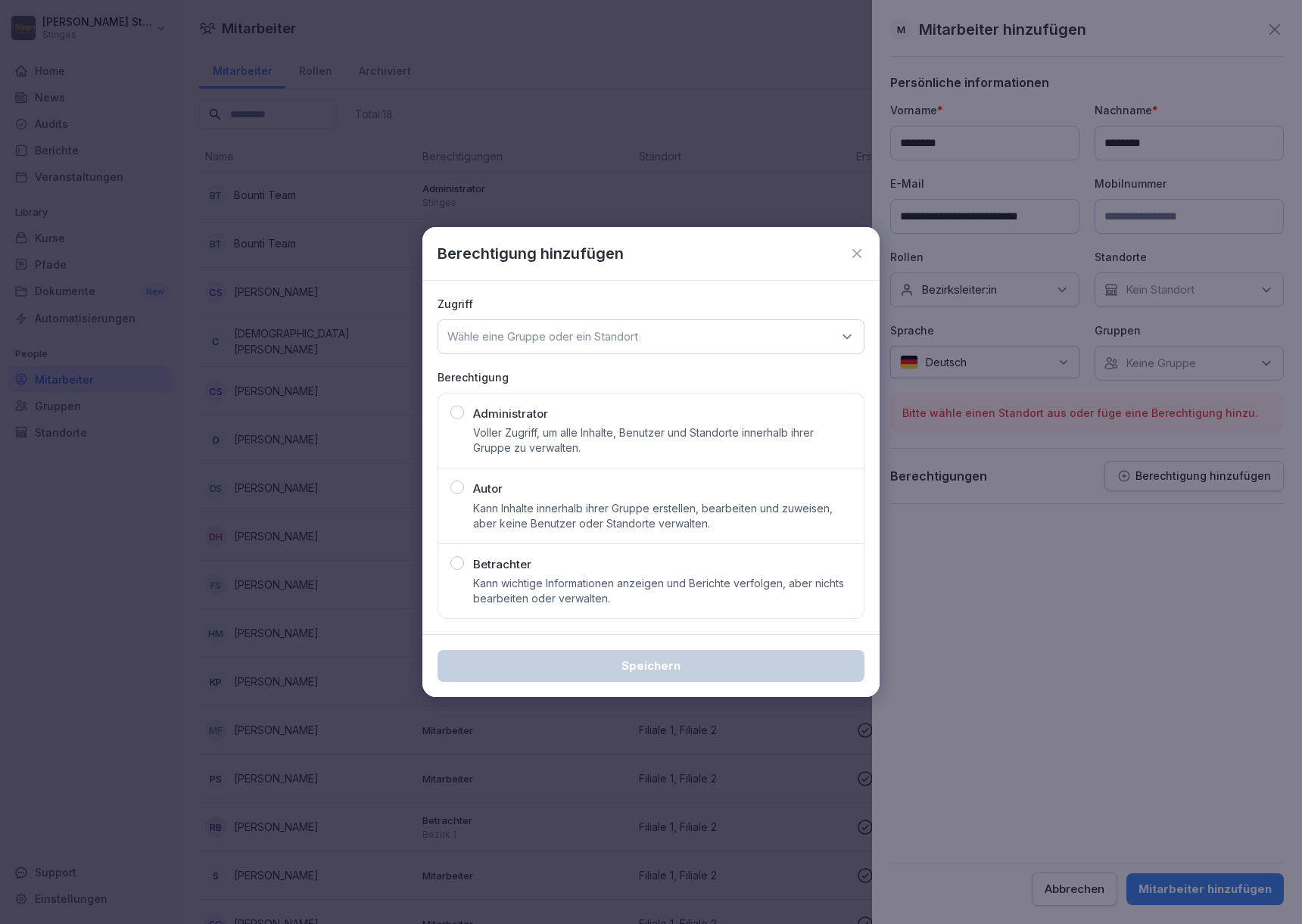
click at [615, 427] on p "Voller Zugriff, um alle Inhalte, Benutzer und Standorte innerhalb ihrer Gruppe …" at bounding box center [662, 440] width 378 height 30
click at [632, 349] on div "Wähle eine Gruppe oder ein Standort" at bounding box center [651, 337] width 427 height 35
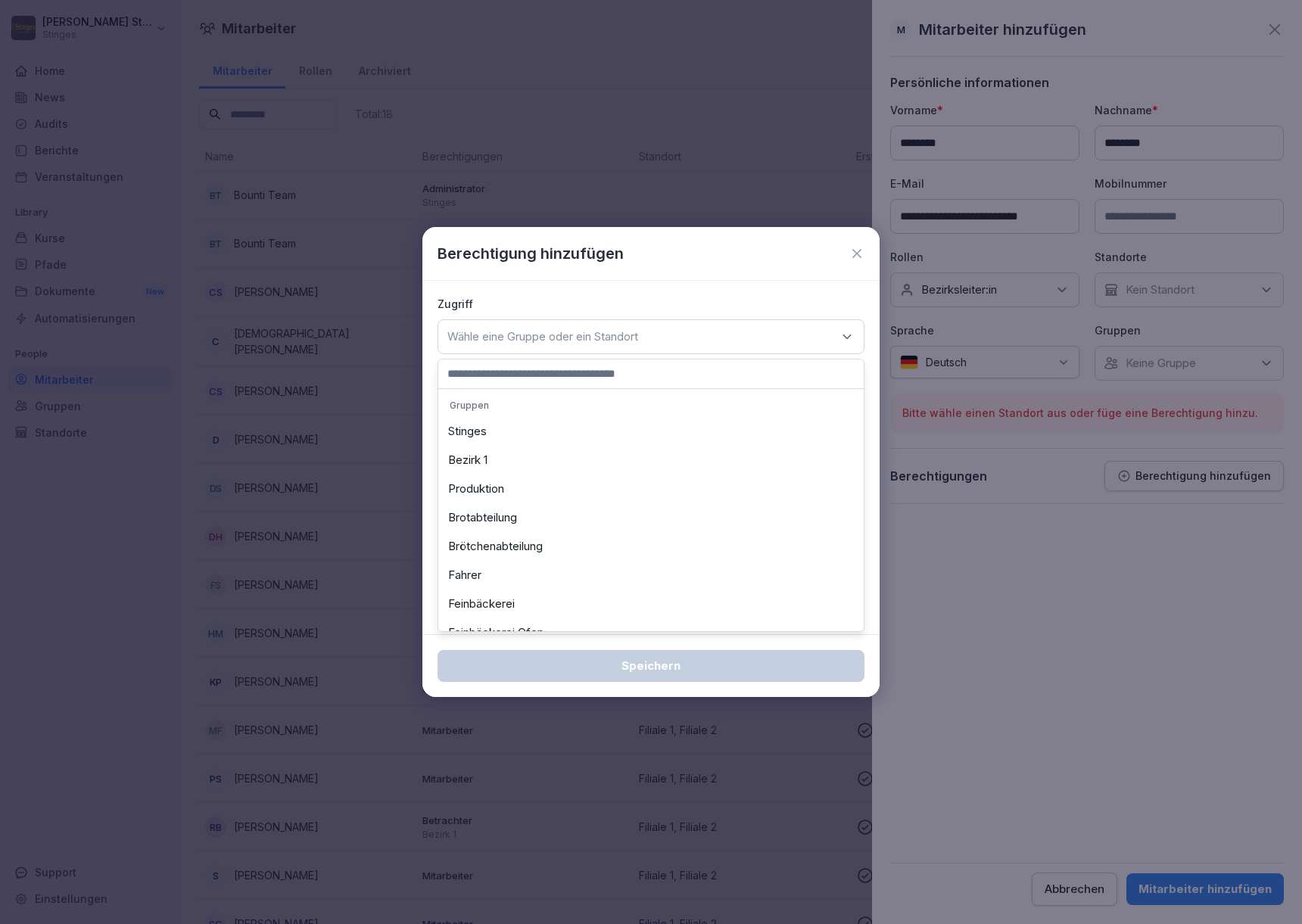
click at [585, 409] on p "Gruppen" at bounding box center [651, 404] width 418 height 24
click at [467, 433] on div "Stinges" at bounding box center [651, 431] width 418 height 29
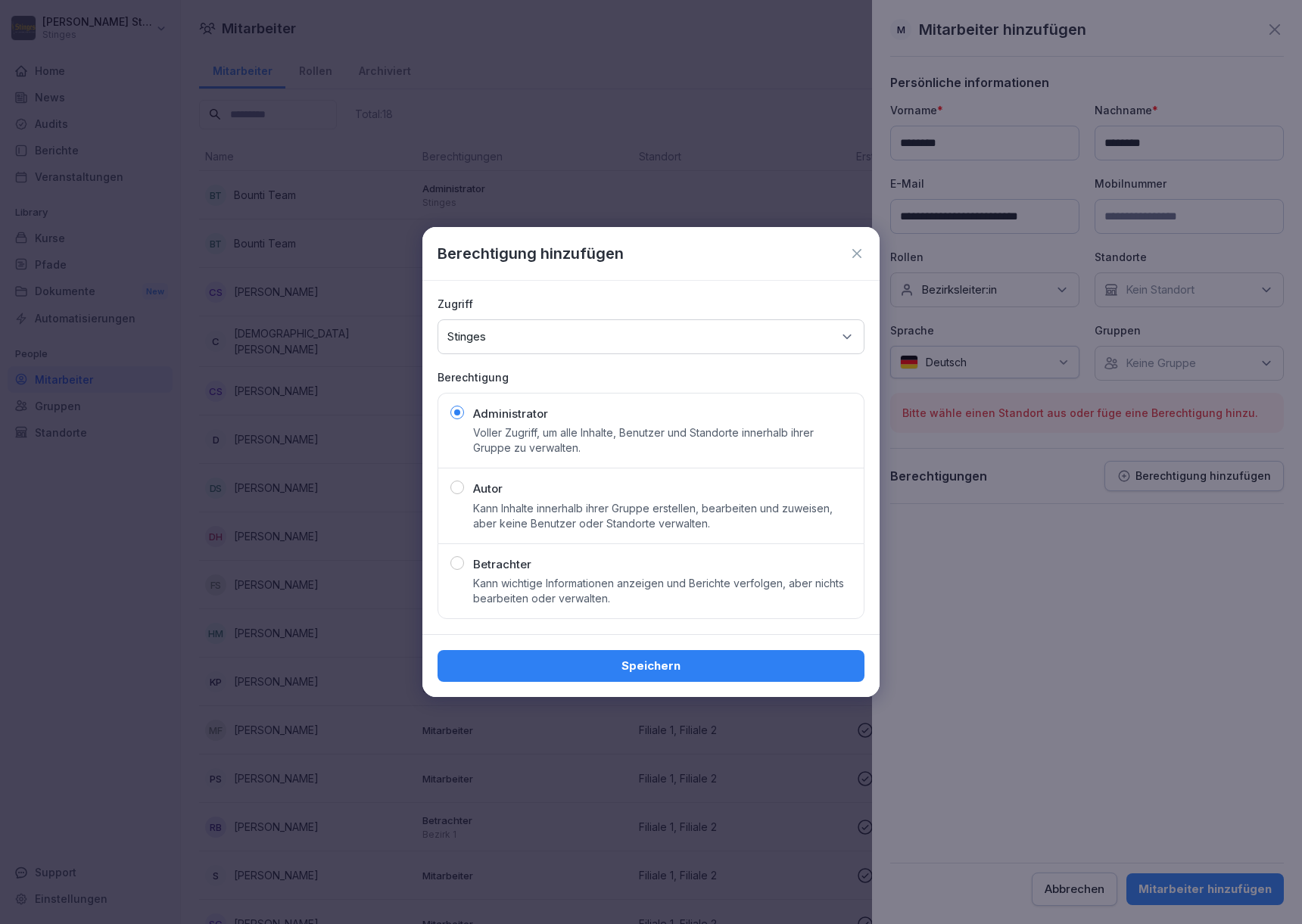
click at [595, 677] on button "Speichern" at bounding box center [651, 666] width 427 height 32
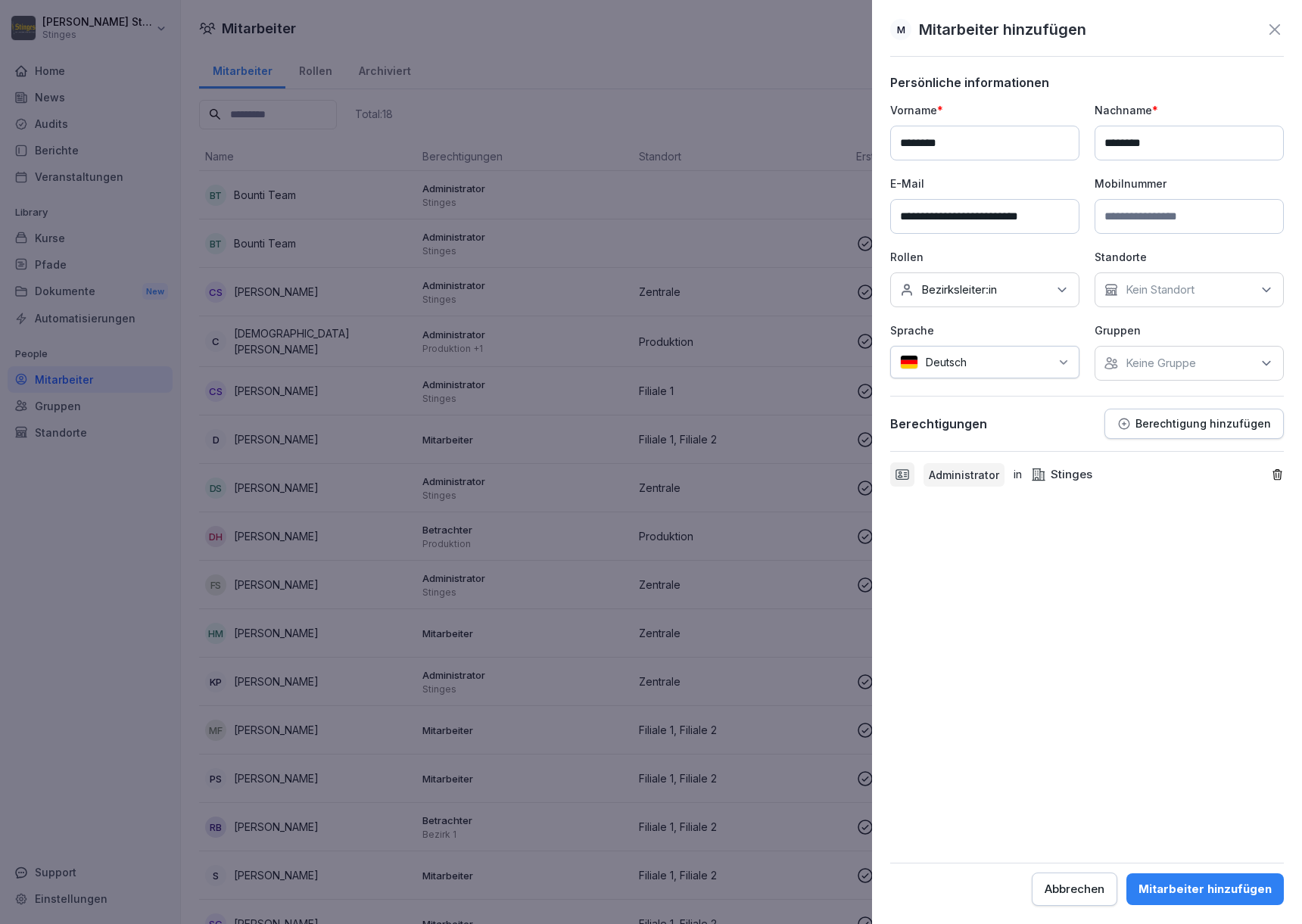
click at [1171, 309] on div "**********" at bounding box center [1087, 240] width 394 height 278
click at [1171, 296] on p "Kein Standort" at bounding box center [1159, 290] width 69 height 16
click at [1158, 439] on label "Zentrale" at bounding box center [1148, 446] width 44 height 14
click at [1095, 553] on form "**********" at bounding box center [1087, 490] width 394 height 831
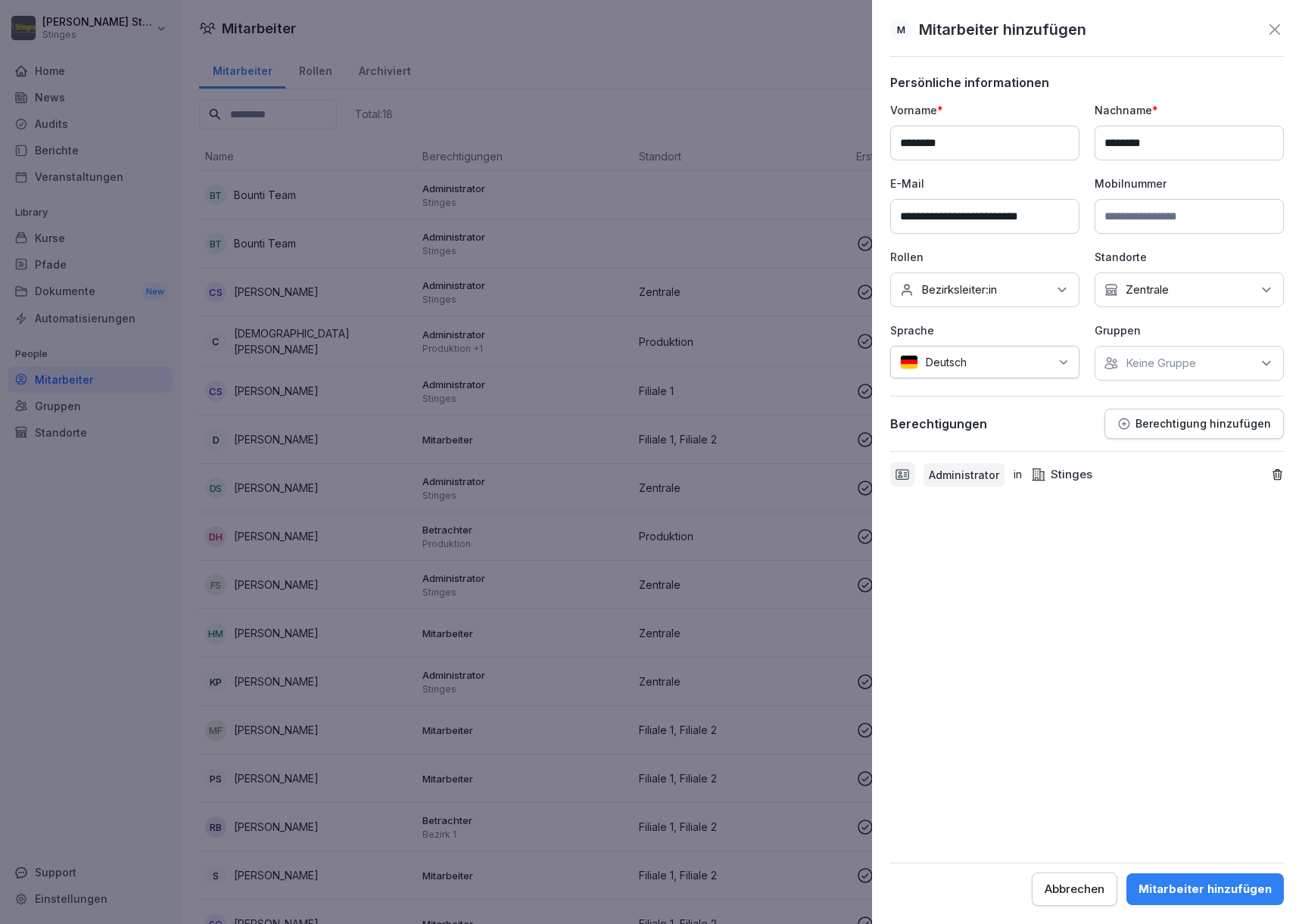
click at [1140, 360] on p "Keine Gruppe" at bounding box center [1160, 364] width 71 height 16
click at [1140, 431] on label "Stinges" at bounding box center [1146, 433] width 39 height 14
click at [1102, 579] on form "**********" at bounding box center [1087, 490] width 394 height 831
click at [1198, 883] on div "Mitarbeiter hinzufügen" at bounding box center [1204, 889] width 133 height 16
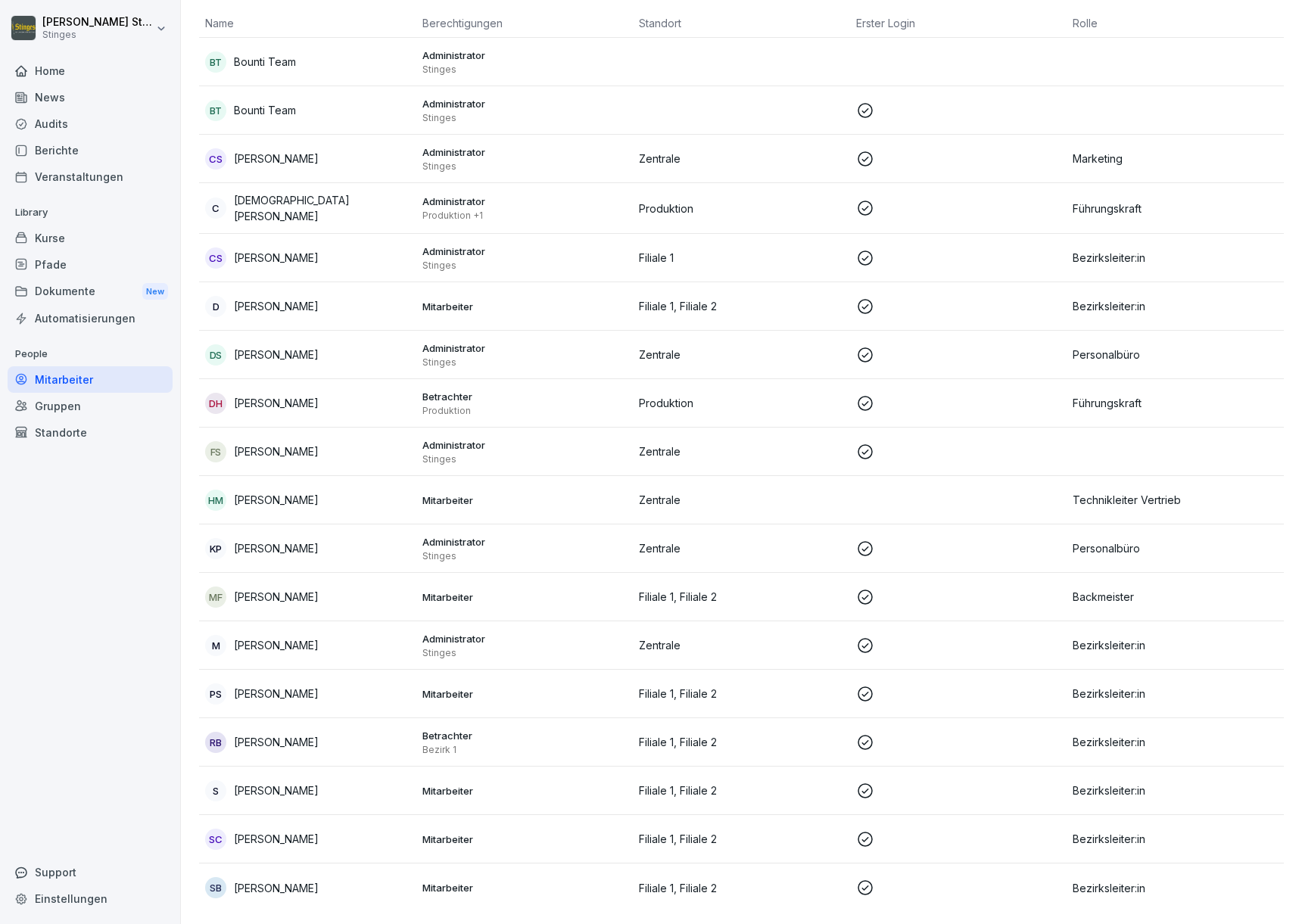
scroll to position [0, 0]
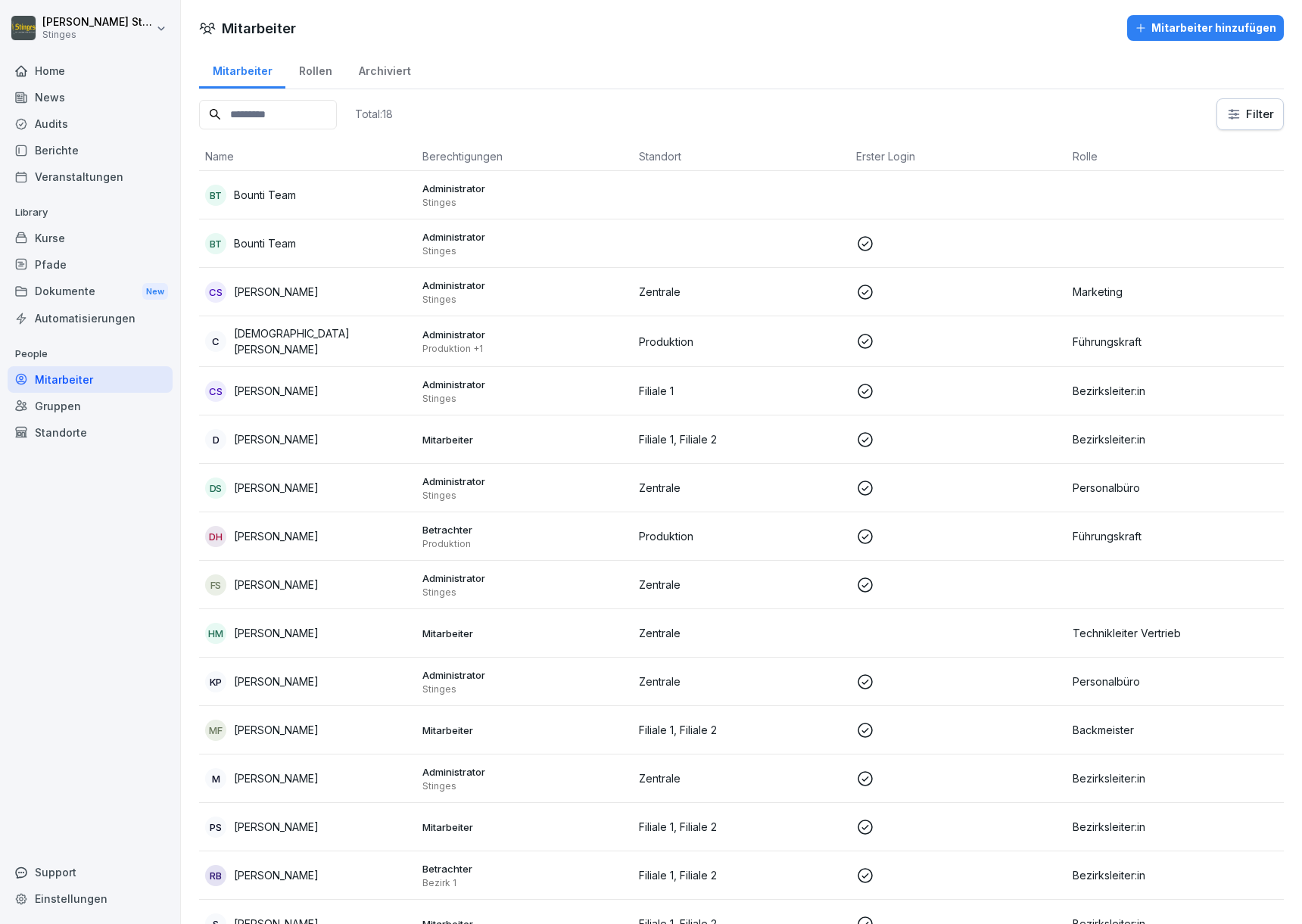
click at [323, 74] on div "Rollen" at bounding box center [315, 70] width 60 height 39
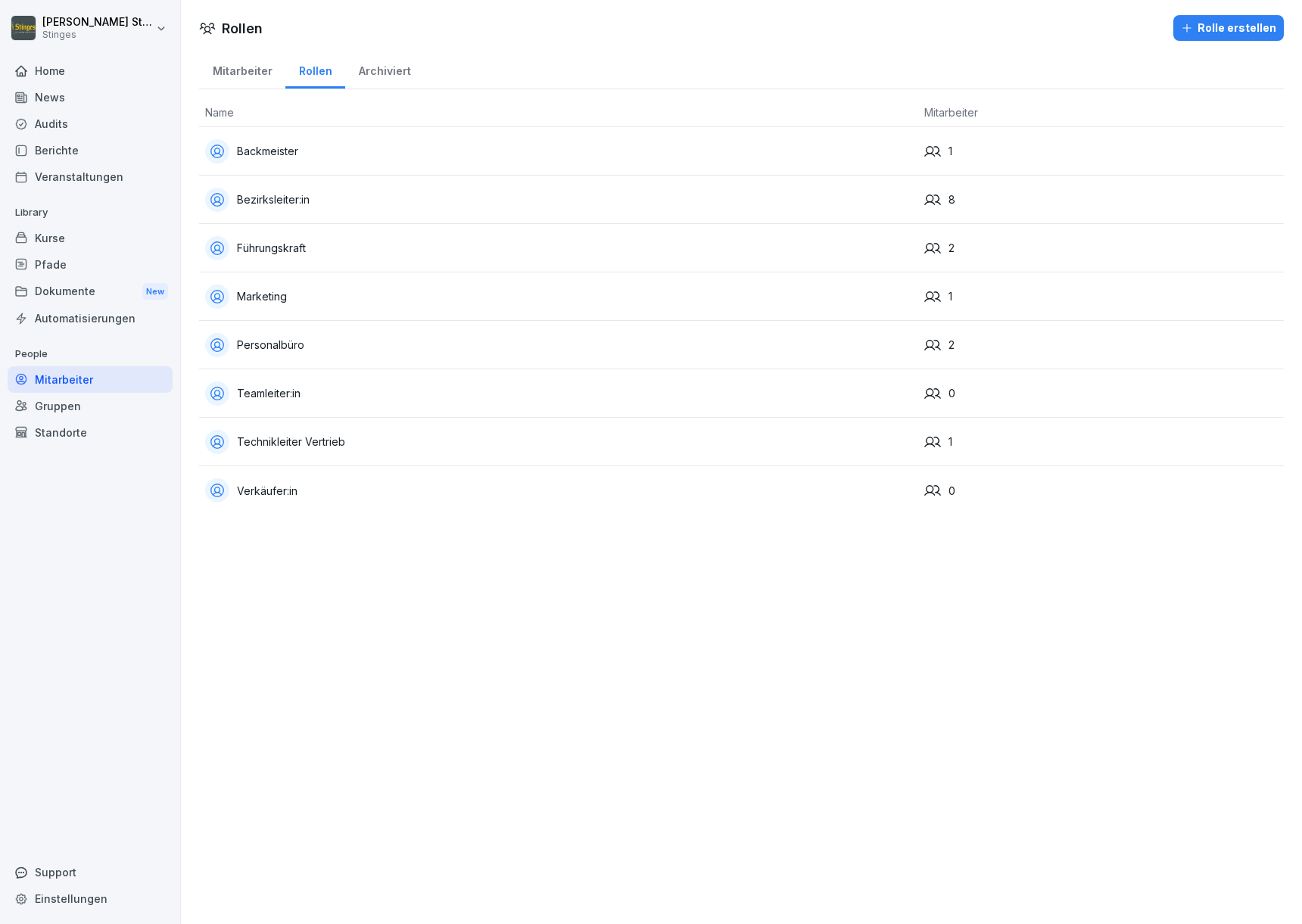
click at [361, 72] on div "Archiviert" at bounding box center [384, 70] width 79 height 39
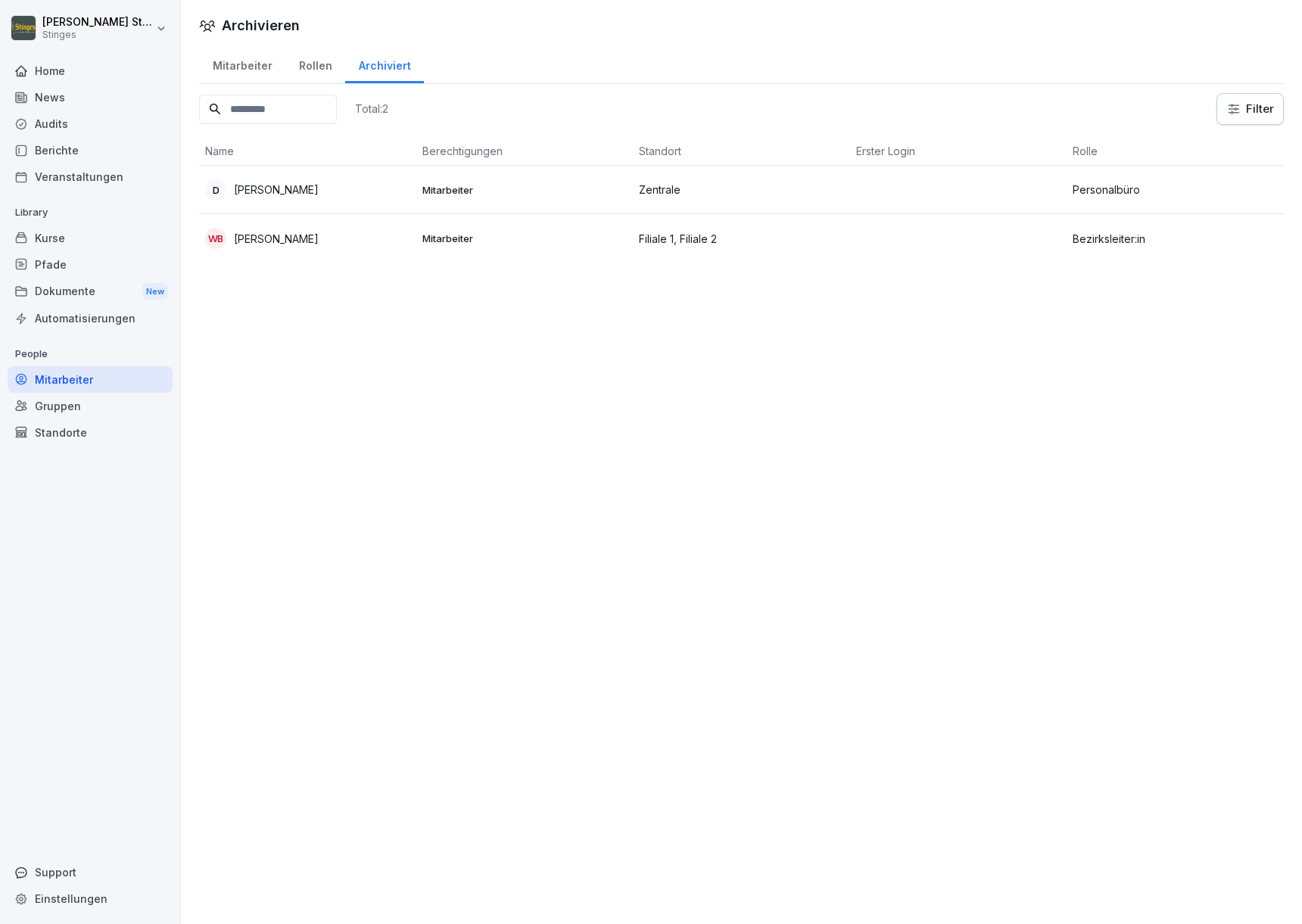
click at [229, 67] on div "Mitarbeiter" at bounding box center [241, 64] width 86 height 39
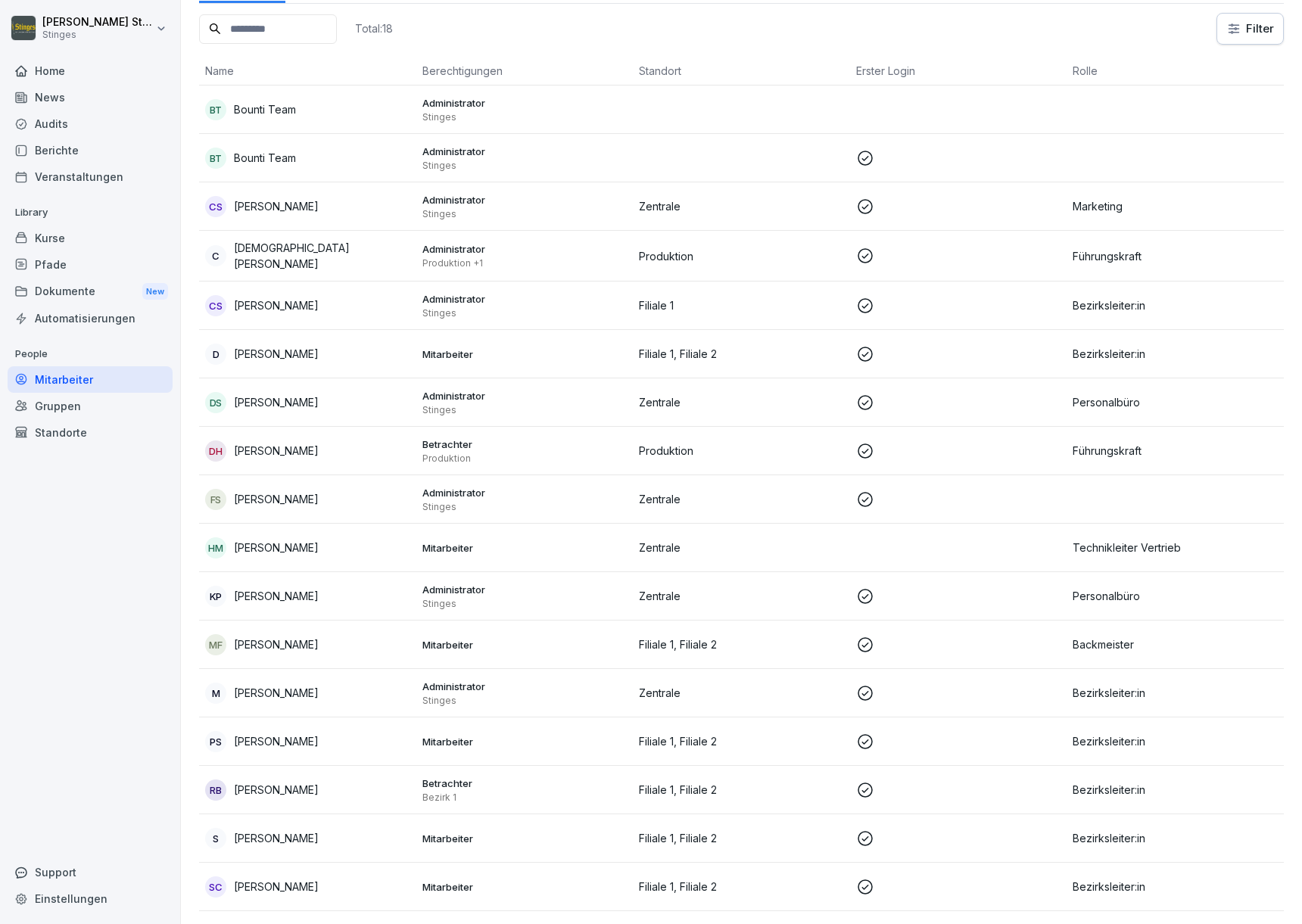
scroll to position [142, 0]
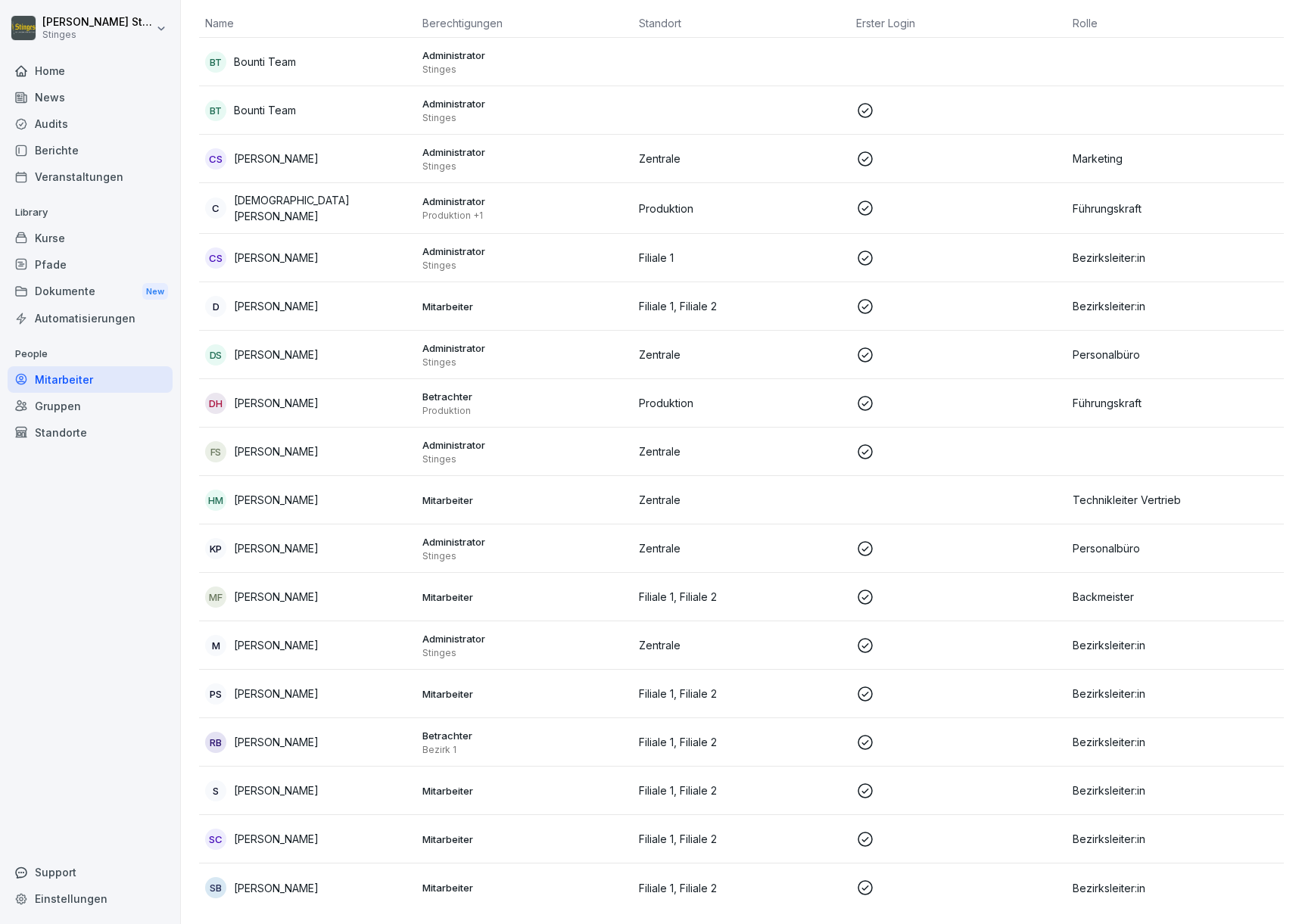
click at [340, 635] on div "M Michael Terkatz" at bounding box center [308, 646] width 206 height 21
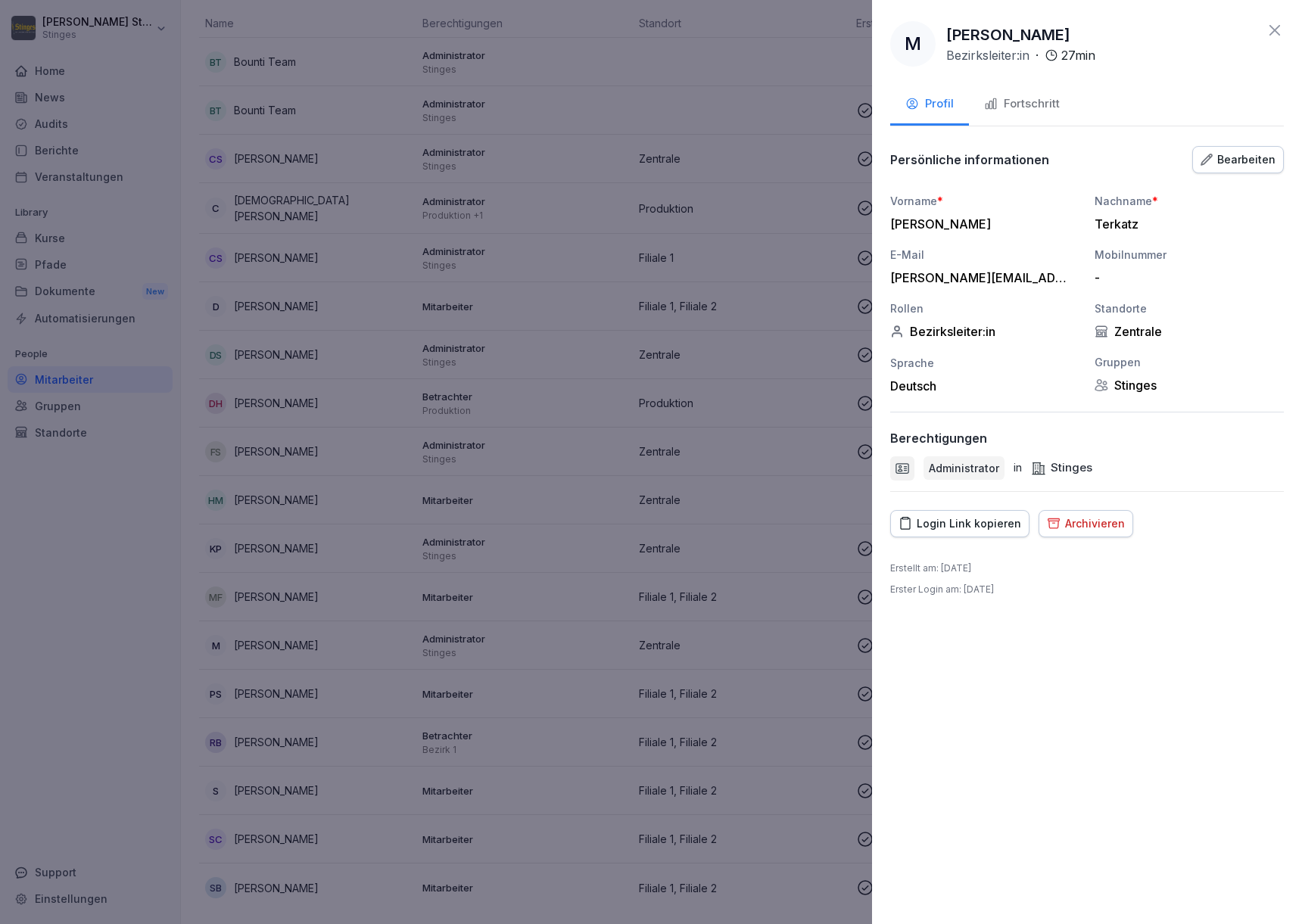
click at [1004, 98] on div "Fortschritt" at bounding box center [1022, 104] width 76 height 17
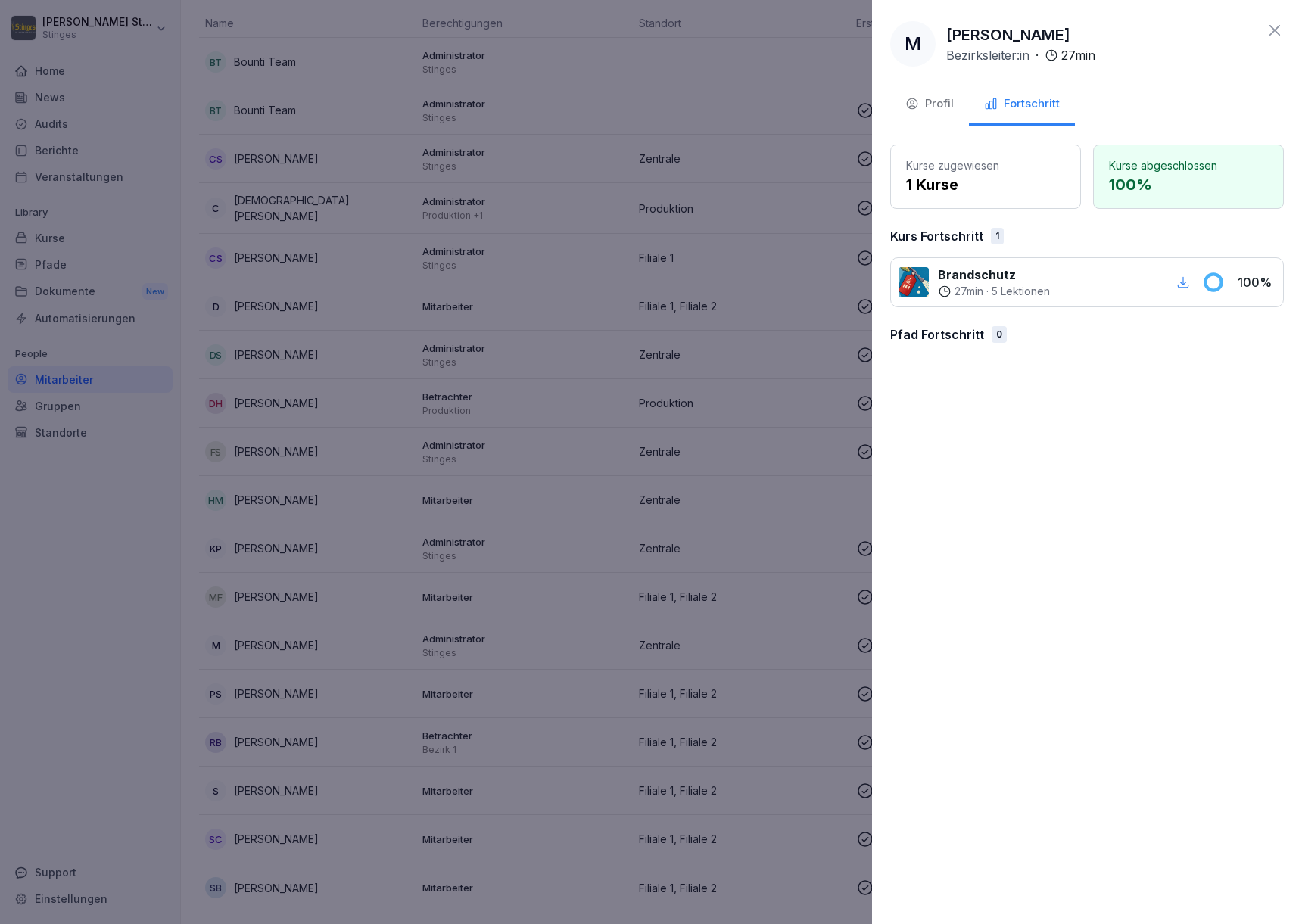
click at [937, 97] on div "Profil" at bounding box center [930, 104] width 48 height 17
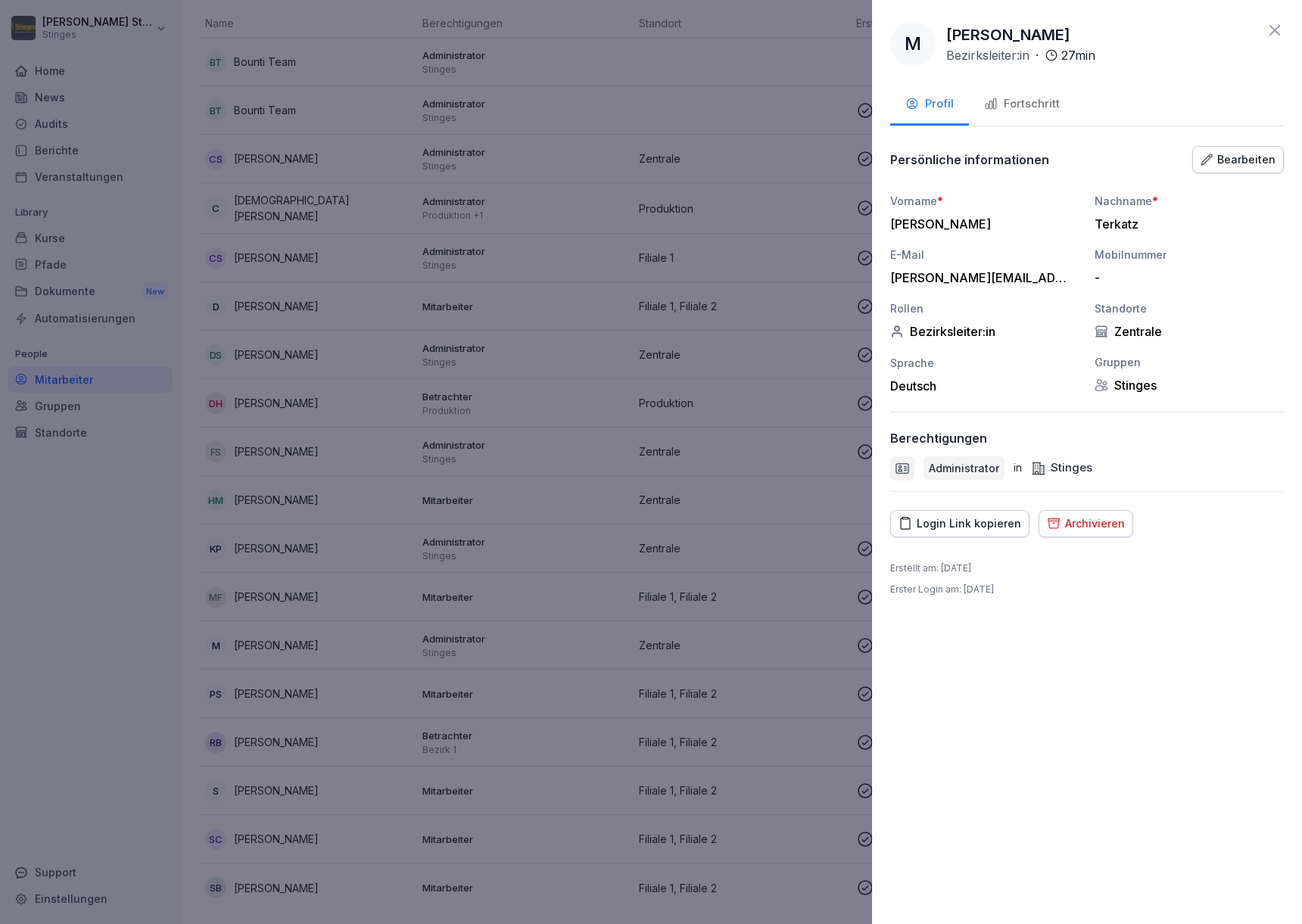
click at [1272, 28] on icon at bounding box center [1274, 30] width 11 height 11
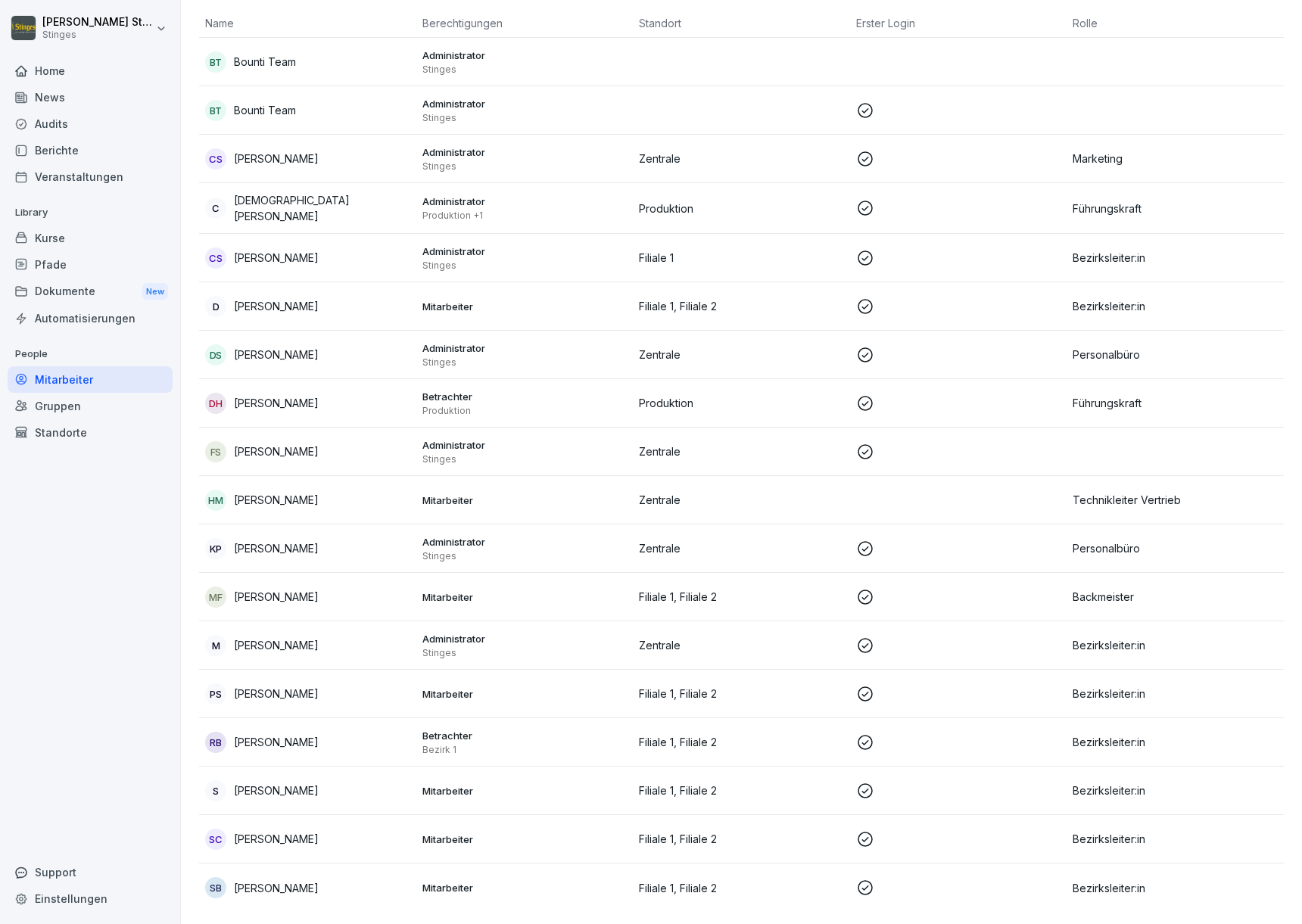
scroll to position [0, 0]
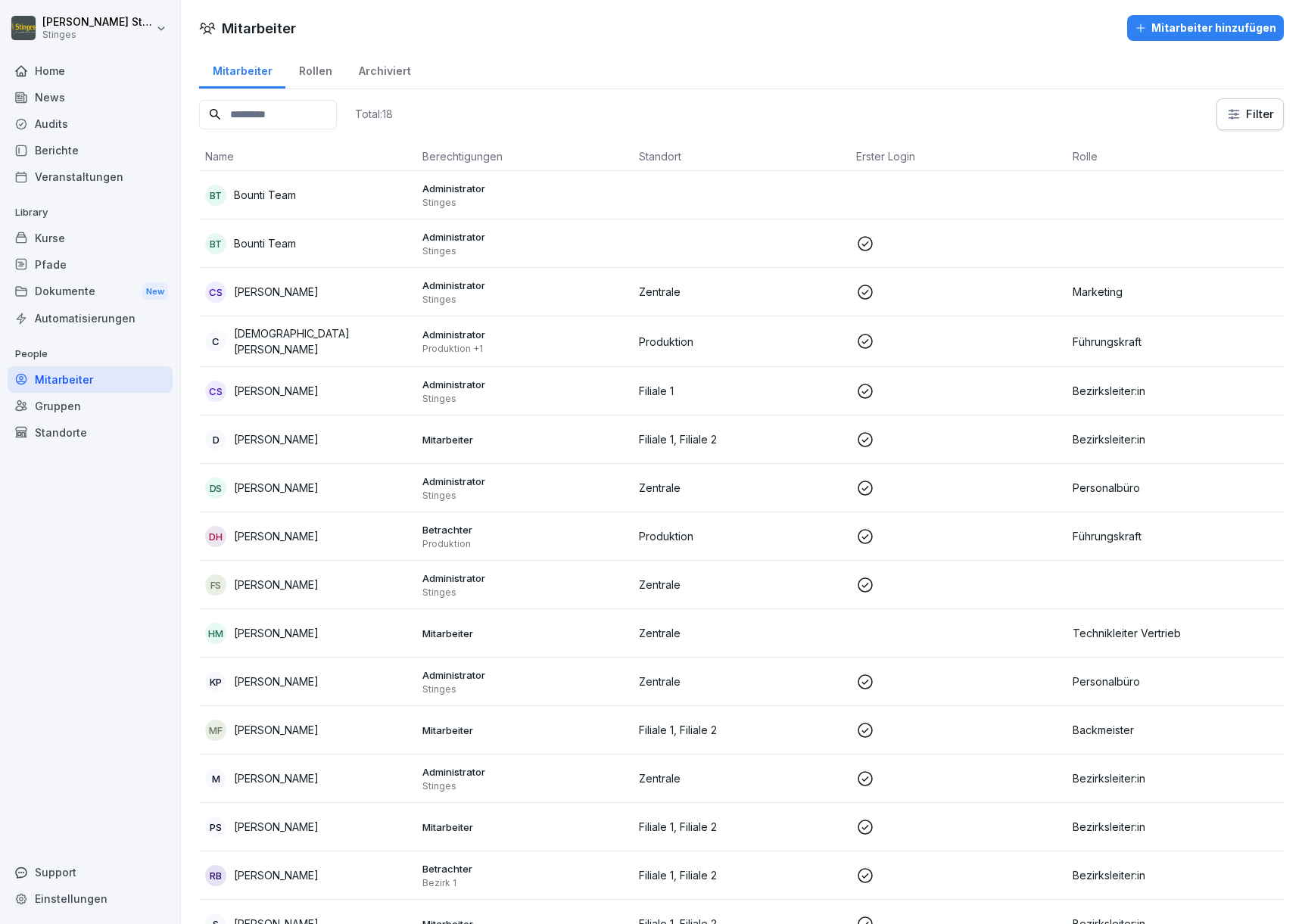
click at [397, 71] on div "Archiviert" at bounding box center [384, 70] width 79 height 39
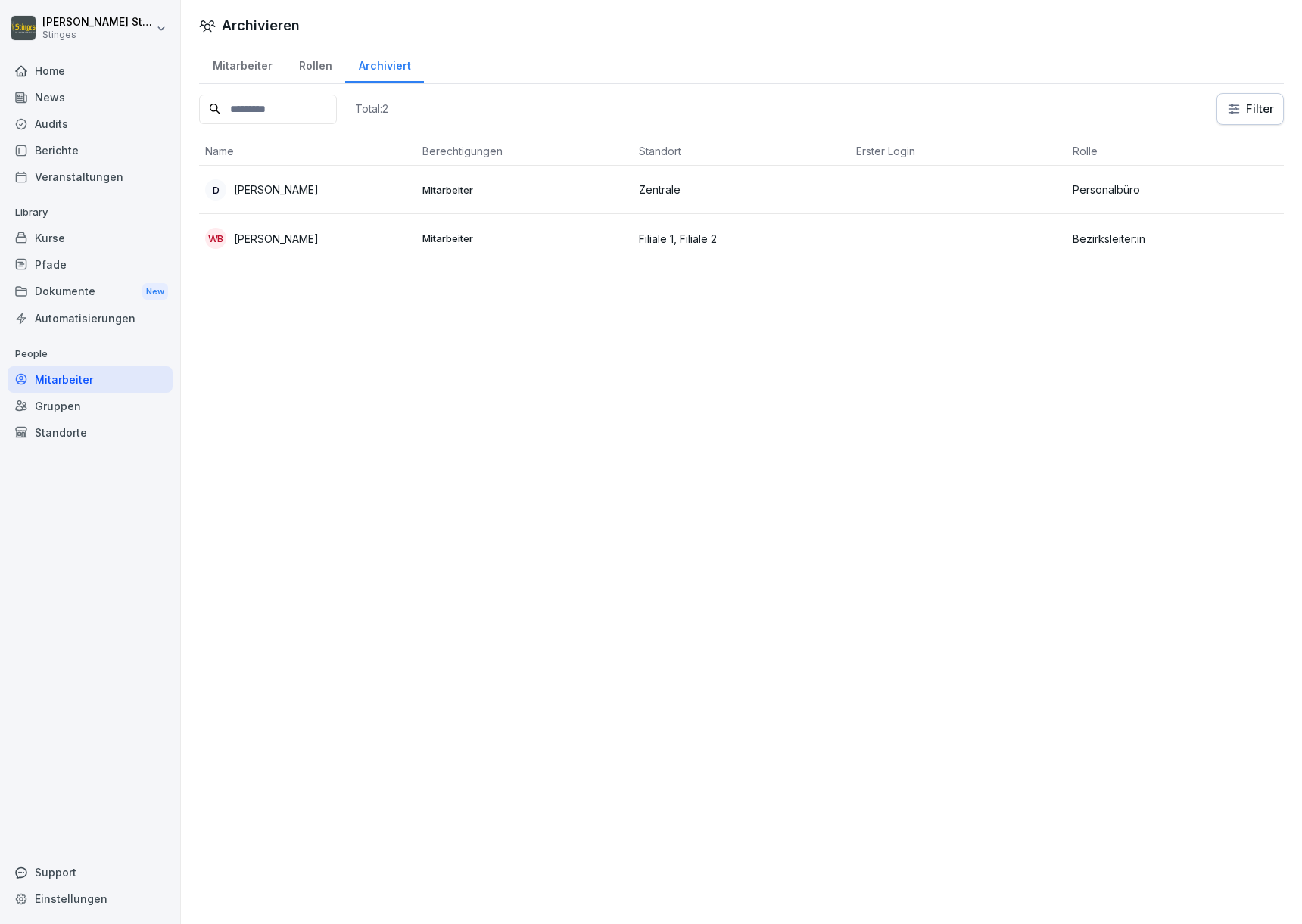
click at [252, 59] on div "Mitarbeiter" at bounding box center [241, 64] width 86 height 39
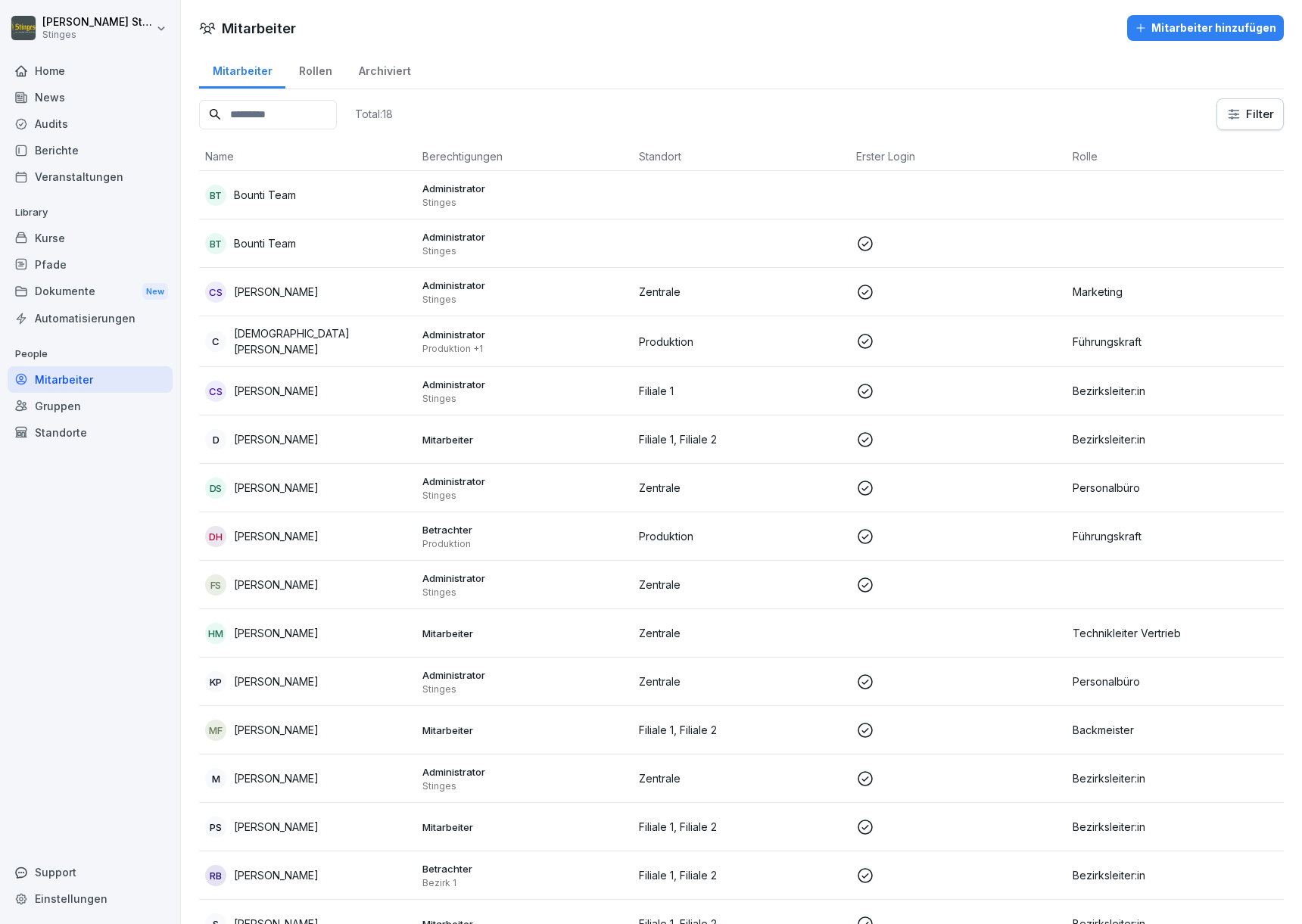
drag, startPoint x: 307, startPoint y: 769, endPoint x: 327, endPoint y: 804, distance: 40.3
click at [327, 803] on tbody "BT Bounti Team Administrator Stinges BT Bounti Team Administrator Stinges CS Ca…" at bounding box center [741, 608] width 1085 height 875
click at [313, 781] on p "[PERSON_NAME]" at bounding box center [275, 779] width 84 height 16
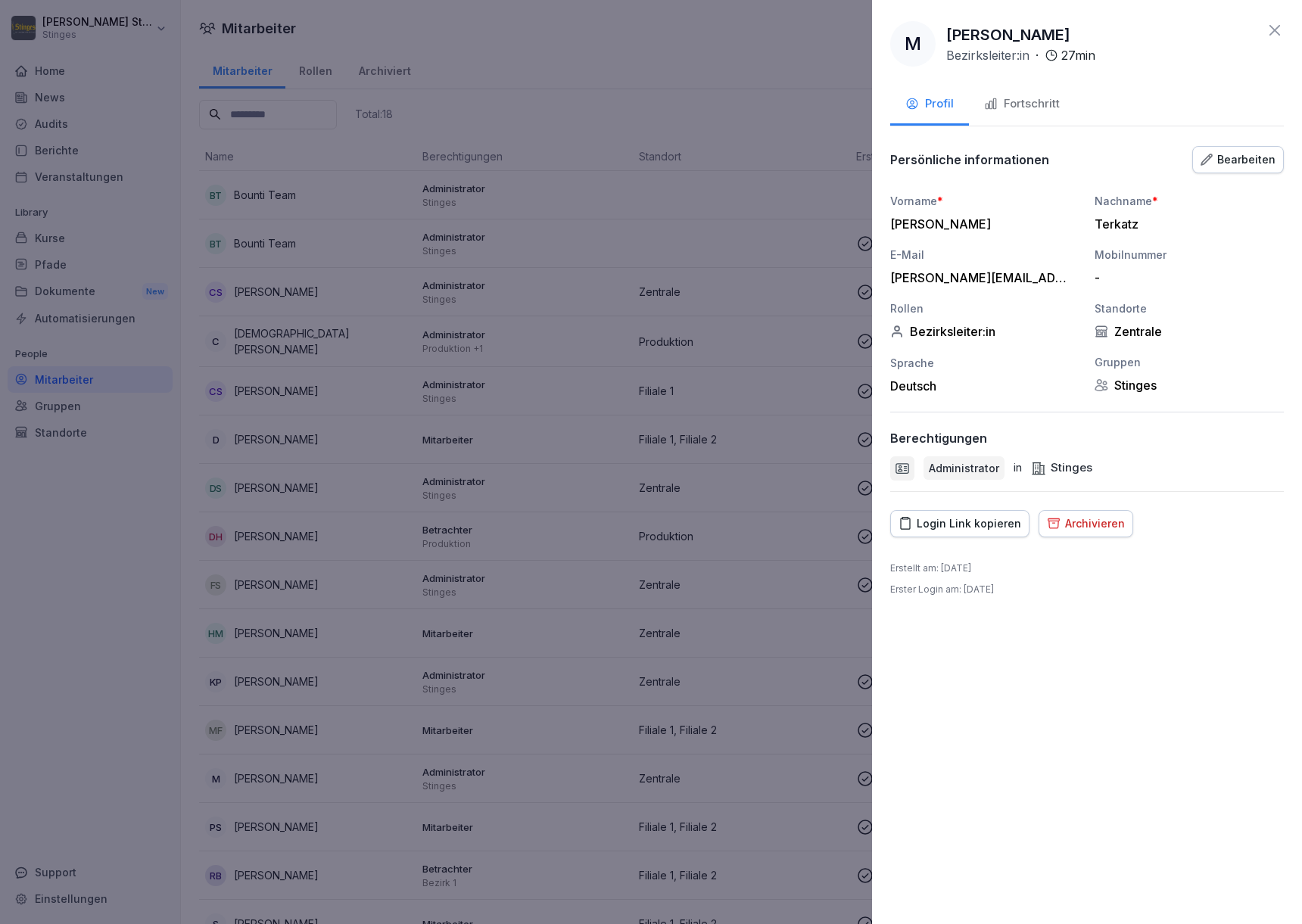
click at [1008, 103] on div "Fortschritt" at bounding box center [1022, 104] width 76 height 17
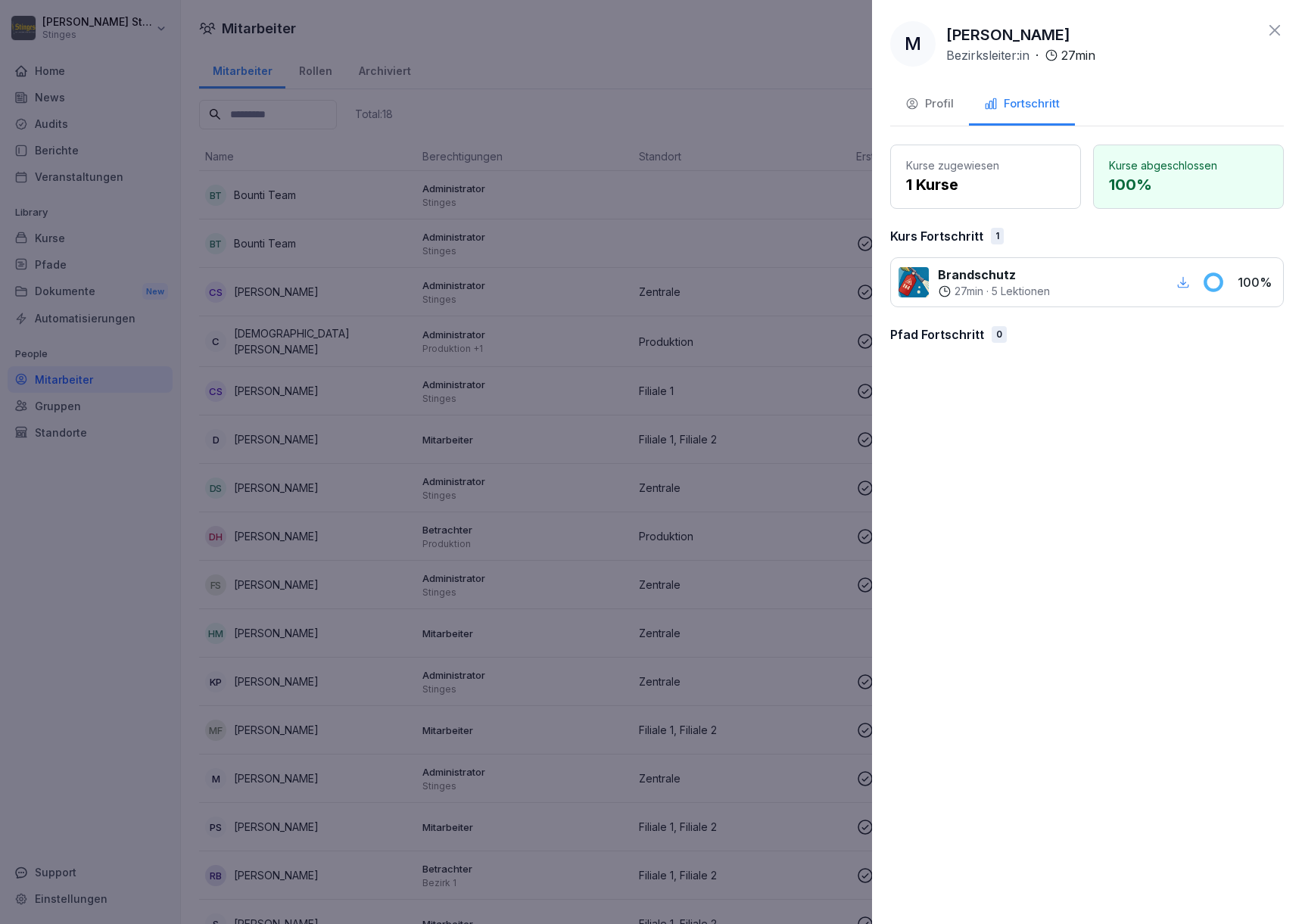
click at [927, 94] on button "Profil" at bounding box center [929, 105] width 79 height 41
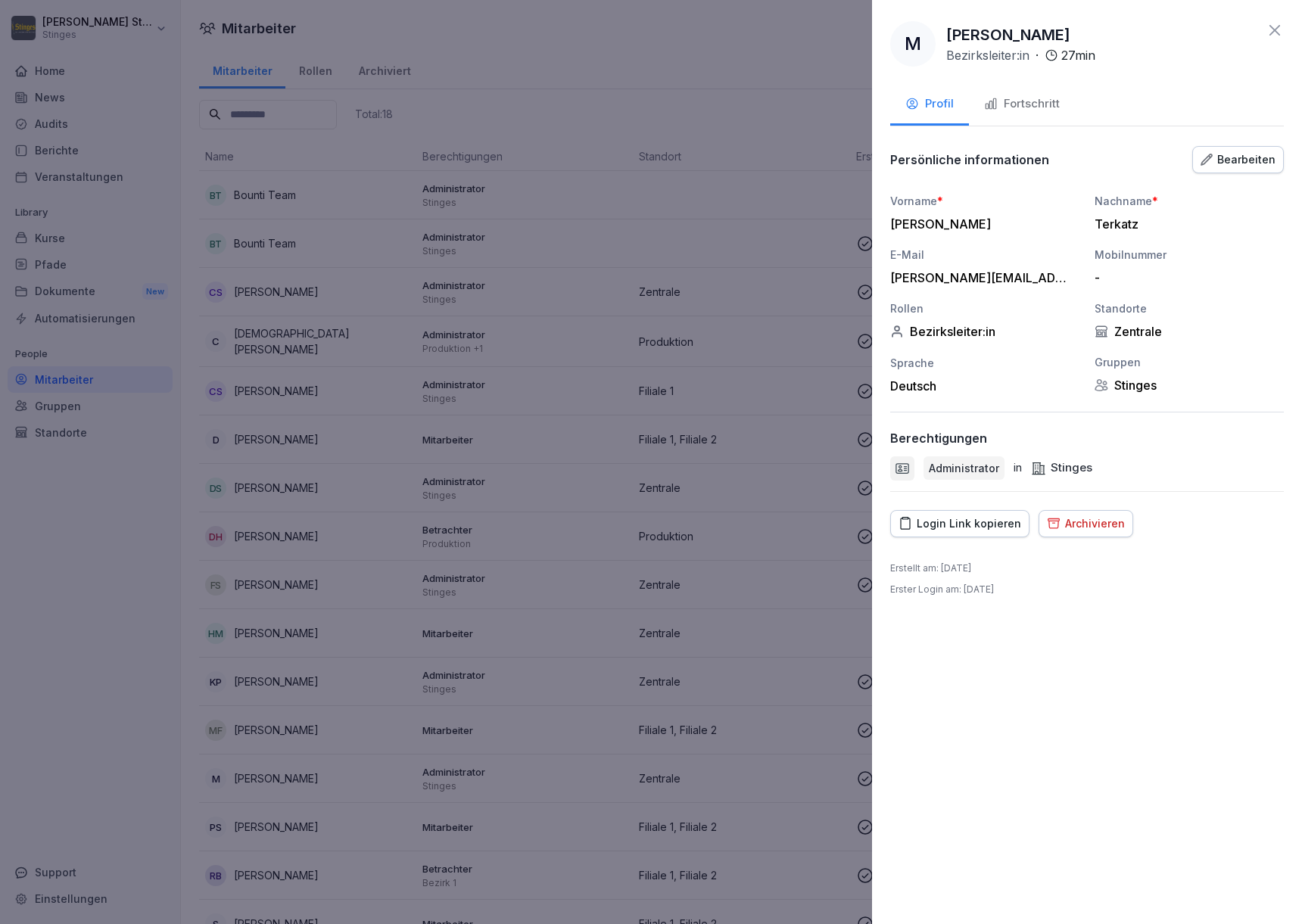
click at [1255, 167] on div "Bearbeiten" at bounding box center [1237, 159] width 75 height 16
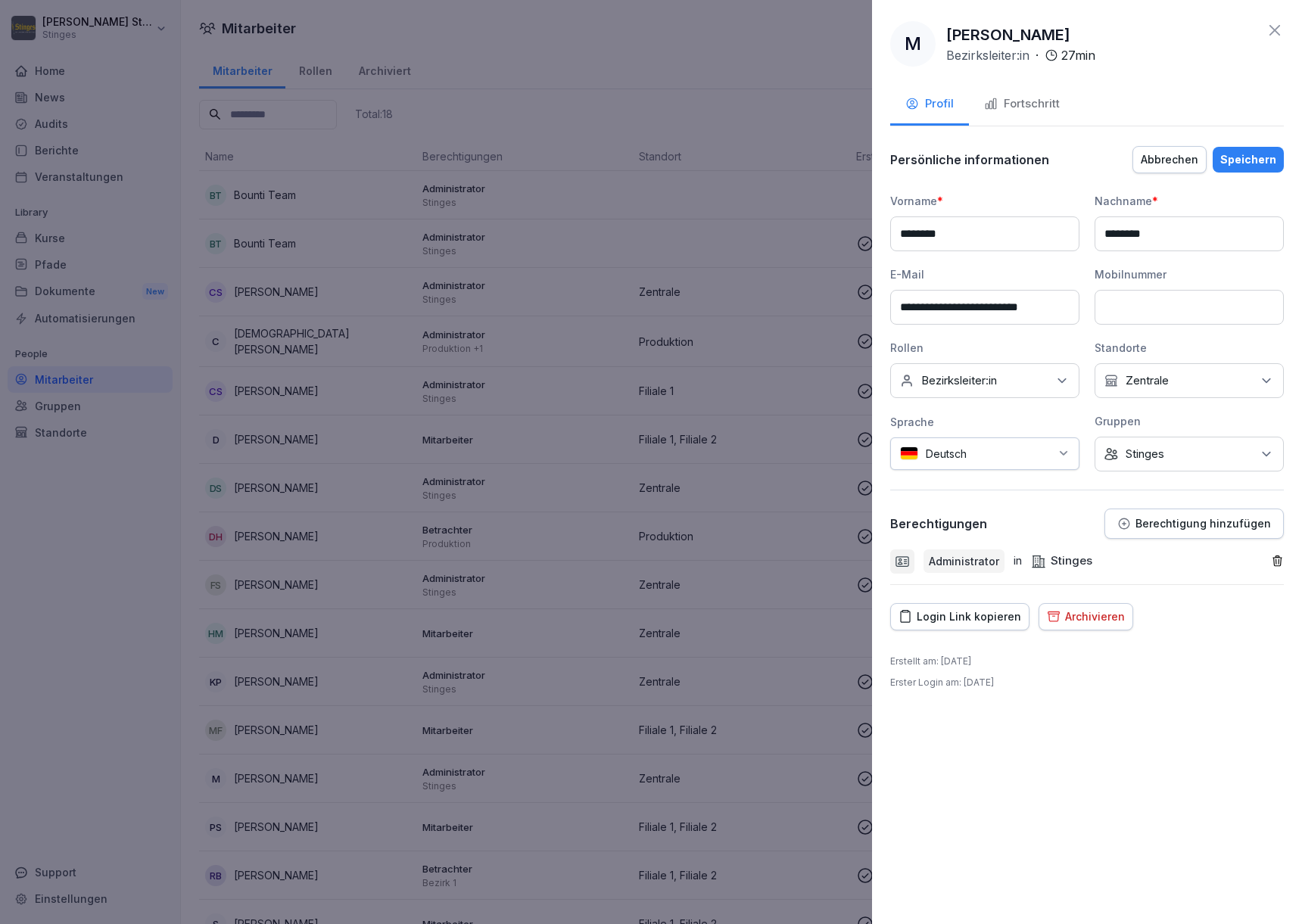
click at [1052, 107] on div "Fortschritt" at bounding box center [1022, 104] width 76 height 17
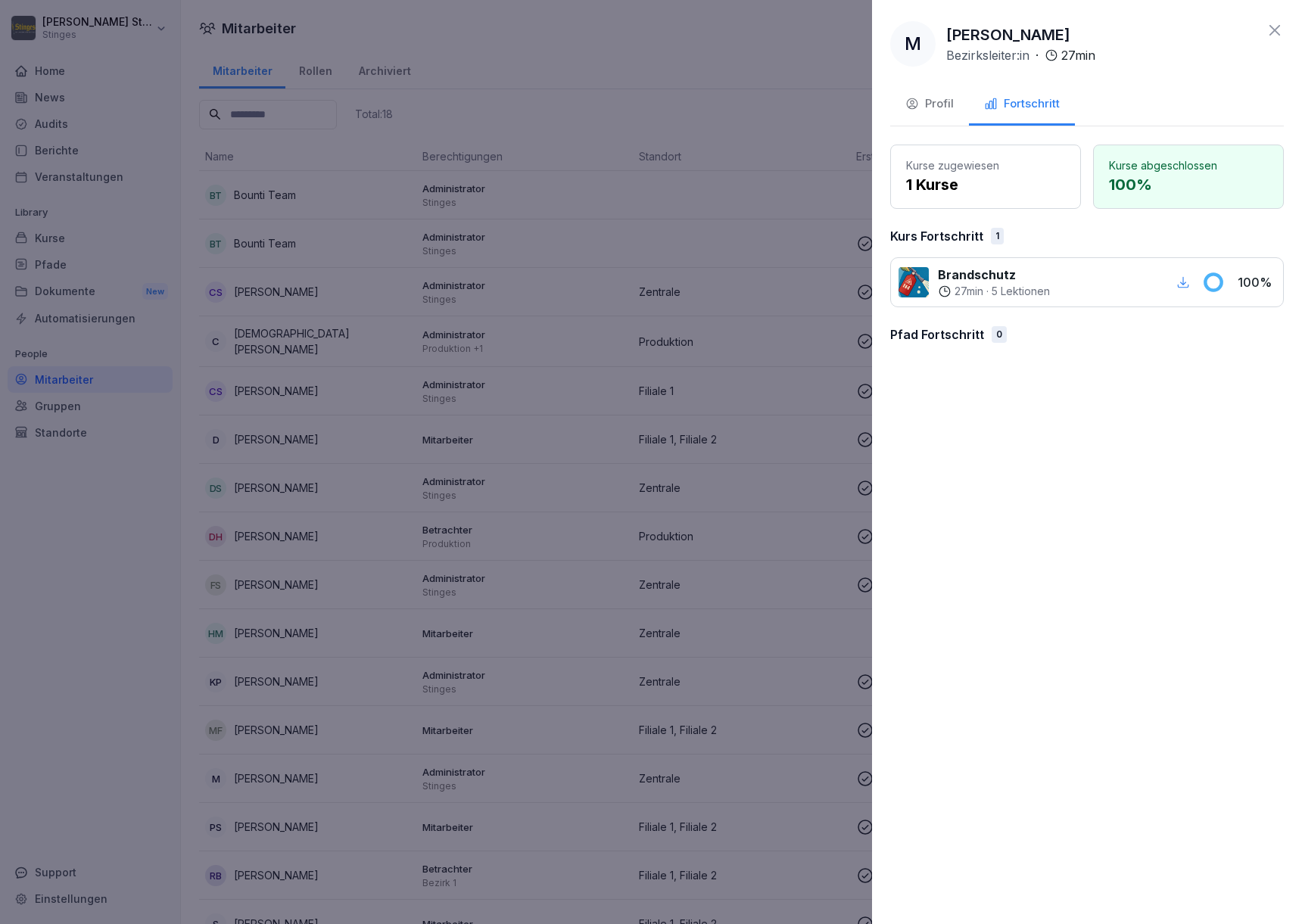
click at [944, 106] on div "Profil" at bounding box center [930, 104] width 48 height 17
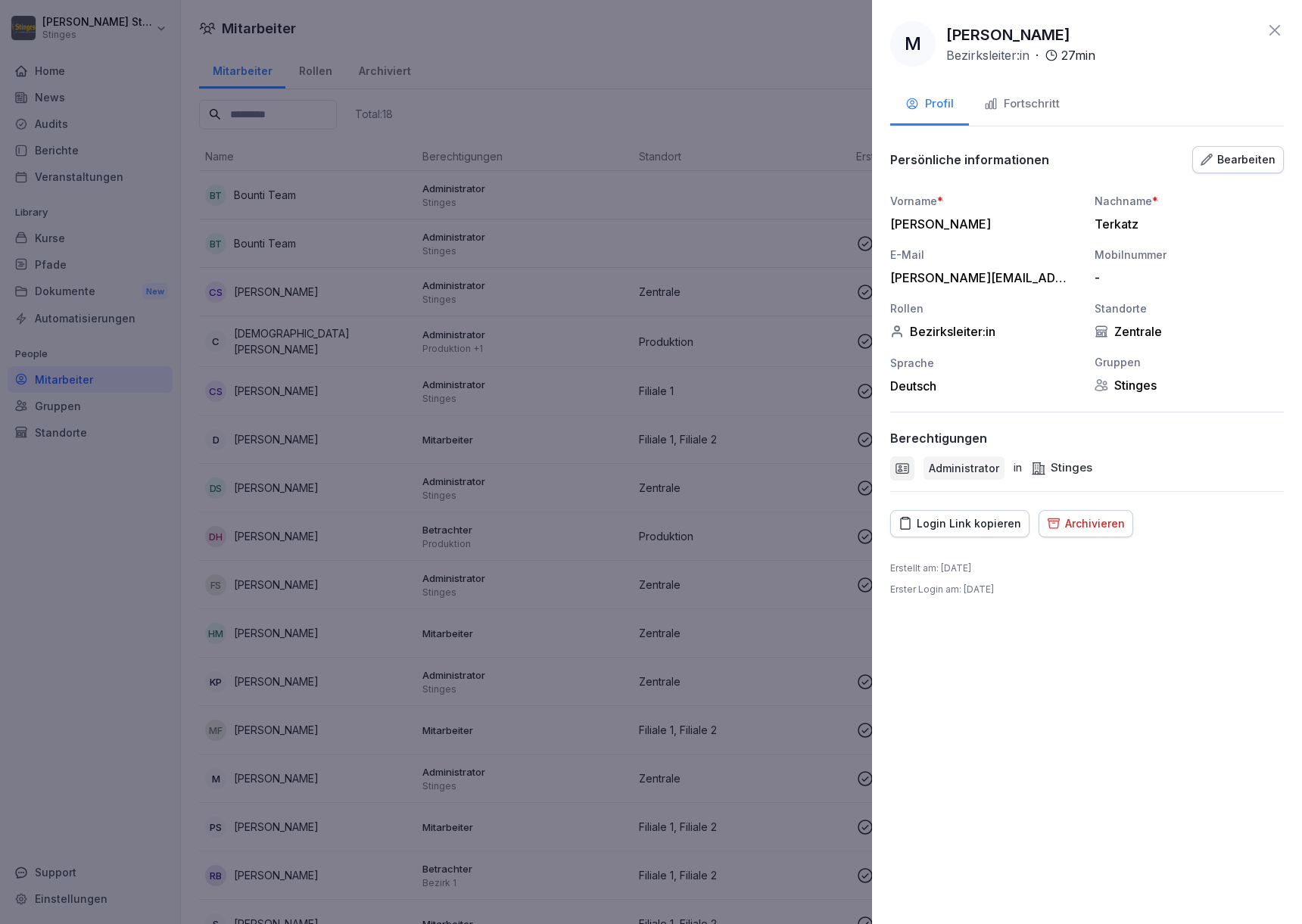
click at [1012, 109] on div "Fortschritt" at bounding box center [1022, 104] width 76 height 17
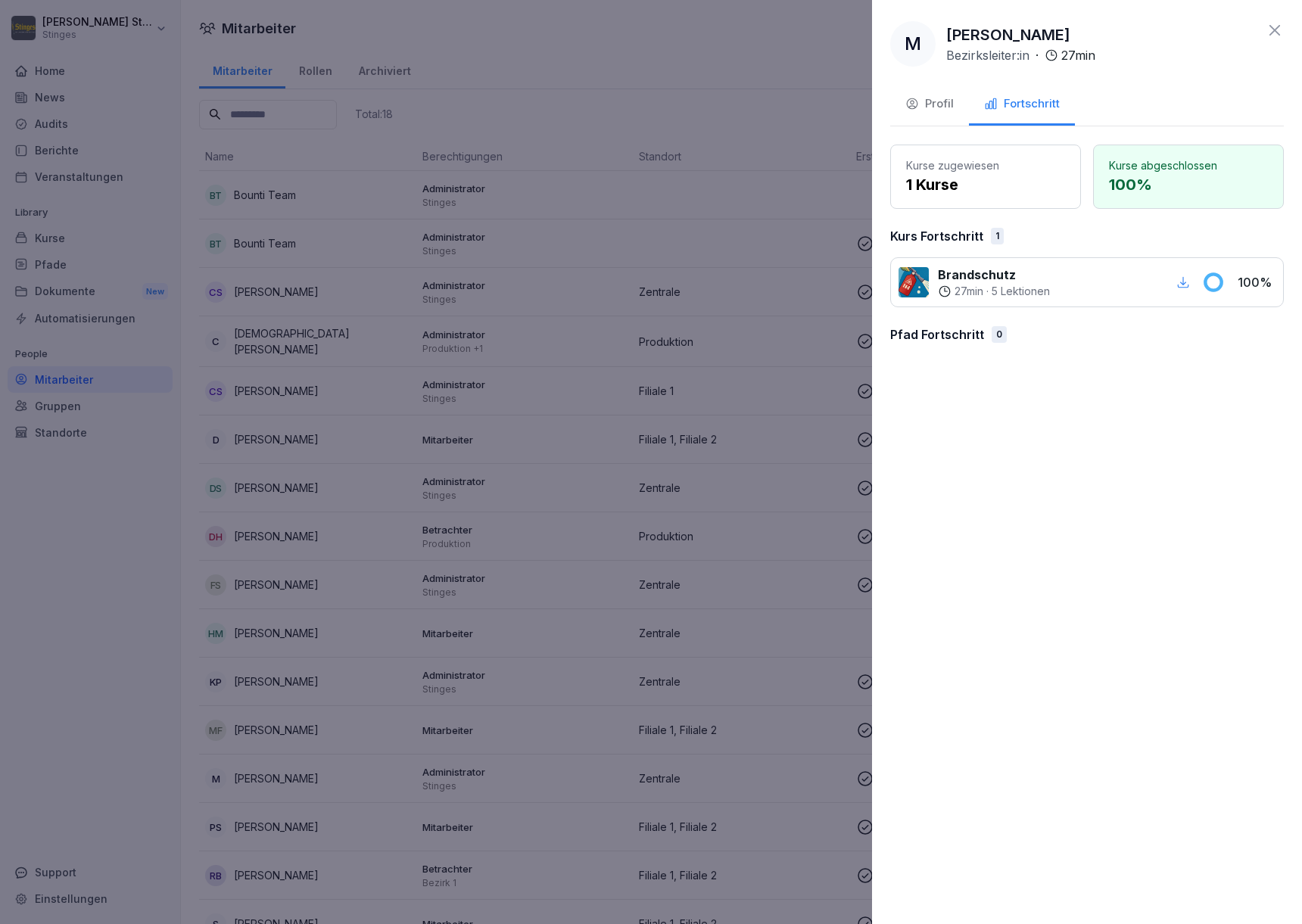
click at [950, 107] on div "Profil" at bounding box center [930, 104] width 48 height 17
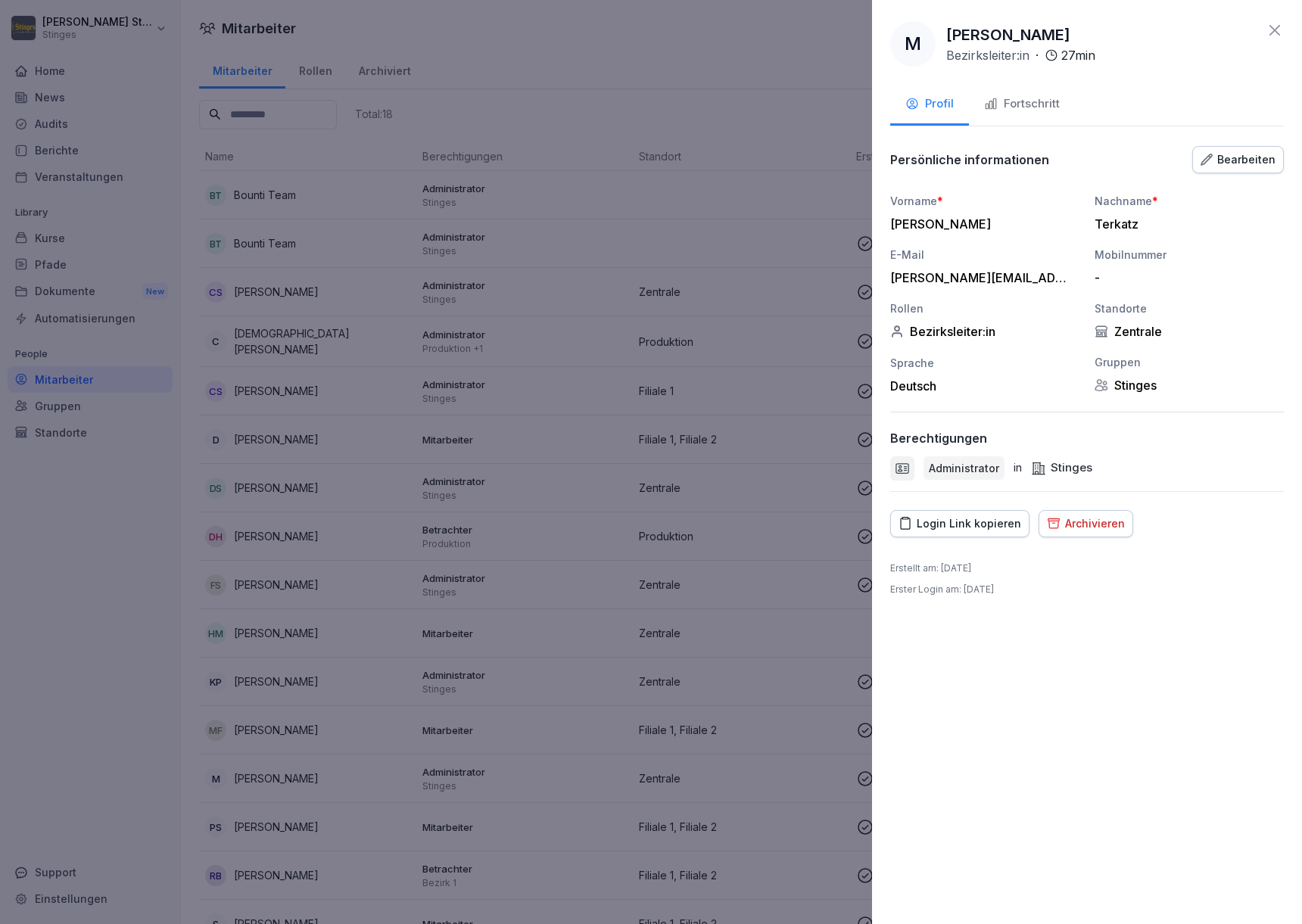
click at [1027, 111] on div "Fortschritt" at bounding box center [1022, 104] width 76 height 17
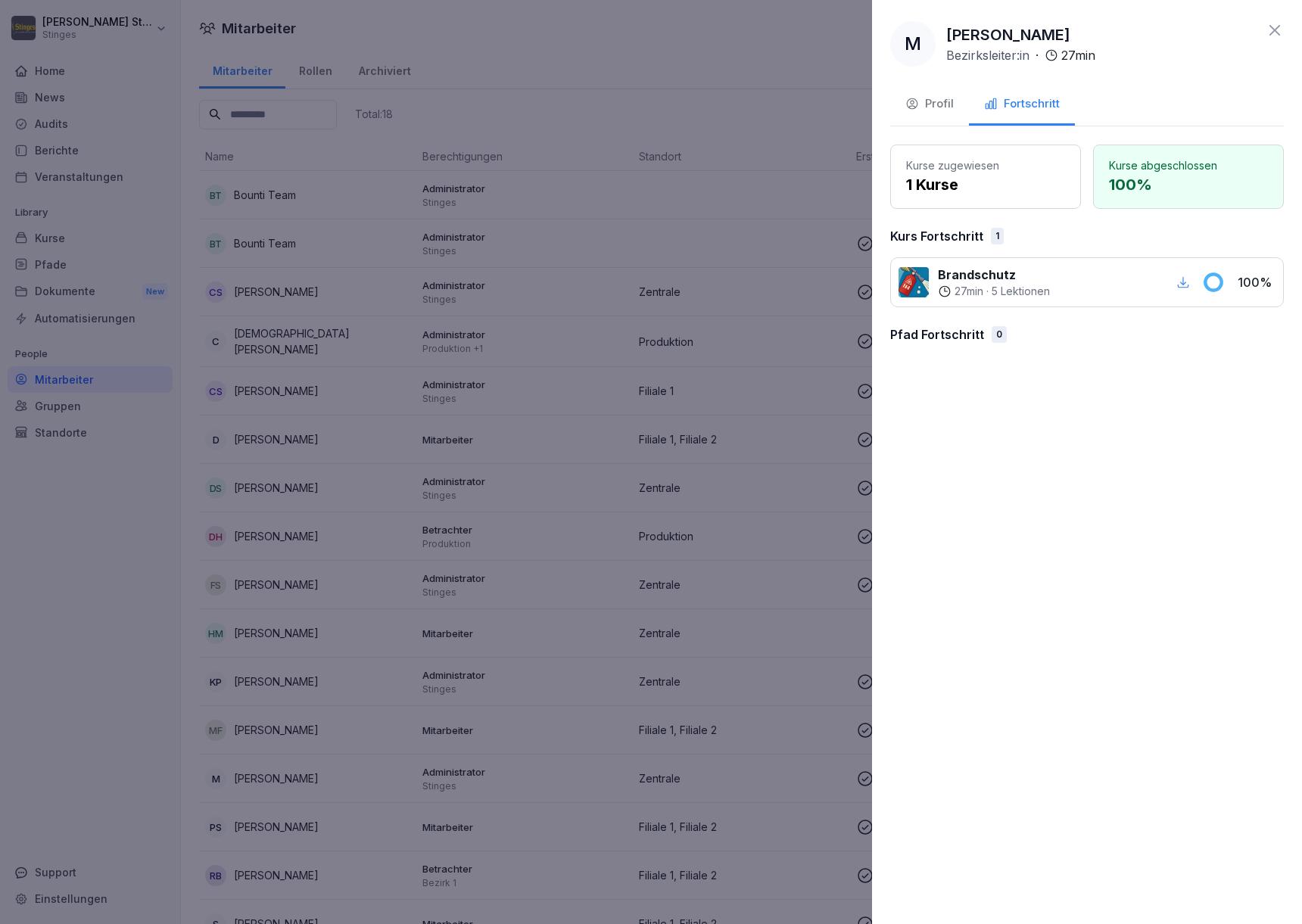
click at [937, 99] on div "Profil" at bounding box center [930, 104] width 48 height 17
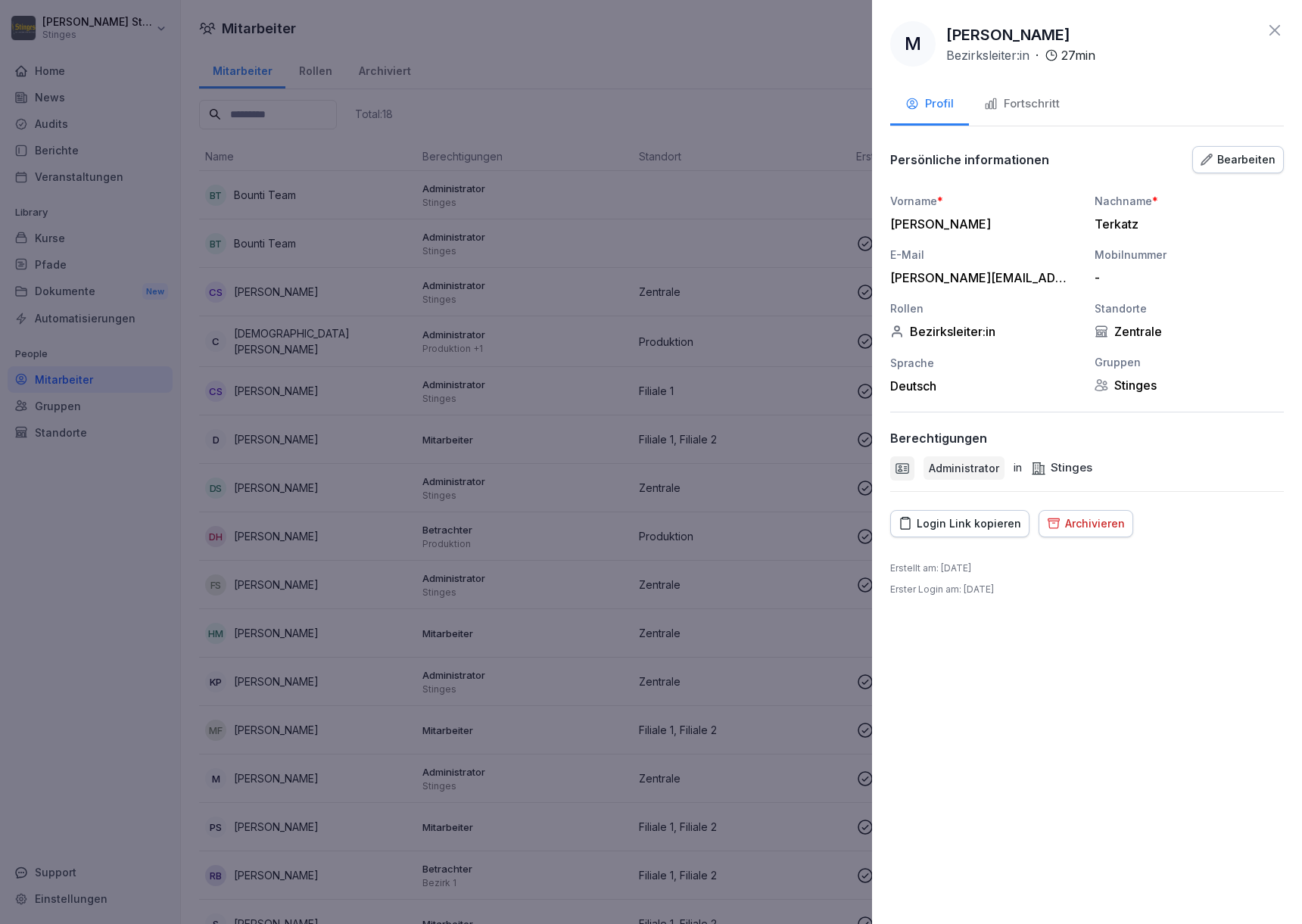
click at [1274, 29] on icon at bounding box center [1274, 30] width 11 height 11
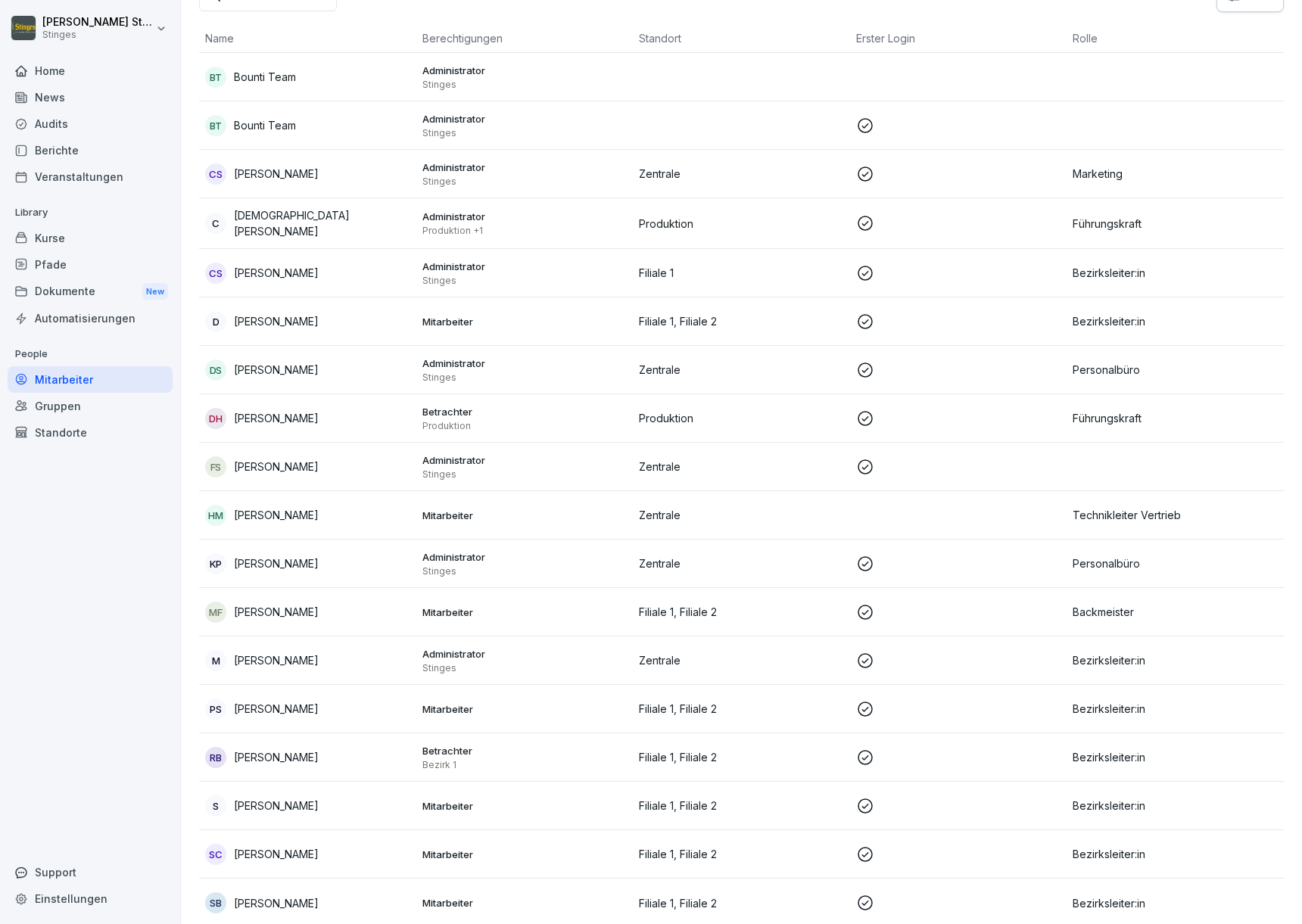
scroll to position [142, 0]
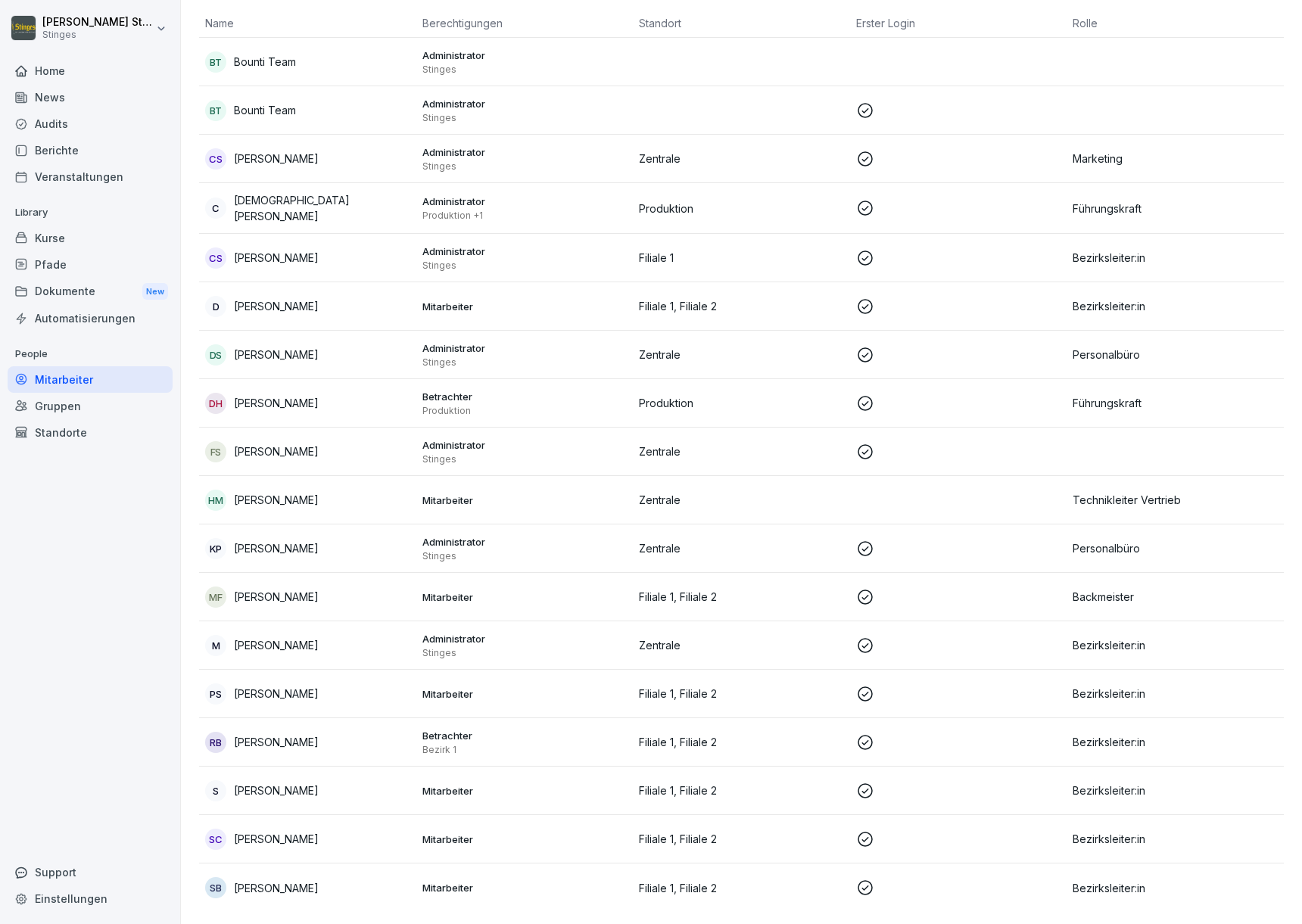
click at [271, 637] on p "[PERSON_NAME]" at bounding box center [275, 645] width 84 height 16
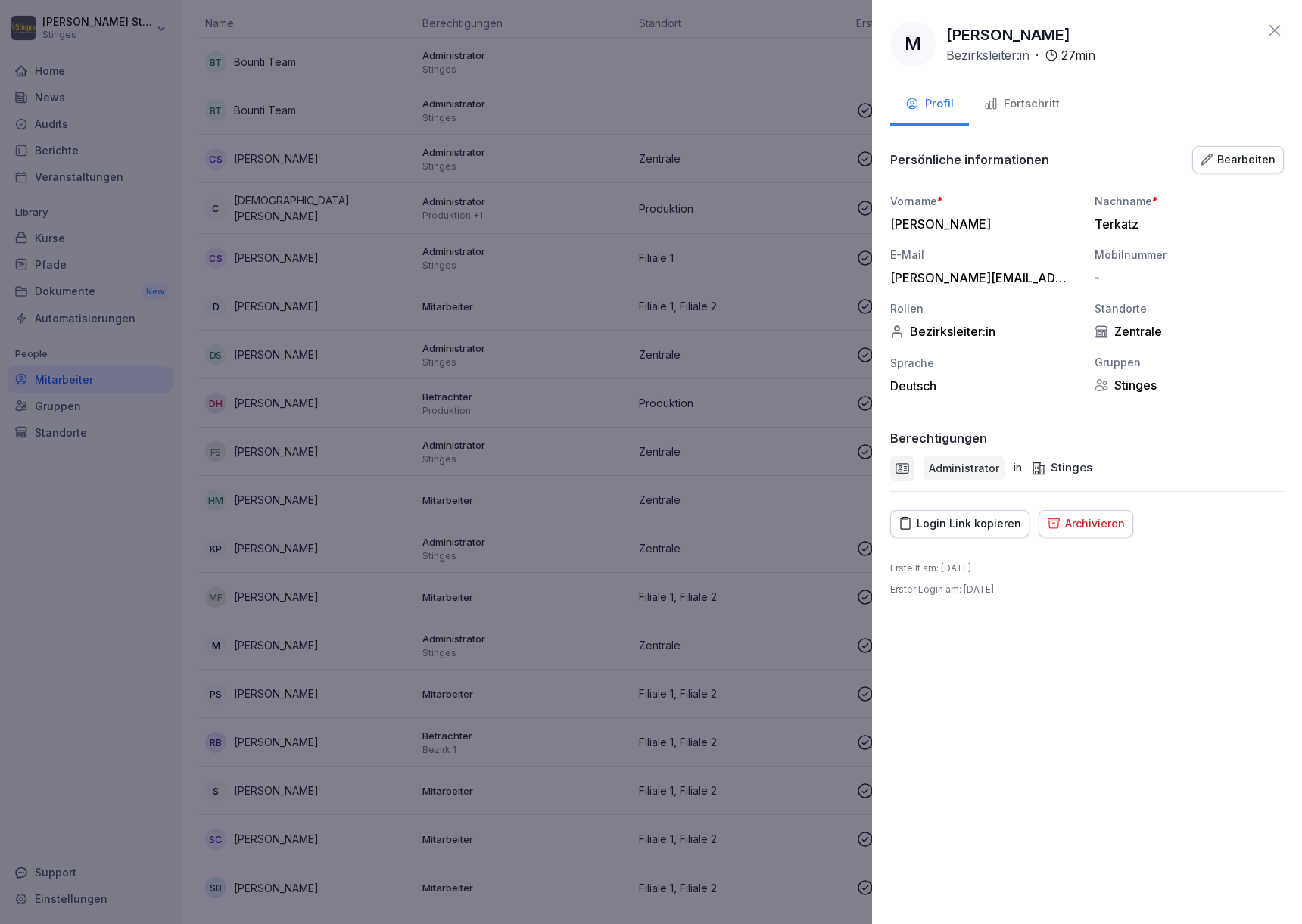
click at [1217, 163] on div "Bearbeiten" at bounding box center [1237, 159] width 75 height 16
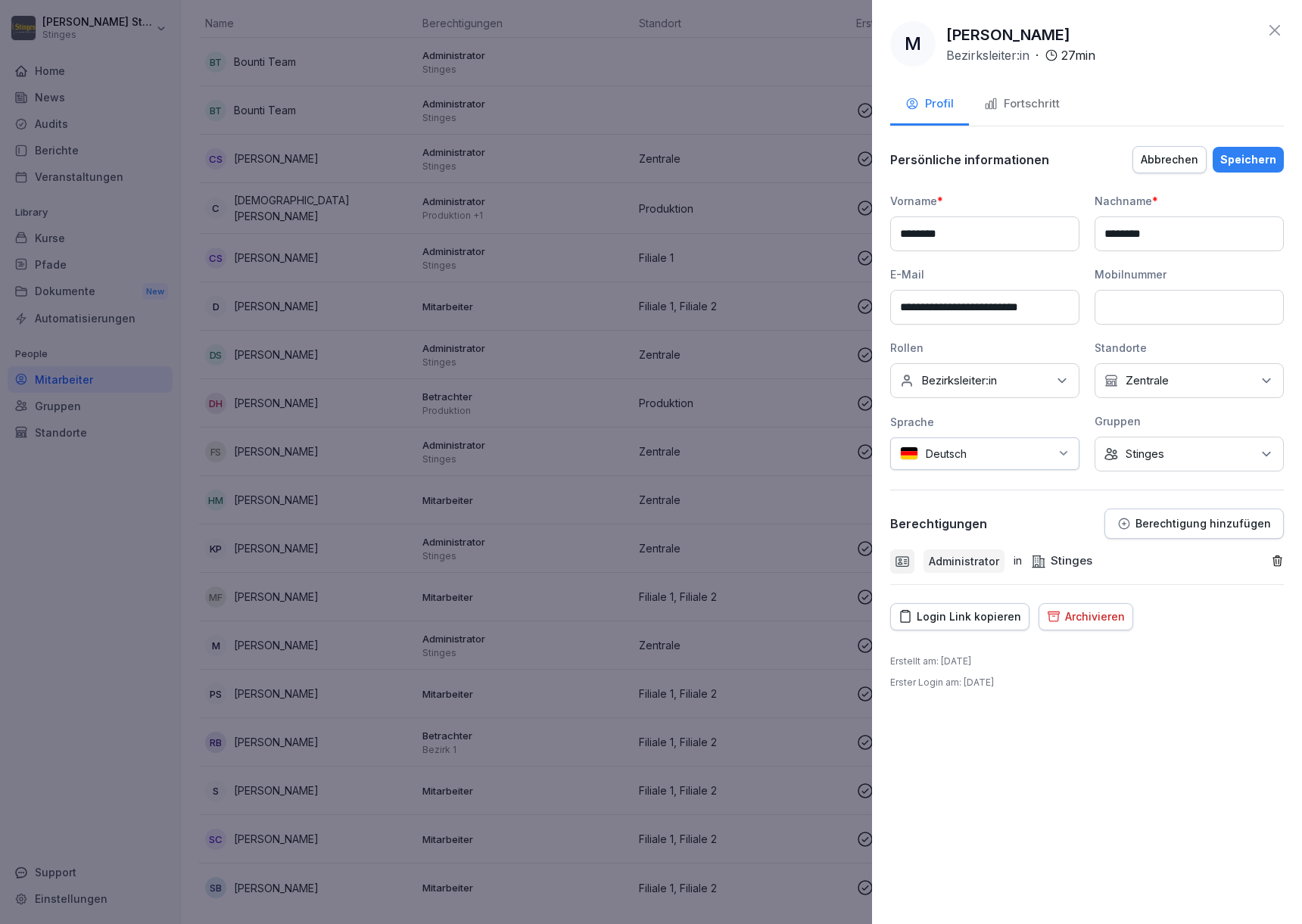
click at [1238, 157] on div "Speichern" at bounding box center [1249, 159] width 56 height 16
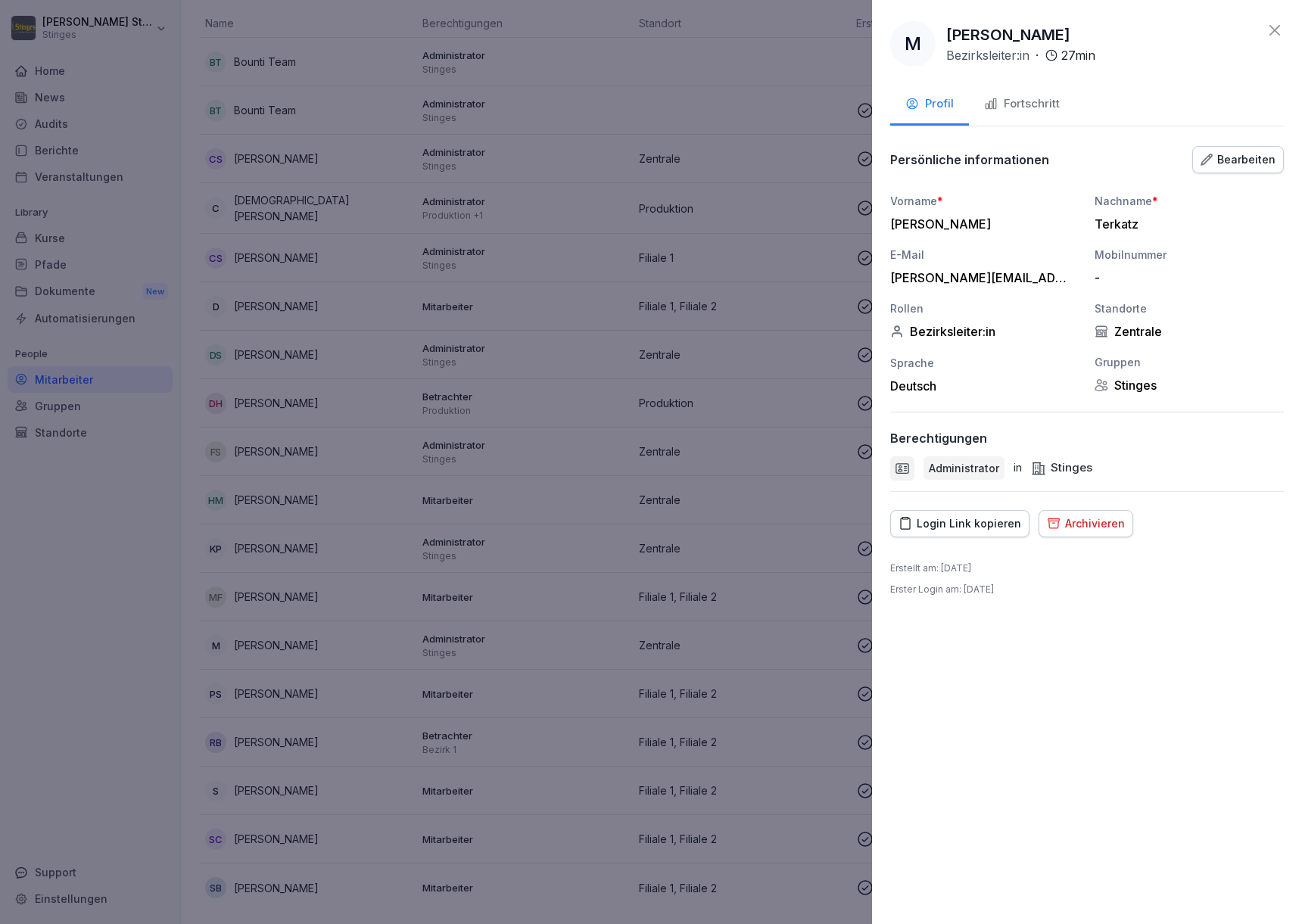
click at [1282, 31] on icon at bounding box center [1275, 30] width 18 height 18
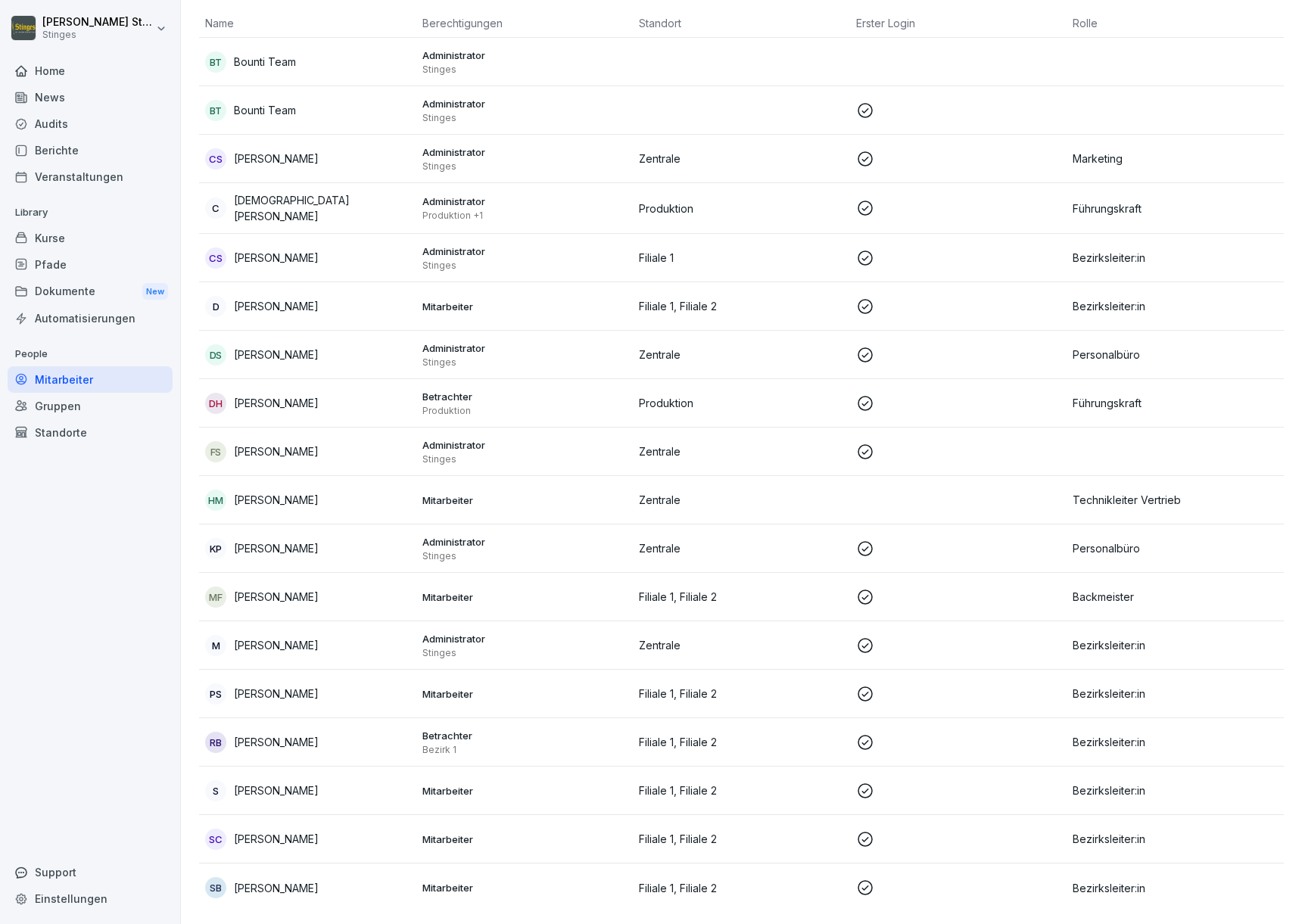
click at [78, 902] on div "Einstellungen" at bounding box center [90, 899] width 165 height 26
select select "**"
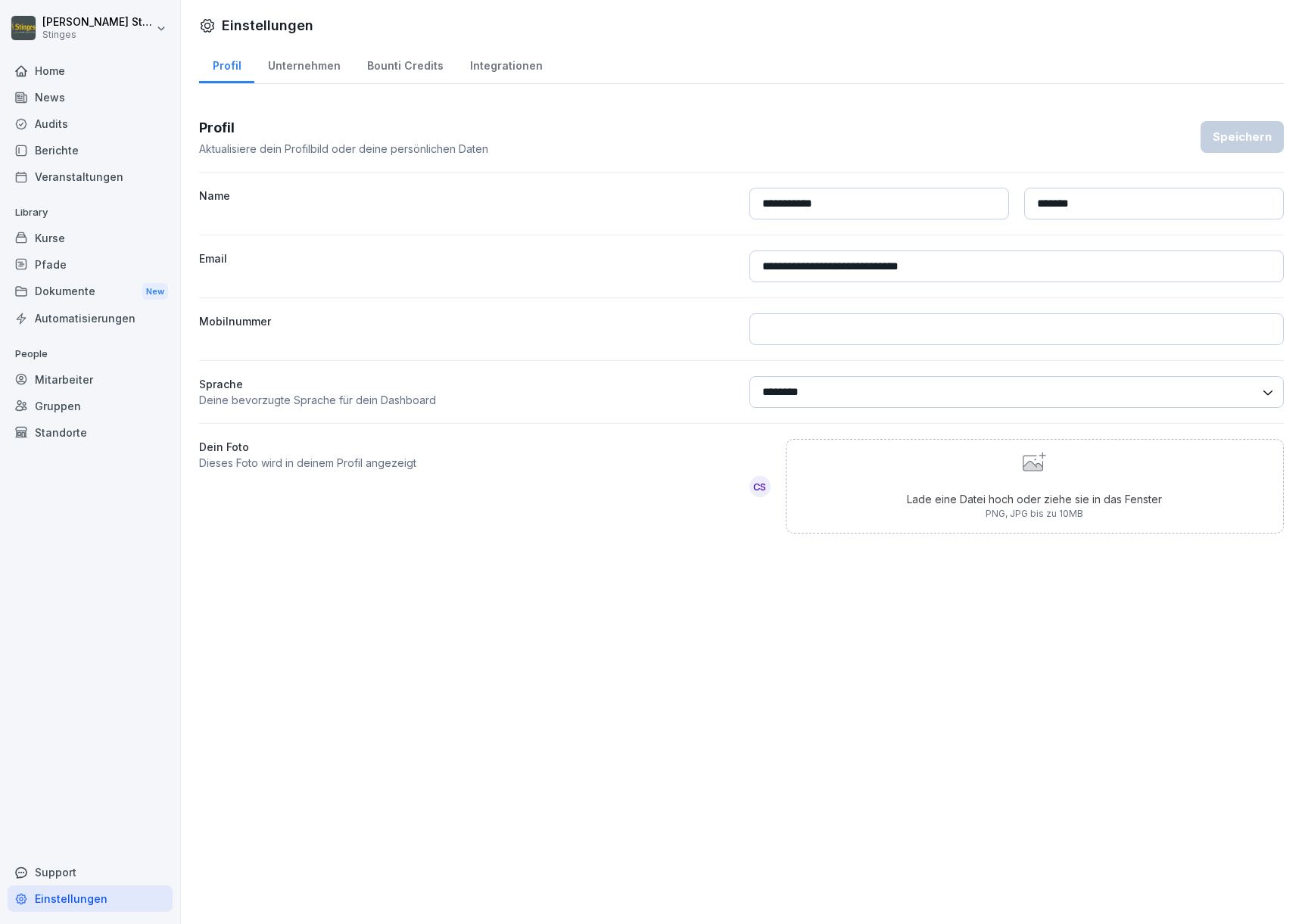
click at [268, 69] on div "Unternehmen" at bounding box center [303, 64] width 99 height 39
select select "**"
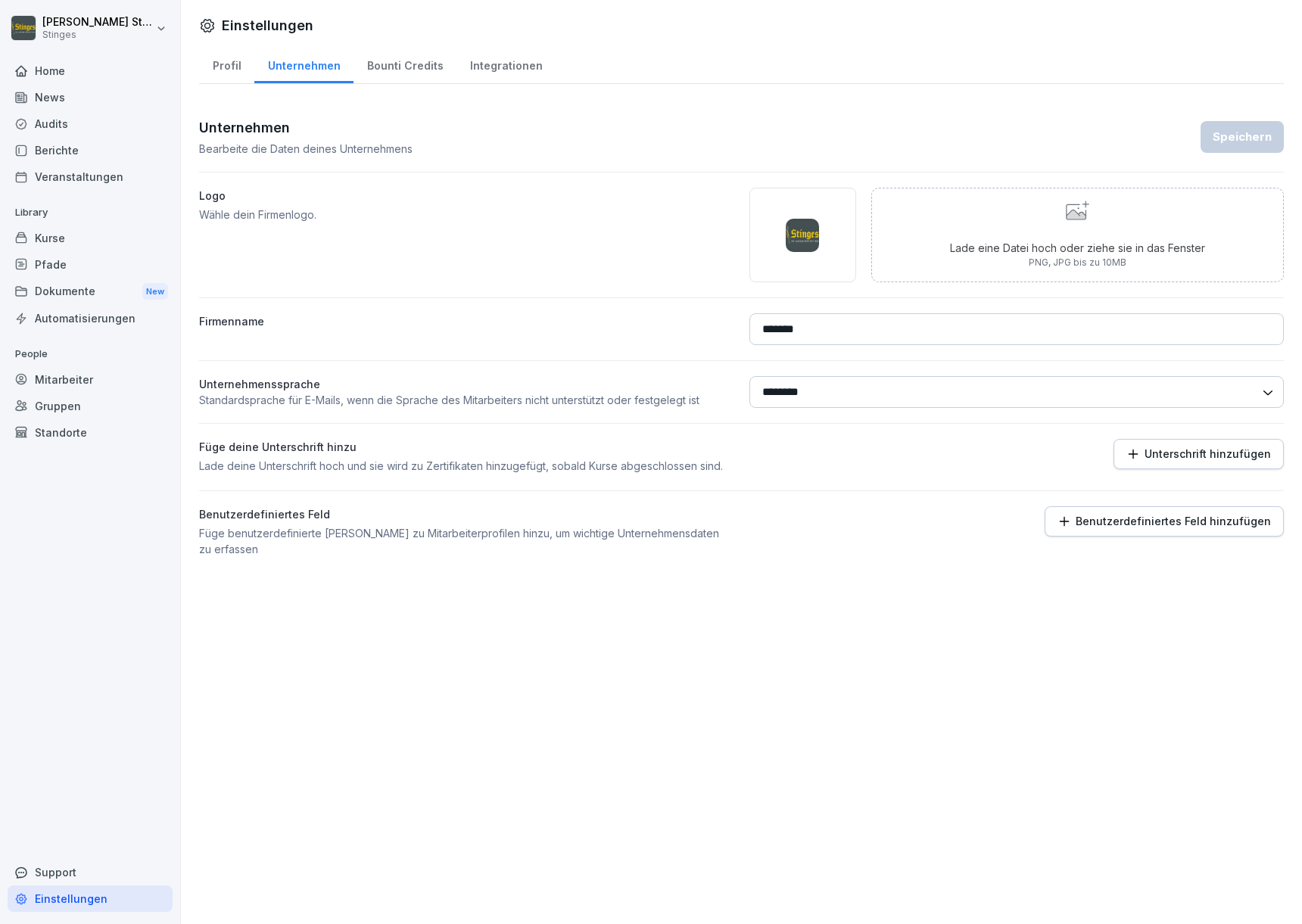
click at [389, 71] on div "Bounti Credits" at bounding box center [405, 64] width 103 height 39
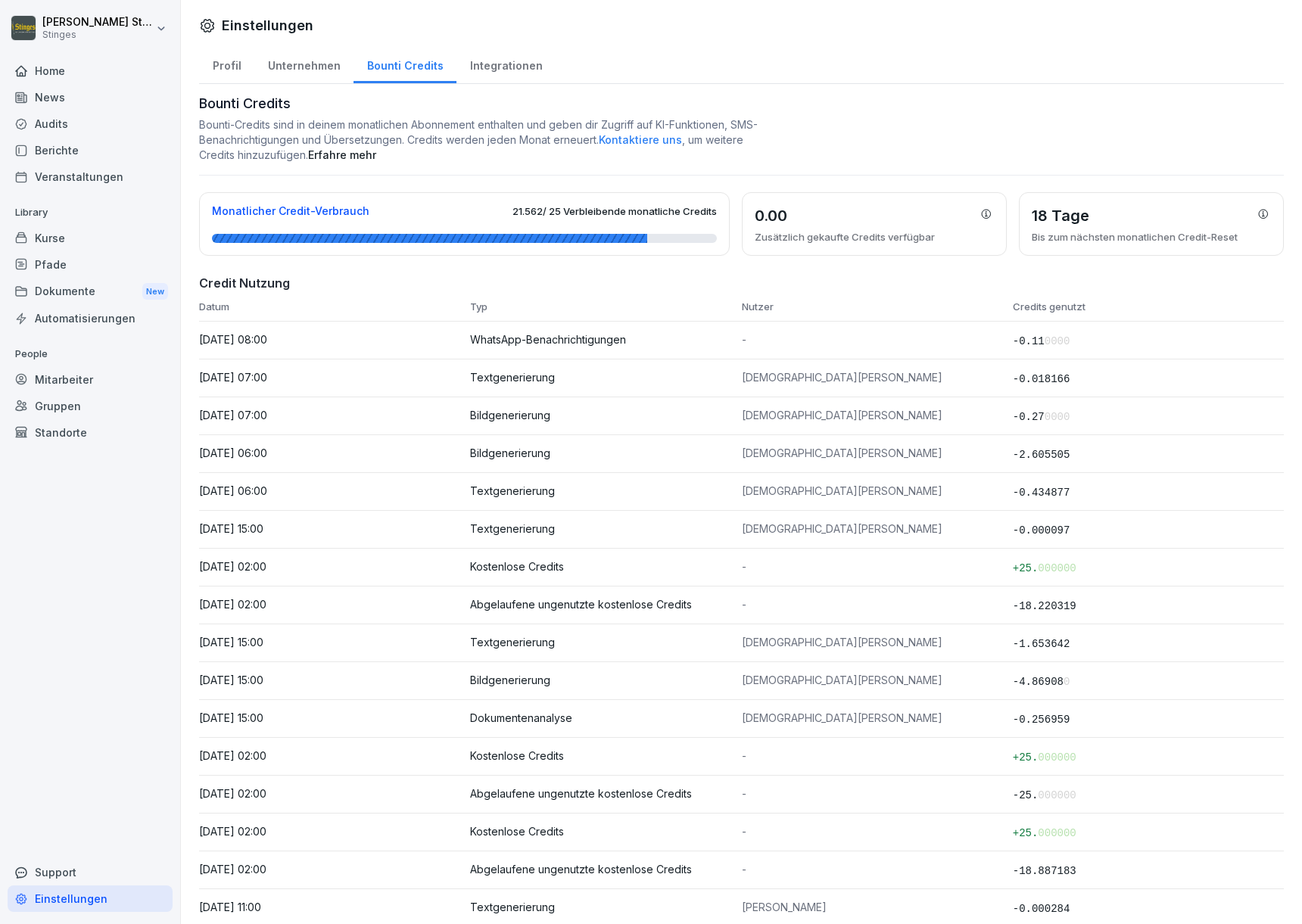
click at [457, 65] on div "Integrationen" at bounding box center [506, 64] width 99 height 39
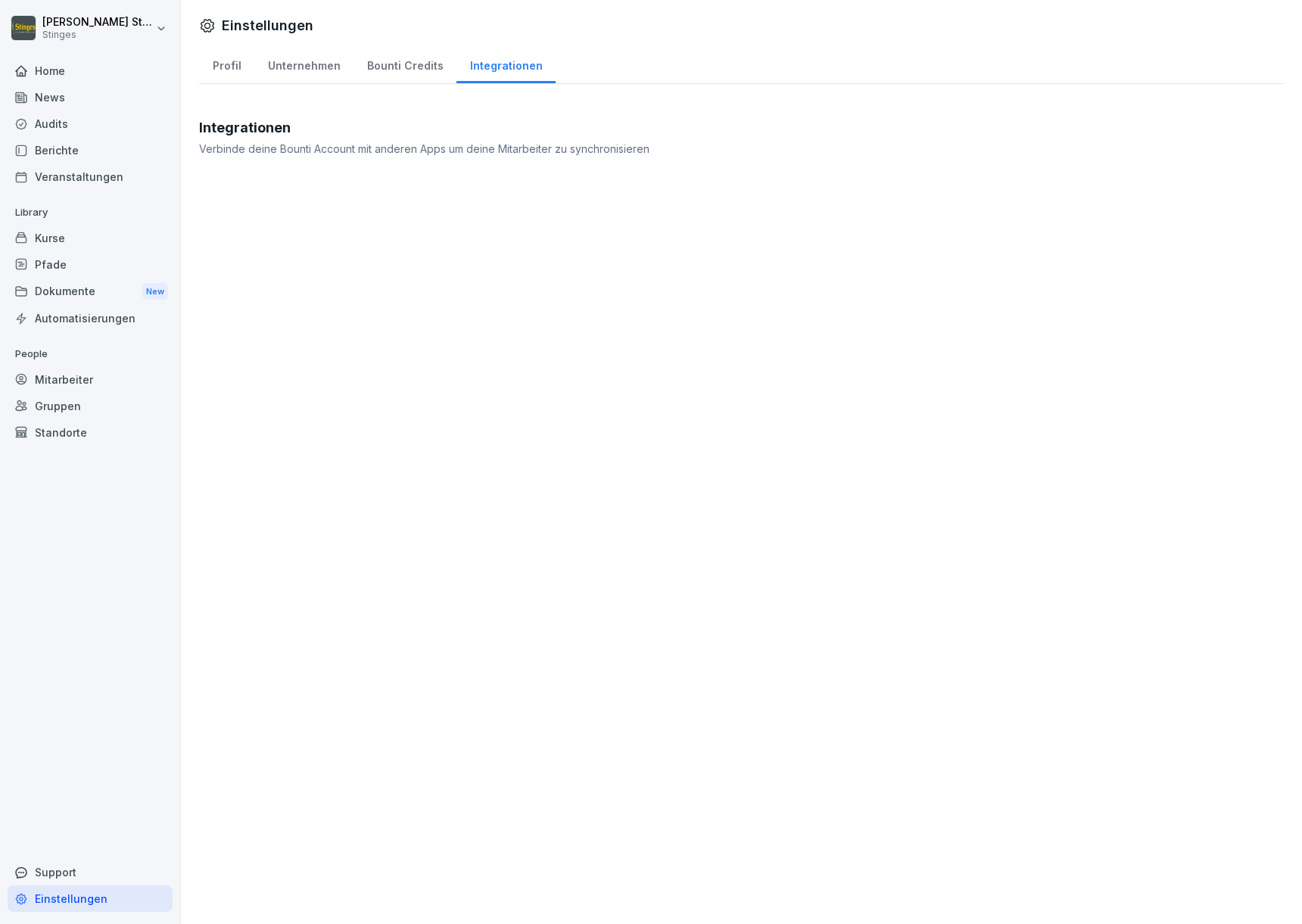
click at [423, 64] on div "Bounti Credits" at bounding box center [405, 64] width 103 height 39
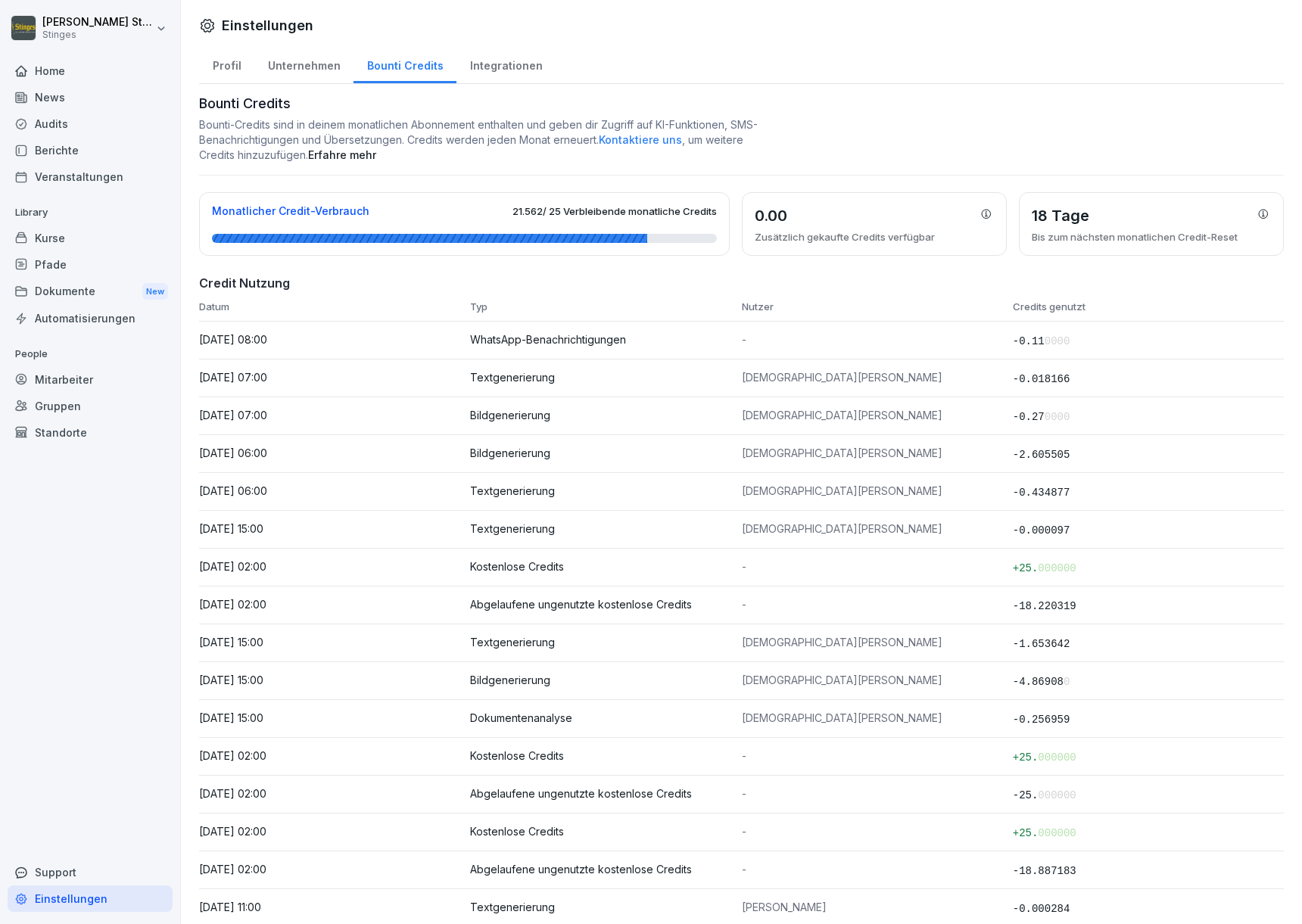
click at [288, 64] on div "Unternehmen" at bounding box center [303, 64] width 99 height 39
select select "**"
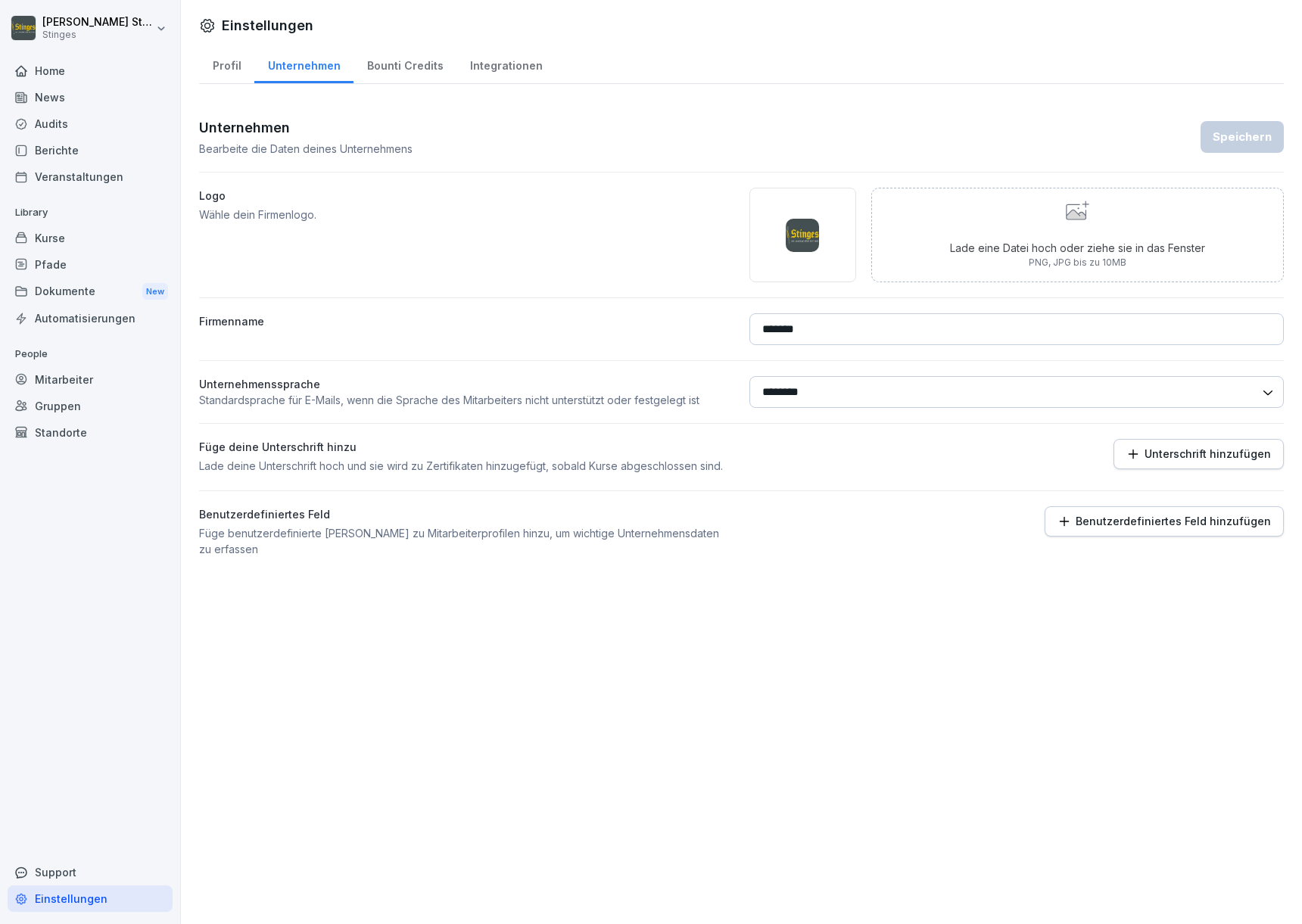
click at [75, 69] on div "Home" at bounding box center [90, 70] width 165 height 26
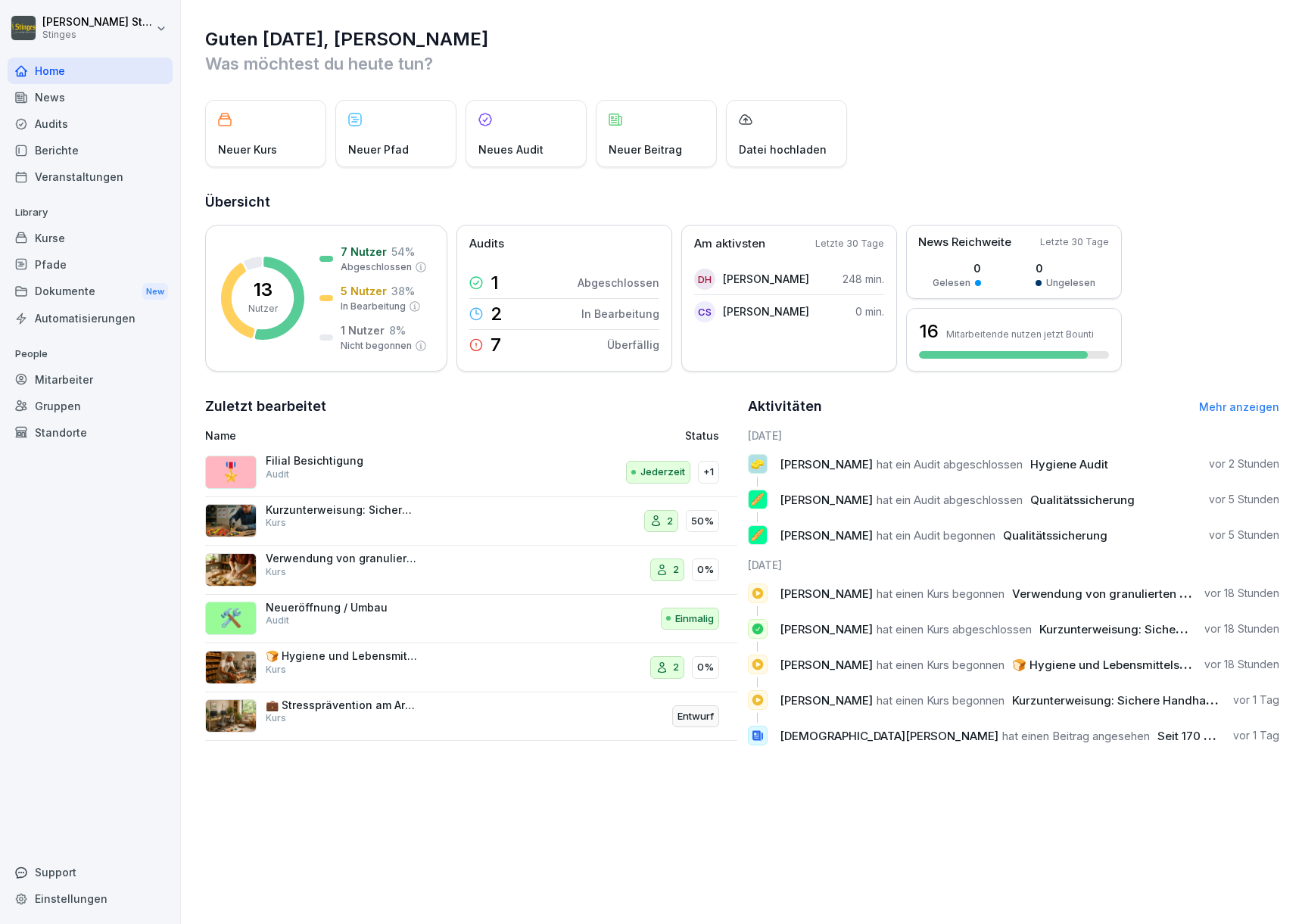
click at [102, 75] on div "Home" at bounding box center [90, 70] width 165 height 26
